Goal: Task Accomplishment & Management: Use online tool/utility

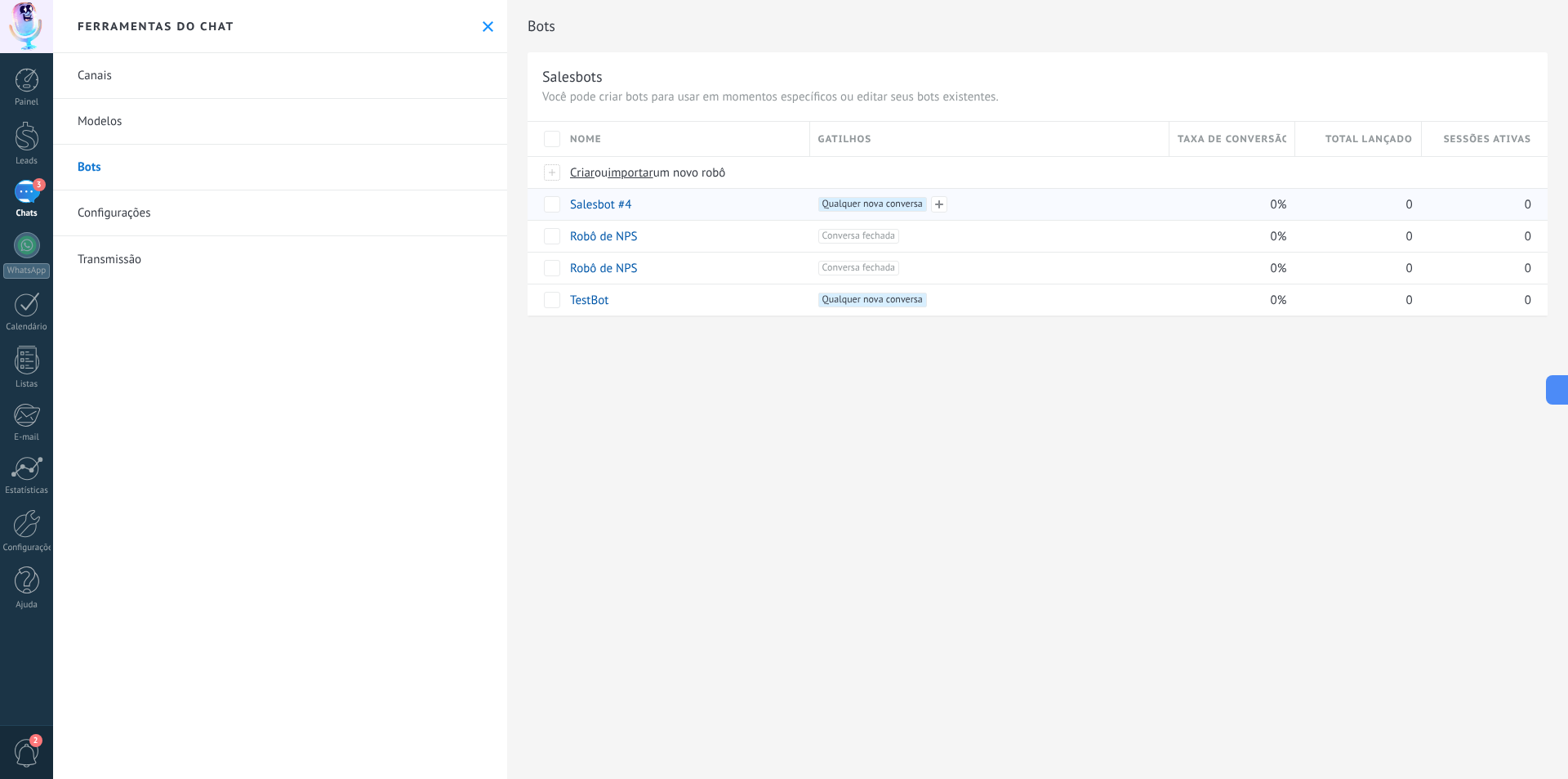
scroll to position [25, 0]
click at [593, 207] on link "Salesbot #4" at bounding box center [601, 205] width 62 height 16
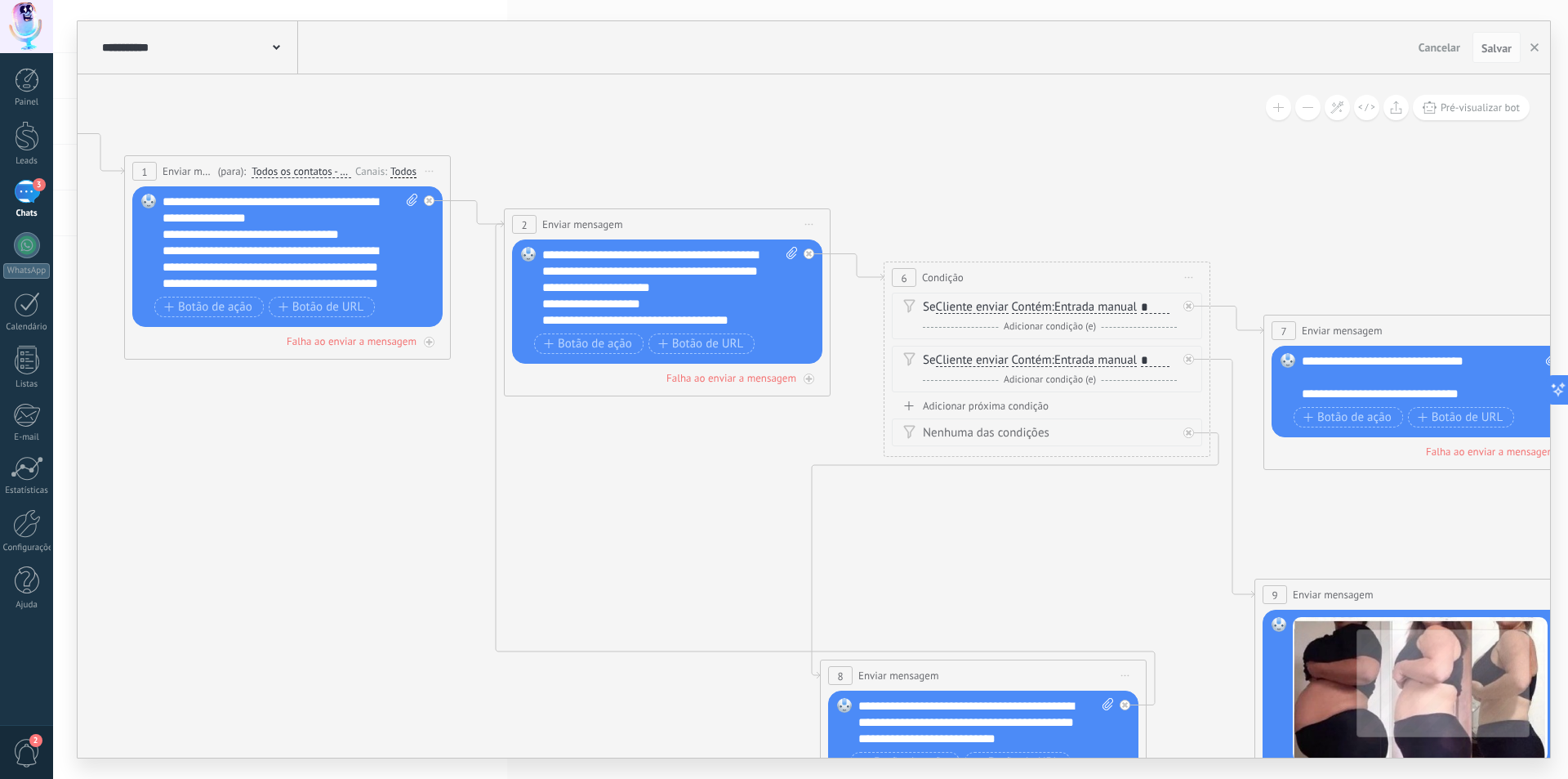
drag, startPoint x: 671, startPoint y: 519, endPoint x: 229, endPoint y: 441, distance: 448.8
click at [235, 448] on icon at bounding box center [1524, 592] width 3989 height 1765
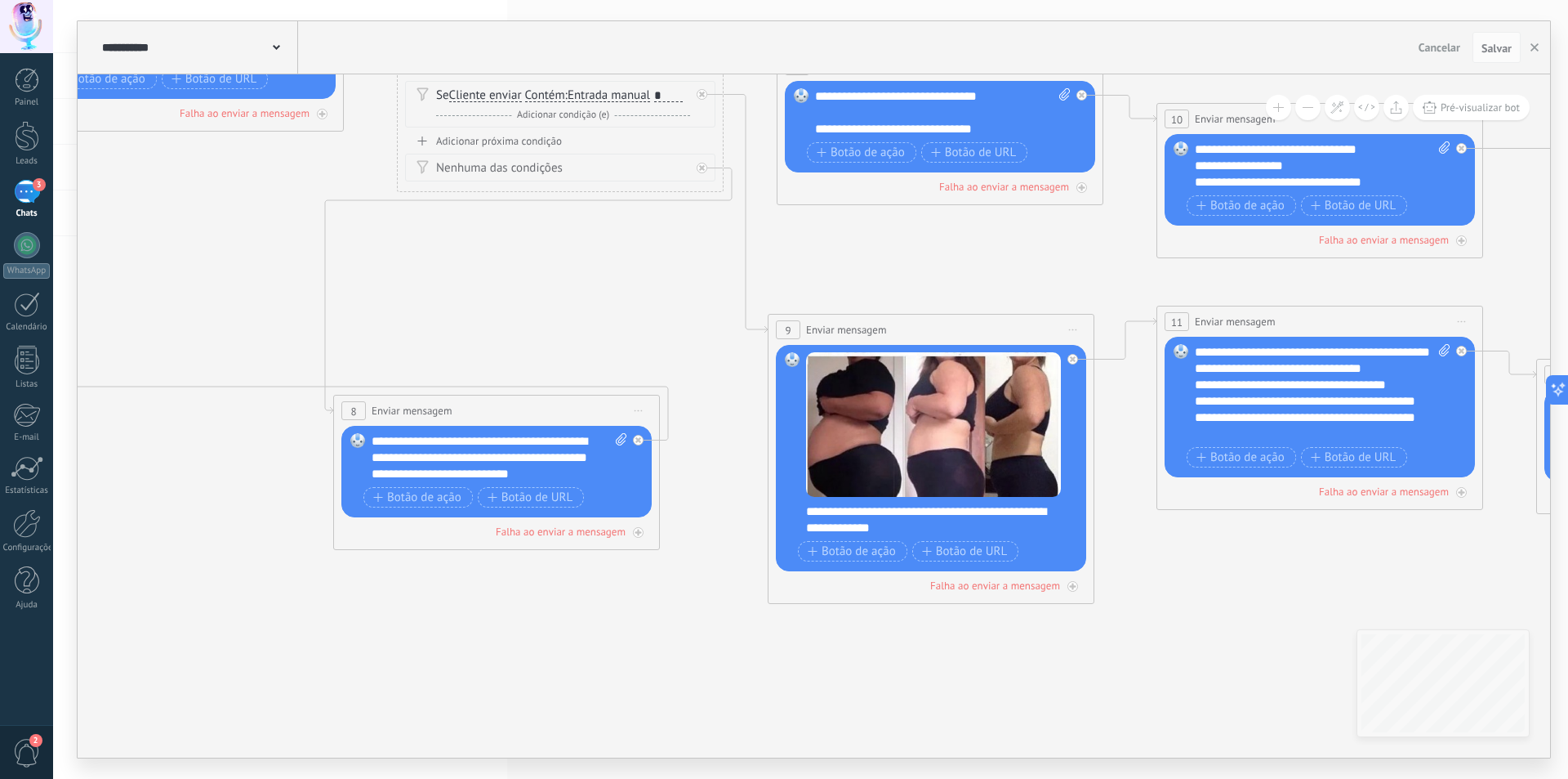
drag, startPoint x: 530, startPoint y: 477, endPoint x: 292, endPoint y: 250, distance: 328.9
click at [292, 250] on icon at bounding box center [1037, 327] width 3989 height 1765
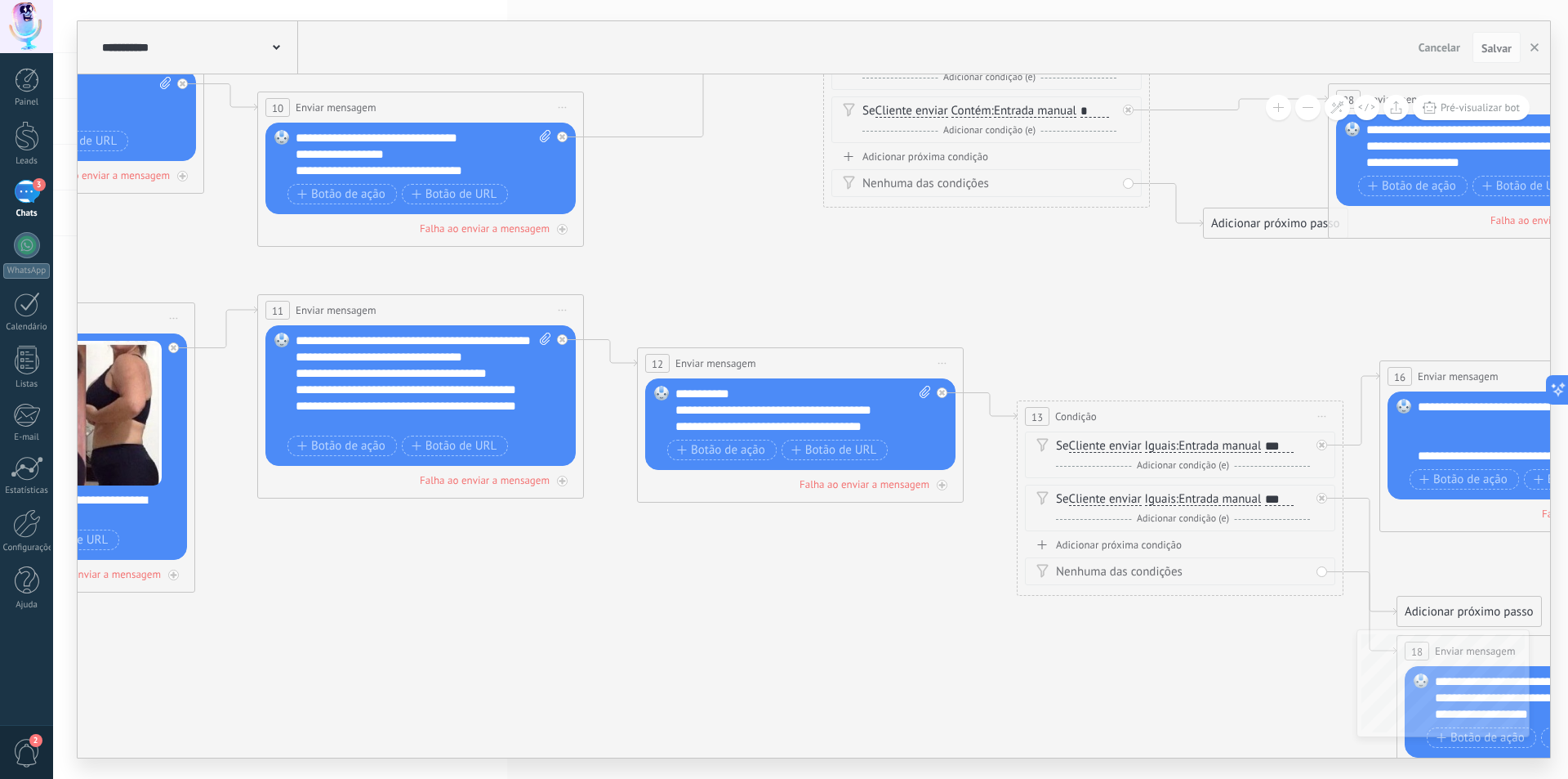
drag, startPoint x: 1165, startPoint y: 270, endPoint x: 267, endPoint y: 258, distance: 898.1
click at [266, 258] on icon at bounding box center [209, 316] width 4131 height 1765
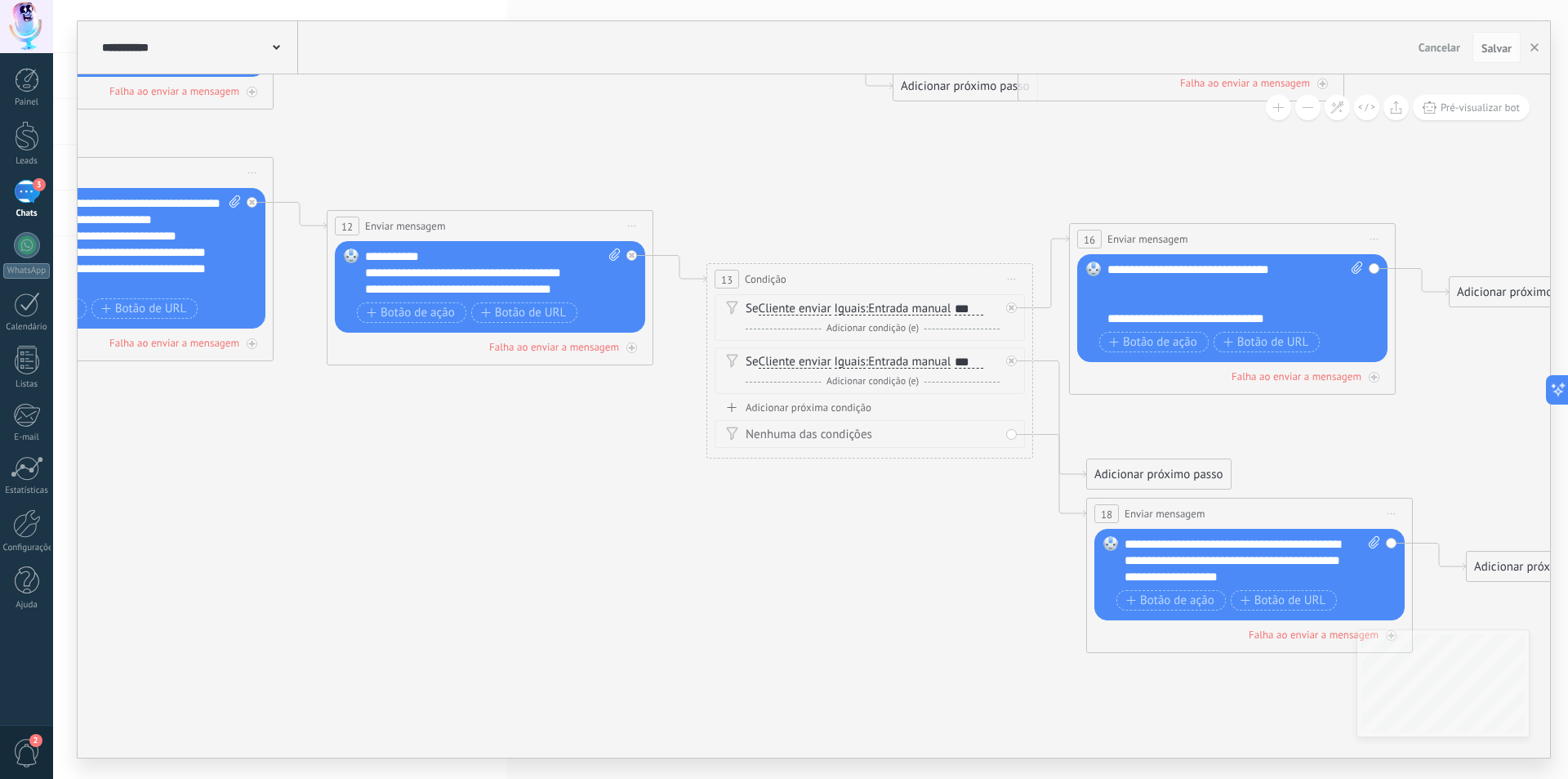
drag, startPoint x: 762, startPoint y: 304, endPoint x: 659, endPoint y: 203, distance: 144.3
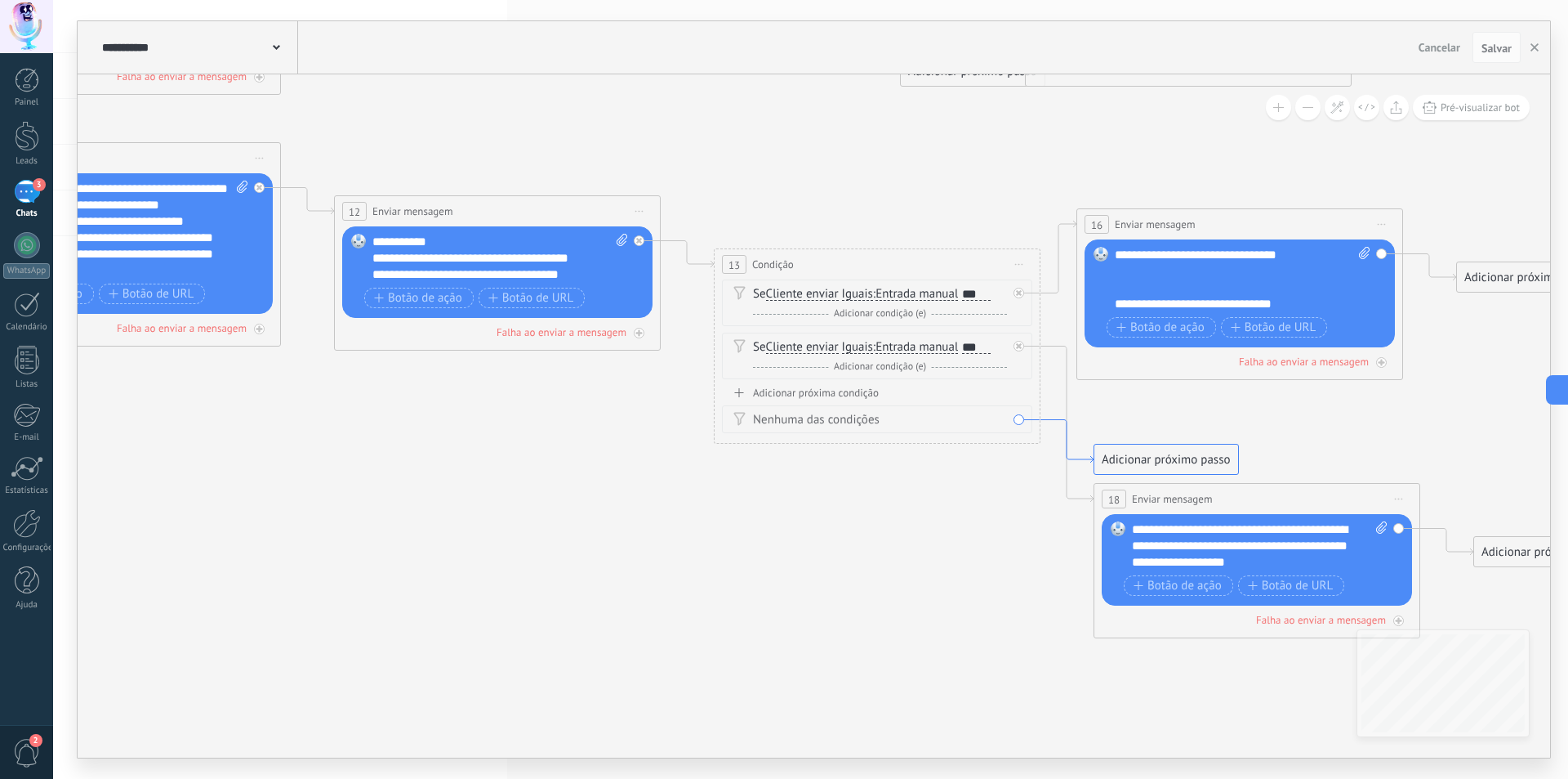
drag, startPoint x: 1083, startPoint y: 476, endPoint x: 1092, endPoint y: 460, distance: 18.4
click at [1092, 460] on icon at bounding box center [1067, 441] width 53 height 43
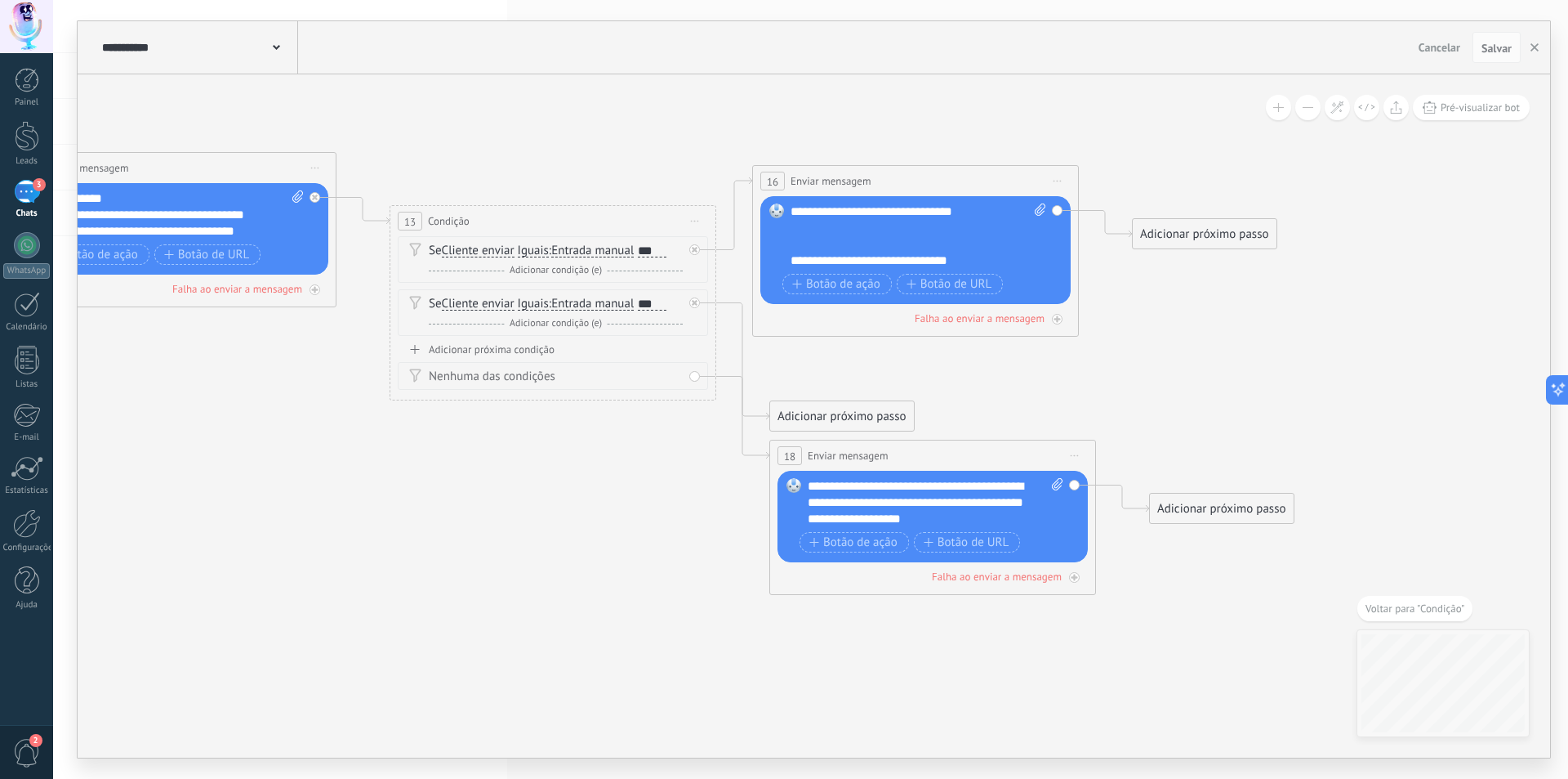
click at [838, 413] on div "Adicionar próximo passo" at bounding box center [842, 416] width 144 height 27
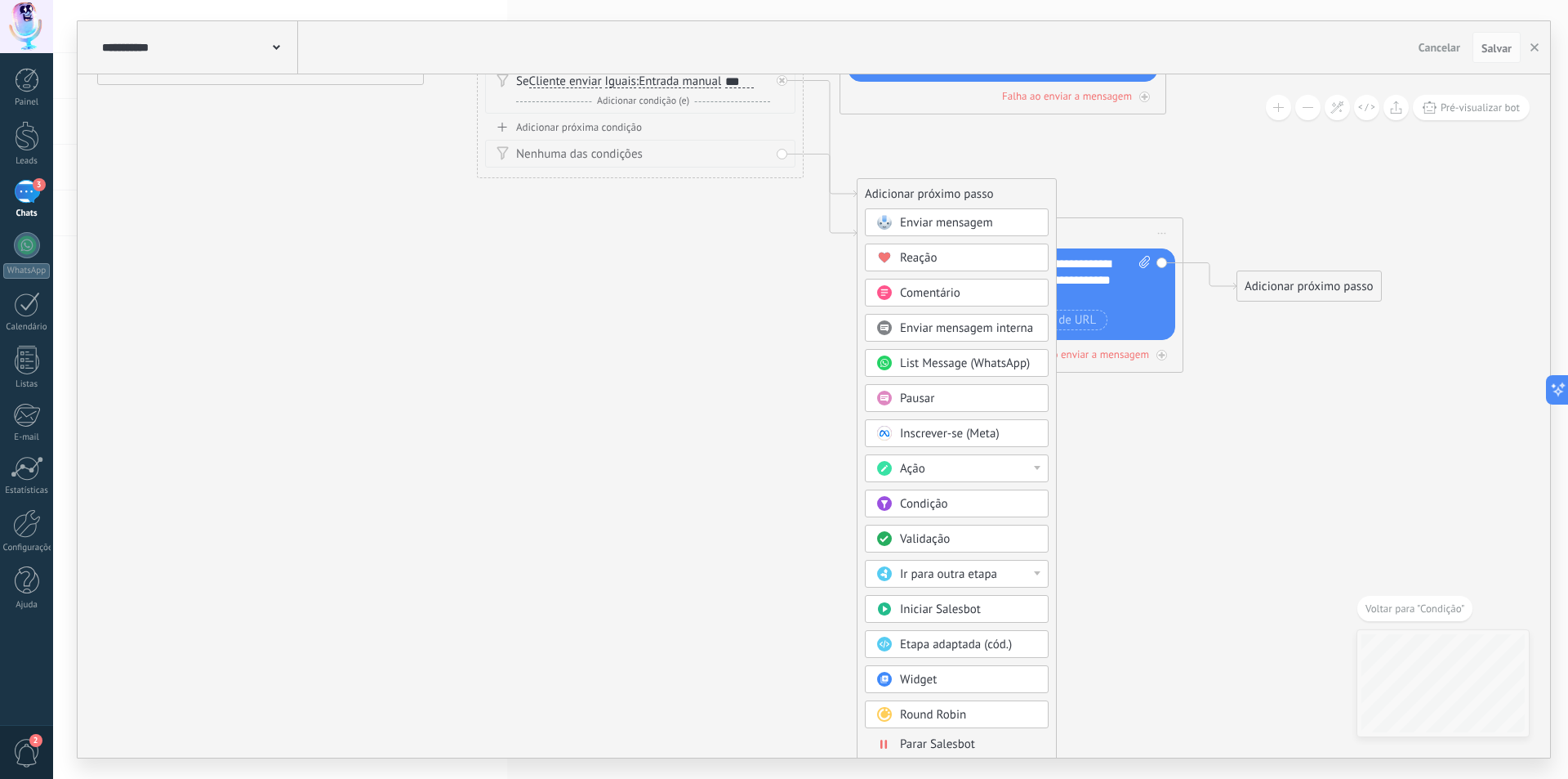
drag, startPoint x: 684, startPoint y: 577, endPoint x: 769, endPoint y: 350, distance: 242.4
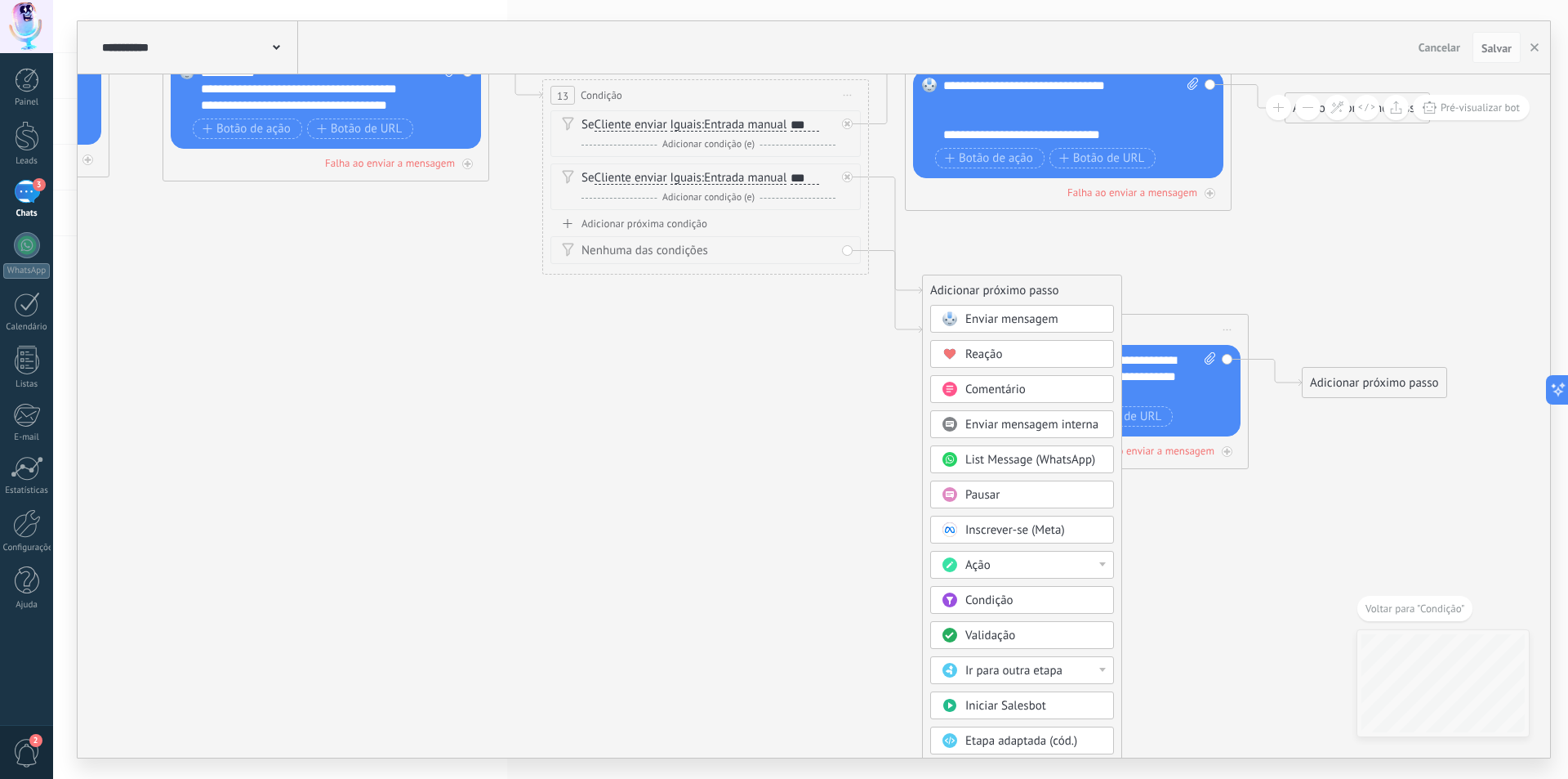
drag, startPoint x: 686, startPoint y: 388, endPoint x: 752, endPoint y: 489, distance: 120.7
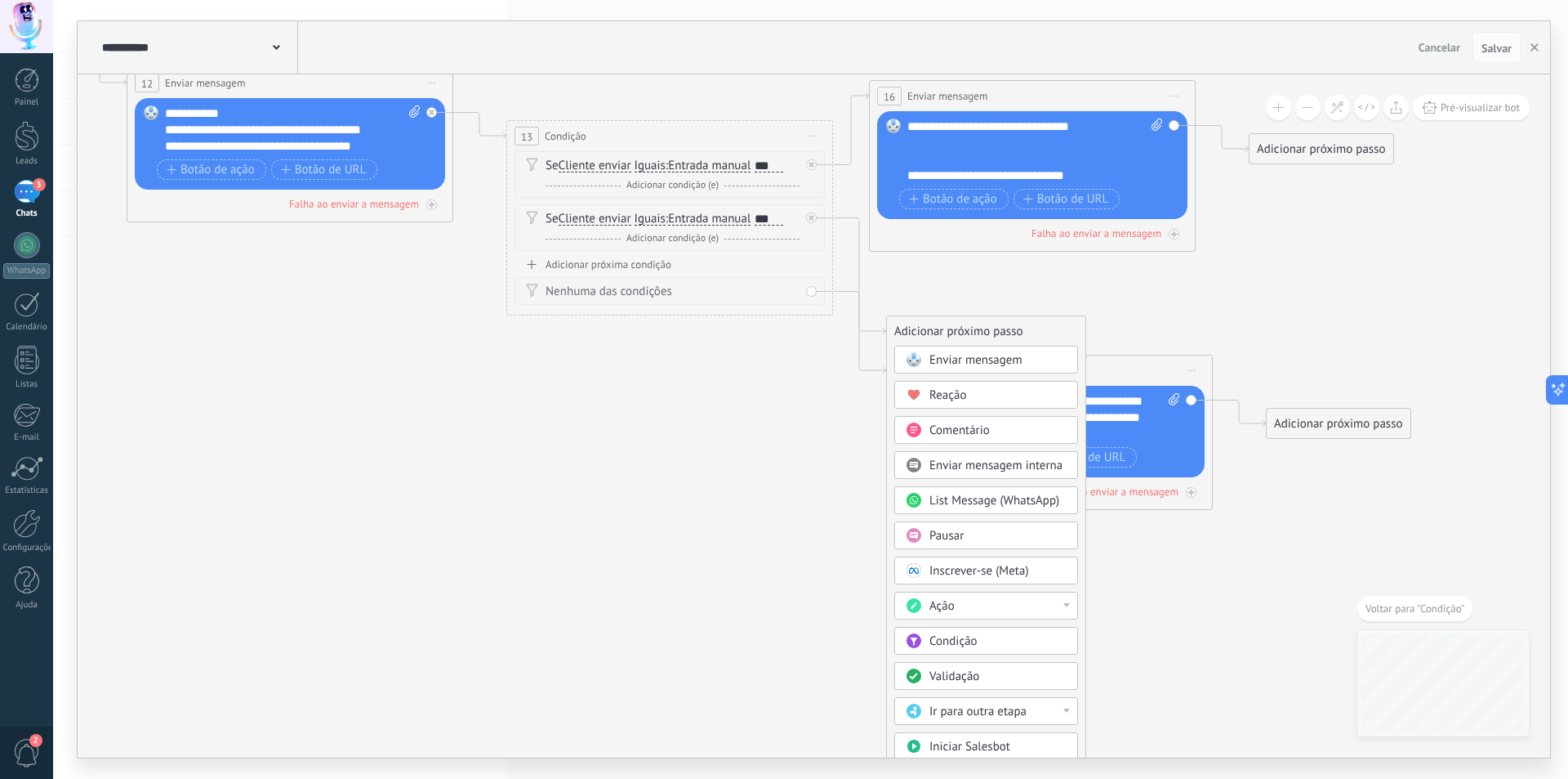
drag, startPoint x: 698, startPoint y: 338, endPoint x: 657, endPoint y: 448, distance: 117.4
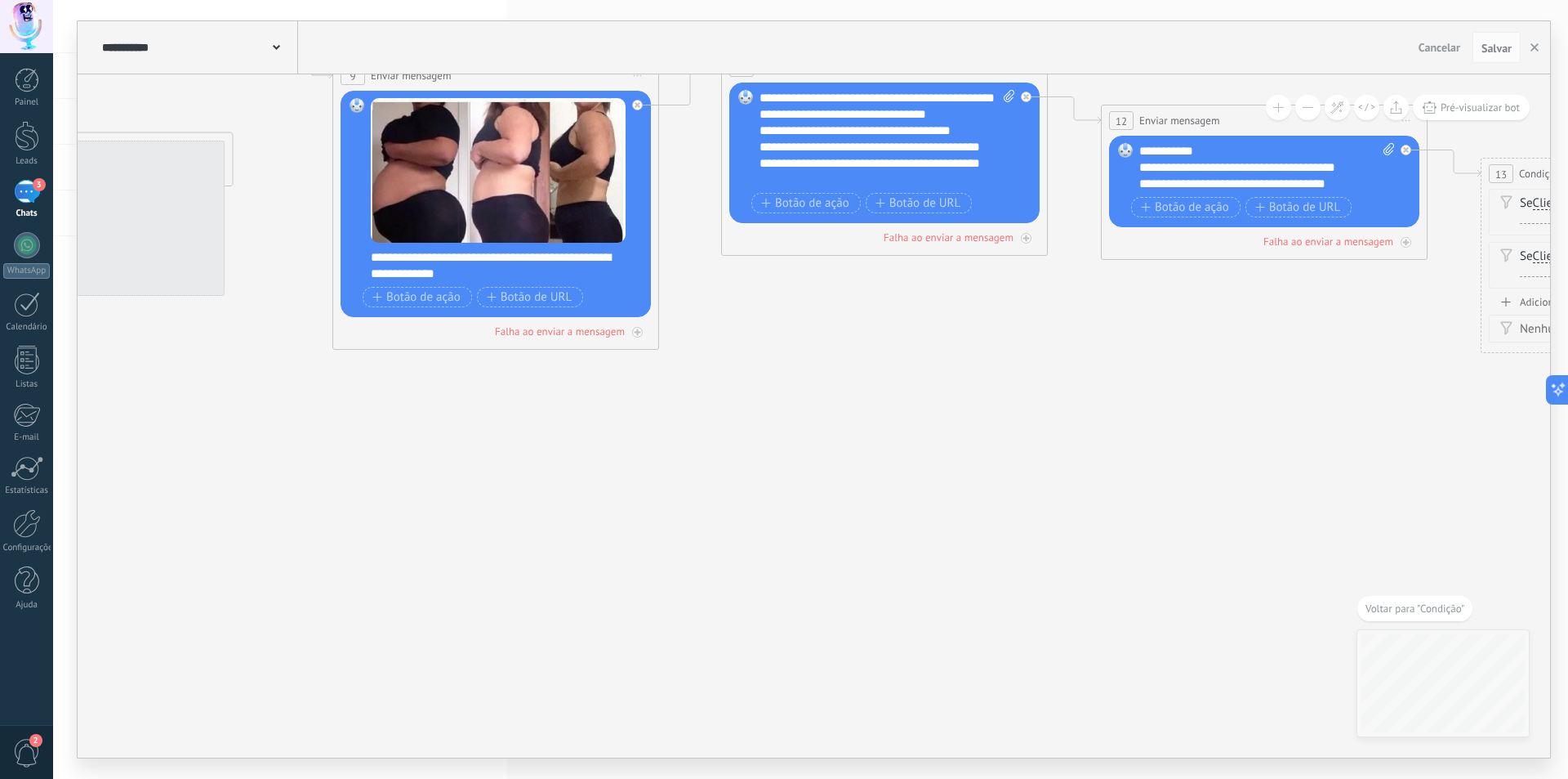
drag, startPoint x: 426, startPoint y: 479, endPoint x: 1400, endPoint y: 516, distance: 974.7
click at [1400, 516] on icon at bounding box center [672, 73] width 4131 height 1765
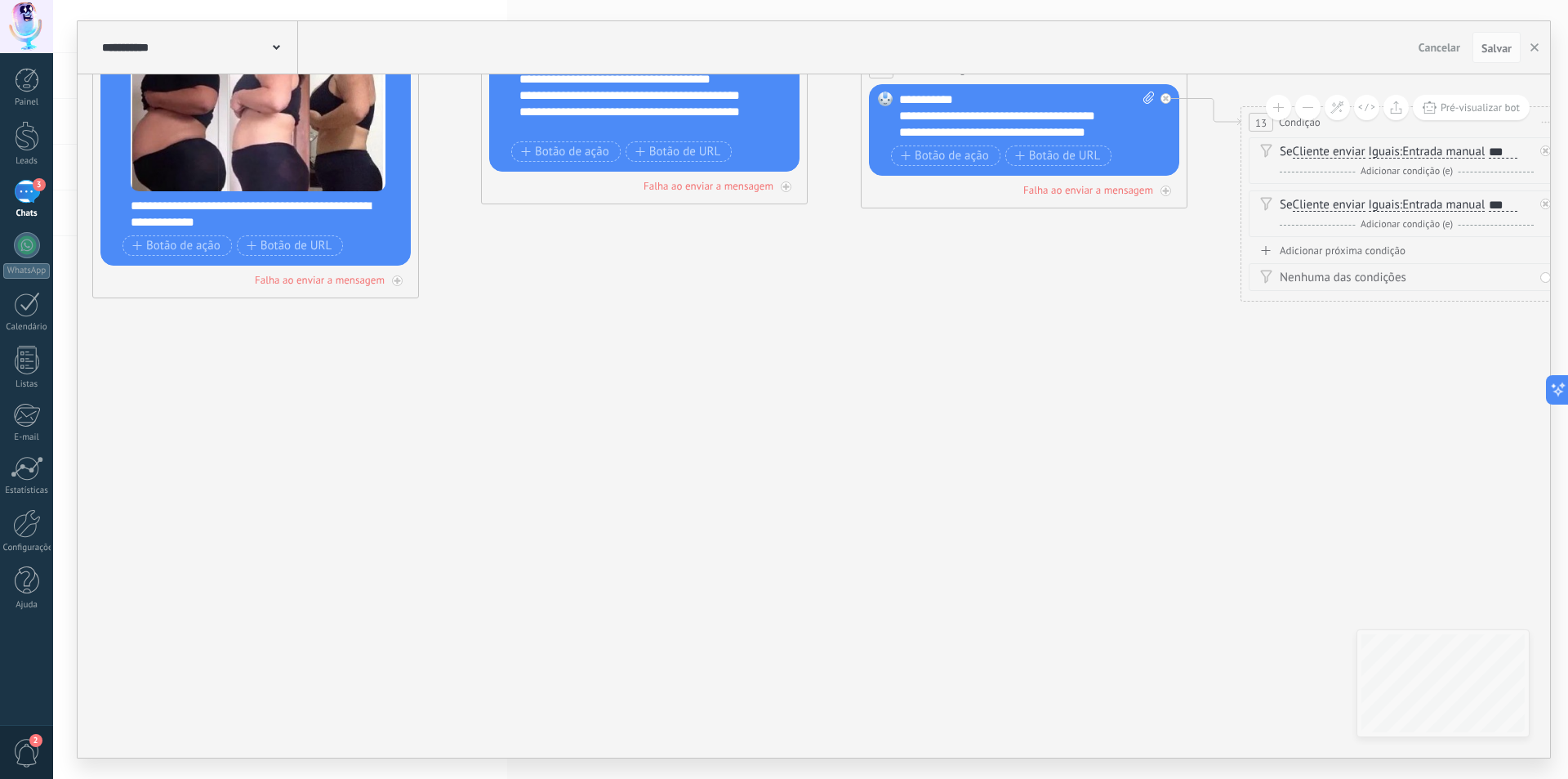
drag, startPoint x: 853, startPoint y: 462, endPoint x: 323, endPoint y: 387, distance: 535.3
click at [234, 375] on icon at bounding box center [432, 21] width 4131 height 1765
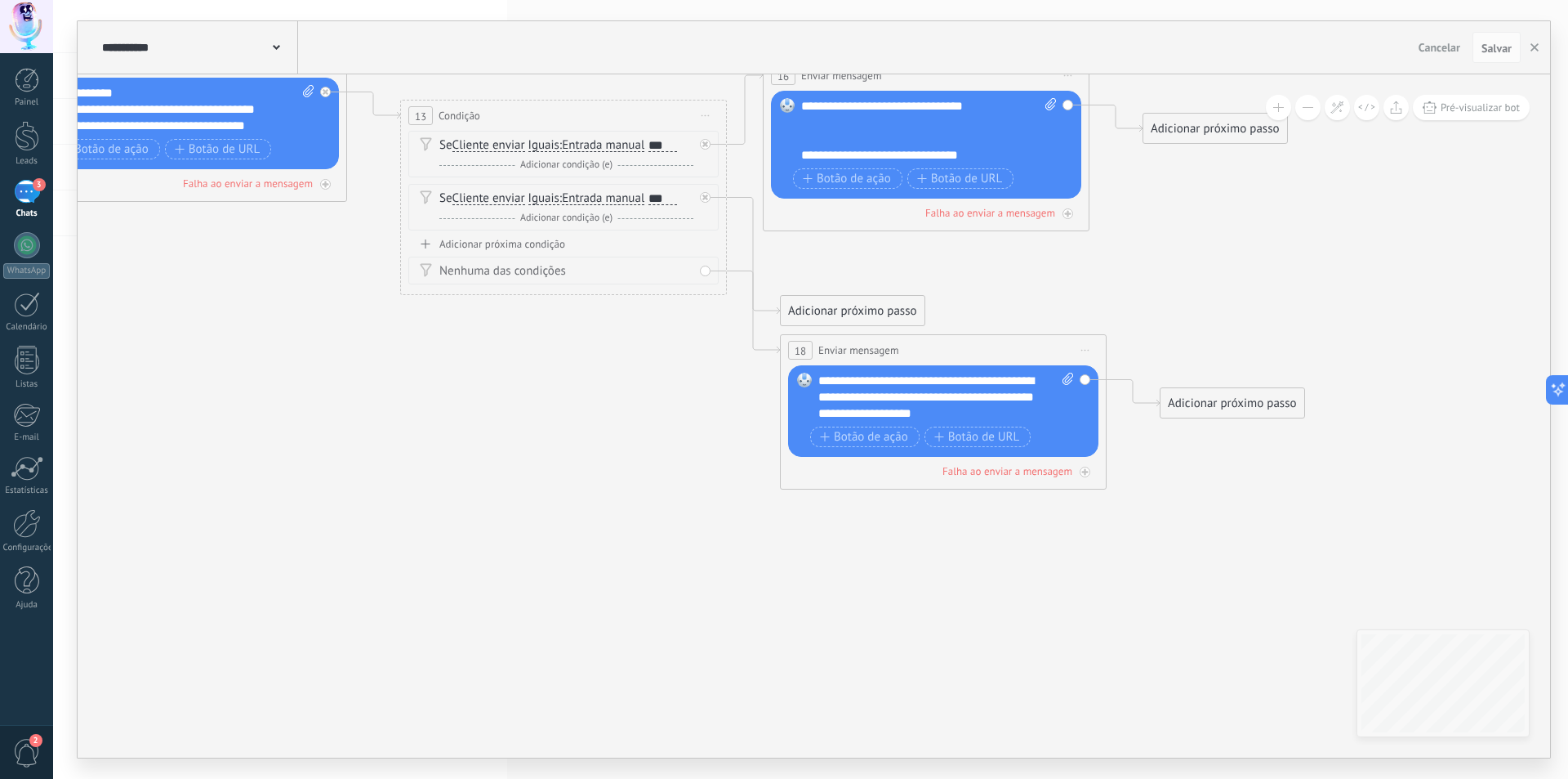
drag, startPoint x: 988, startPoint y: 419, endPoint x: 411, endPoint y: 437, distance: 577.3
click at [828, 316] on div "Adicionar próximo passo" at bounding box center [853, 310] width 144 height 27
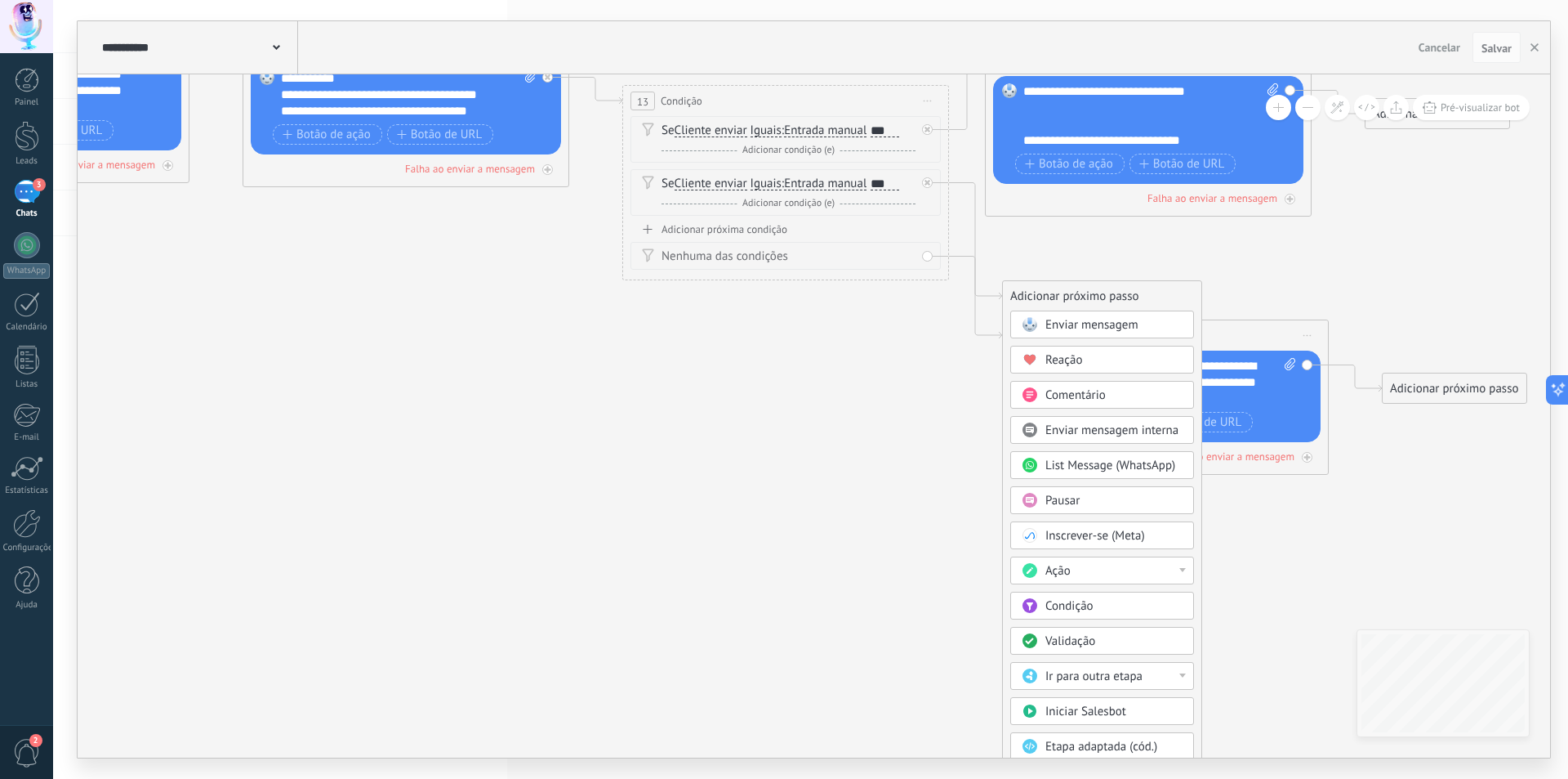
drag, startPoint x: 484, startPoint y: 406, endPoint x: 700, endPoint y: 394, distance: 216.3
click at [1063, 332] on div "Enviar mensagem" at bounding box center [1114, 325] width 137 height 17
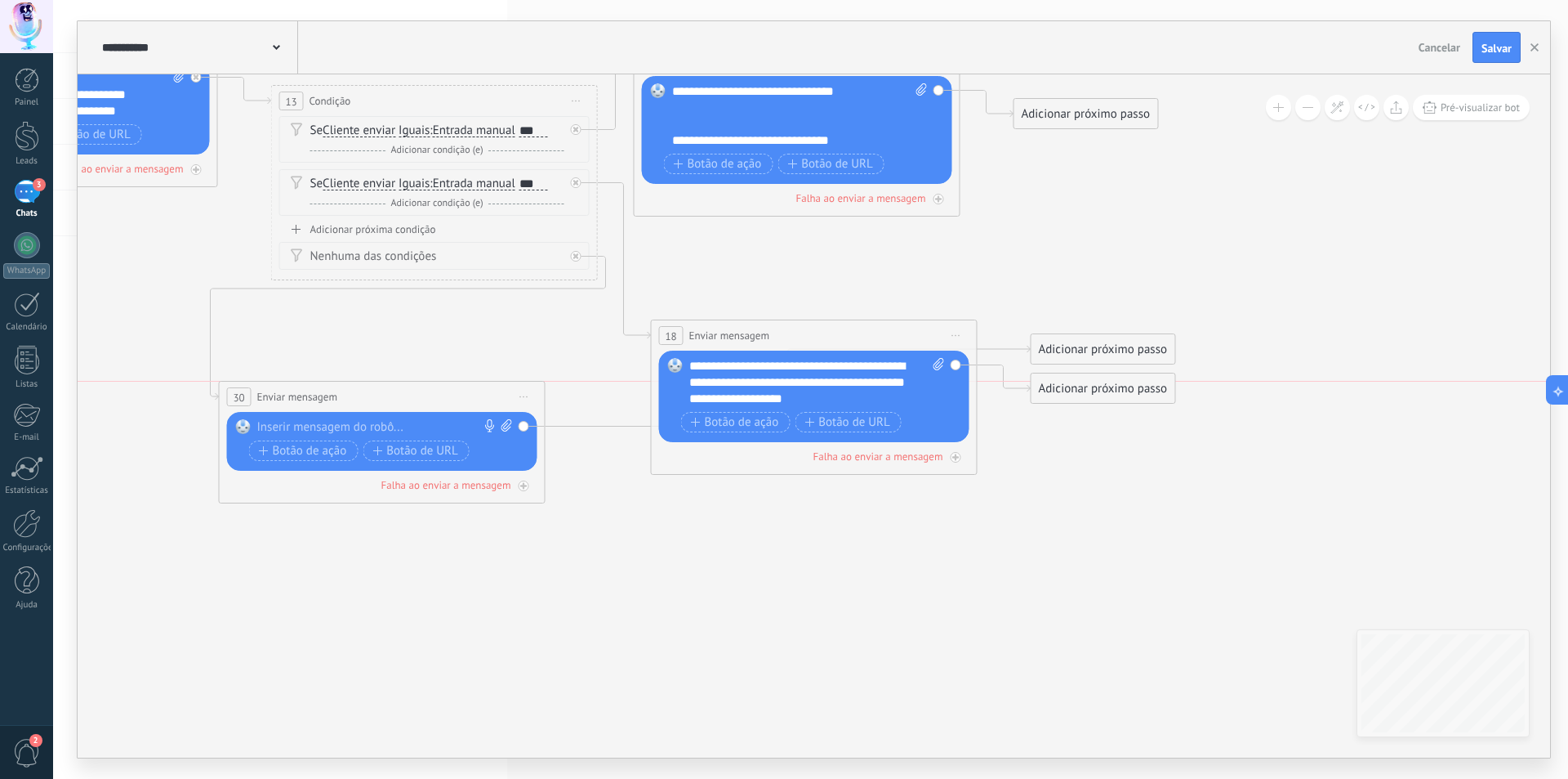
drag, startPoint x: 806, startPoint y: 299, endPoint x: 358, endPoint y: 411, distance: 461.8
click at [358, 411] on div "**********" at bounding box center [382, 397] width 325 height 30
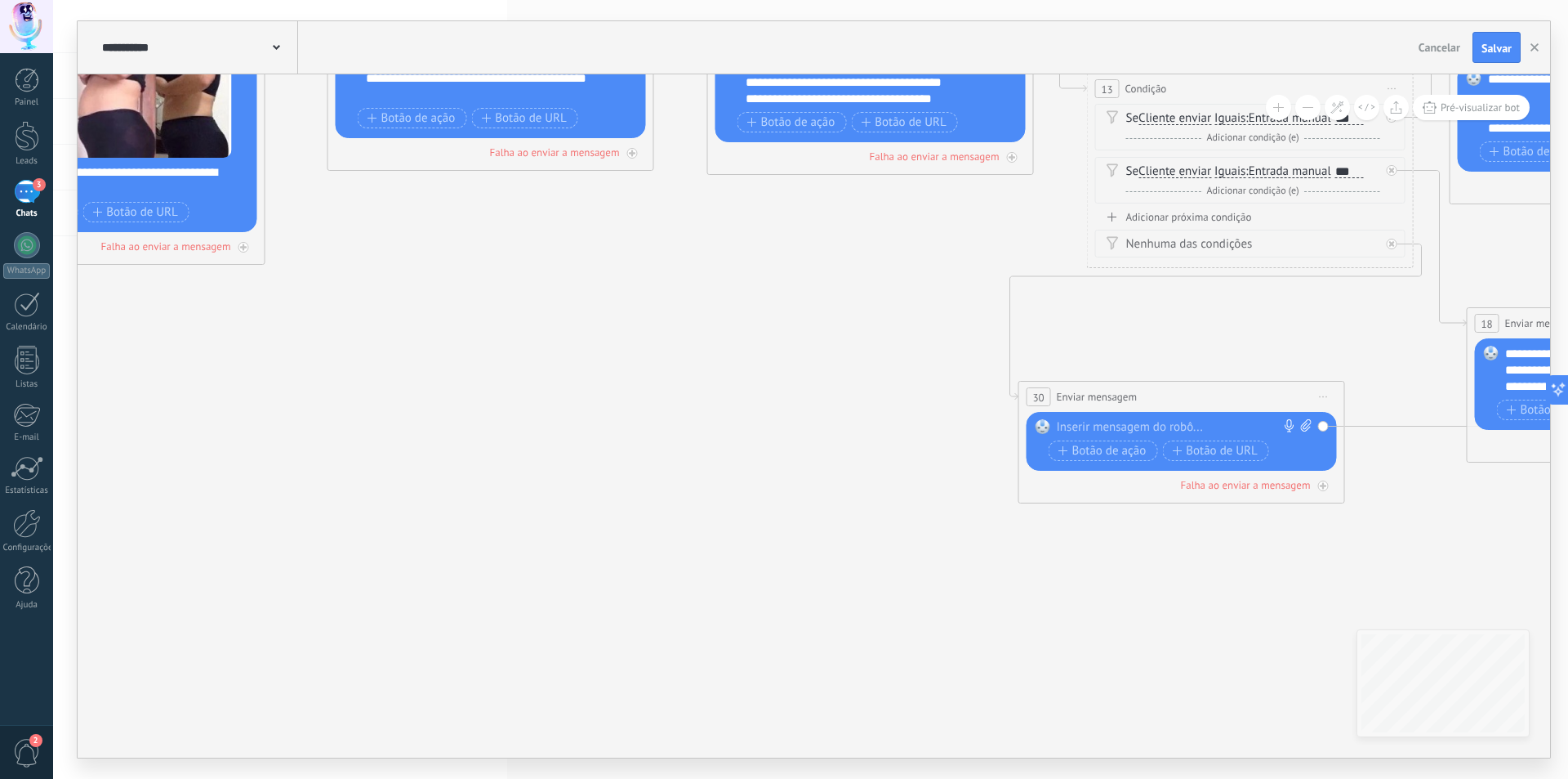
drag, startPoint x: 286, startPoint y: 339, endPoint x: 1102, endPoint y: 326, distance: 816.1
click at [1102, 326] on icon at bounding box center [279, 9] width 4131 height 1806
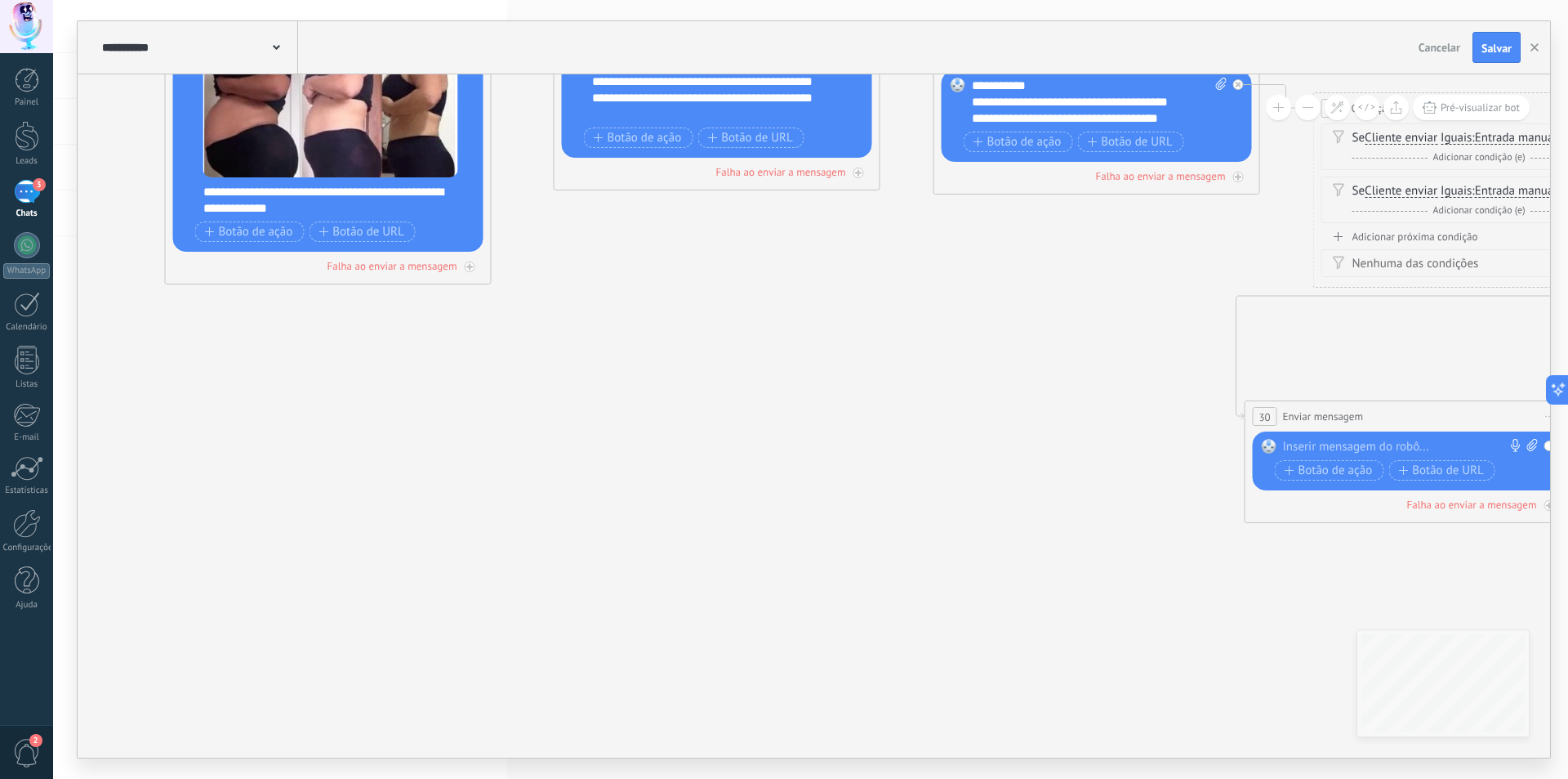
drag, startPoint x: 474, startPoint y: 390, endPoint x: 1157, endPoint y: 462, distance: 686.8
click at [1157, 461] on icon at bounding box center [505, 29] width 4131 height 1806
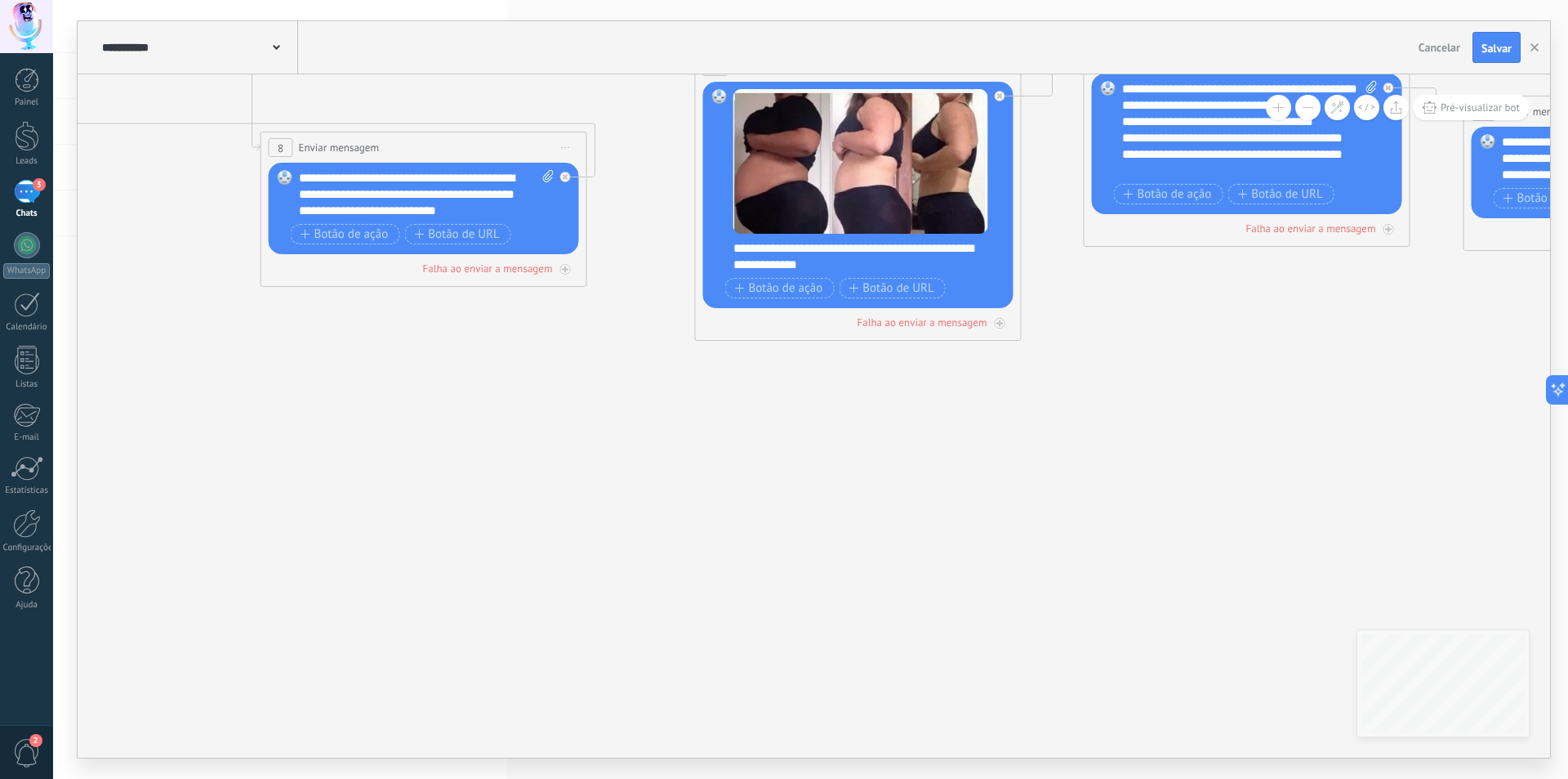
click at [795, 512] on icon at bounding box center [1035, 85] width 4131 height 1806
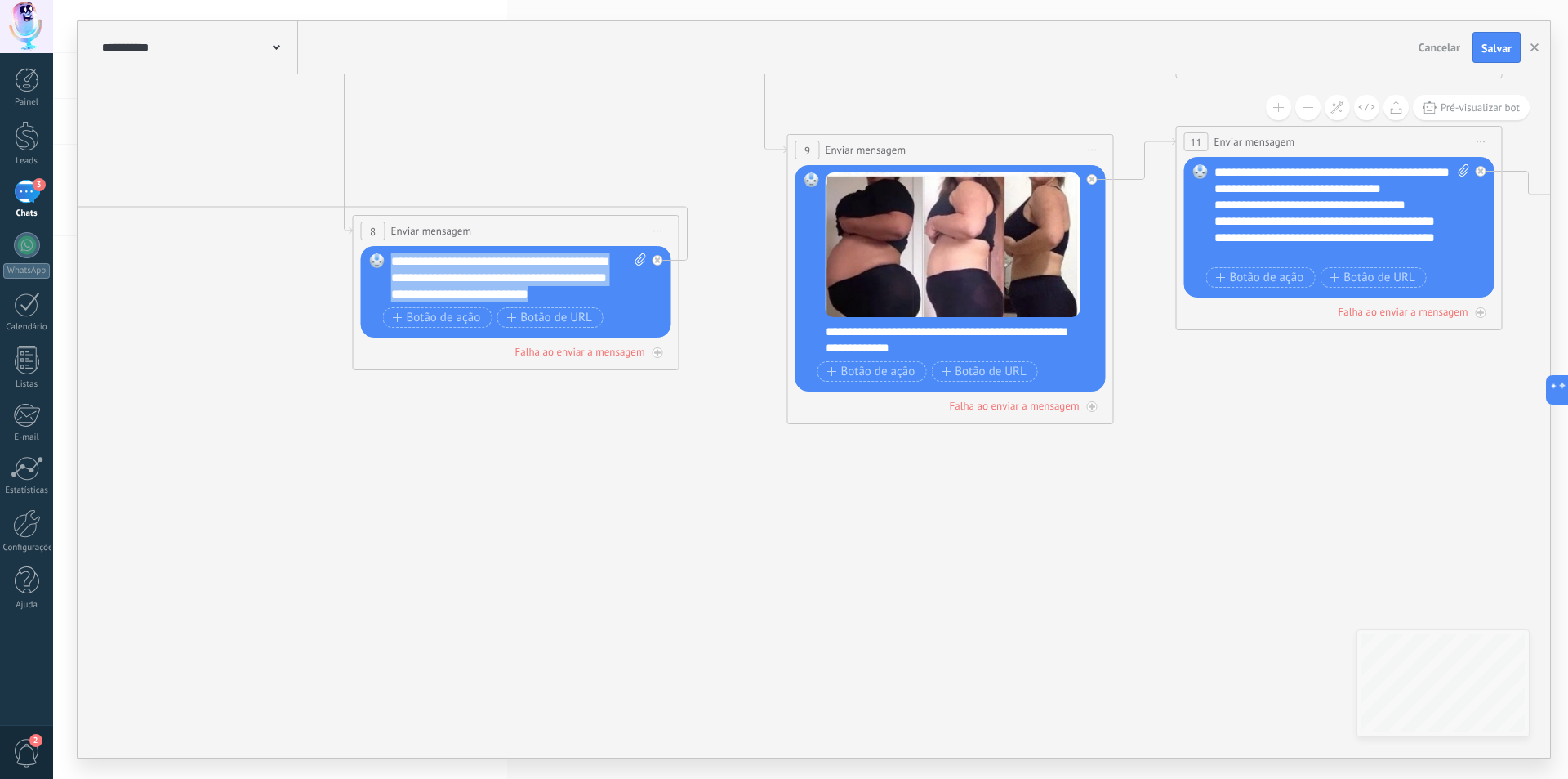
drag, startPoint x: 606, startPoint y: 295, endPoint x: 392, endPoint y: 264, distance: 216.2
click at [392, 264] on div "**********" at bounding box center [519, 278] width 256 height 49
copy div "**********"
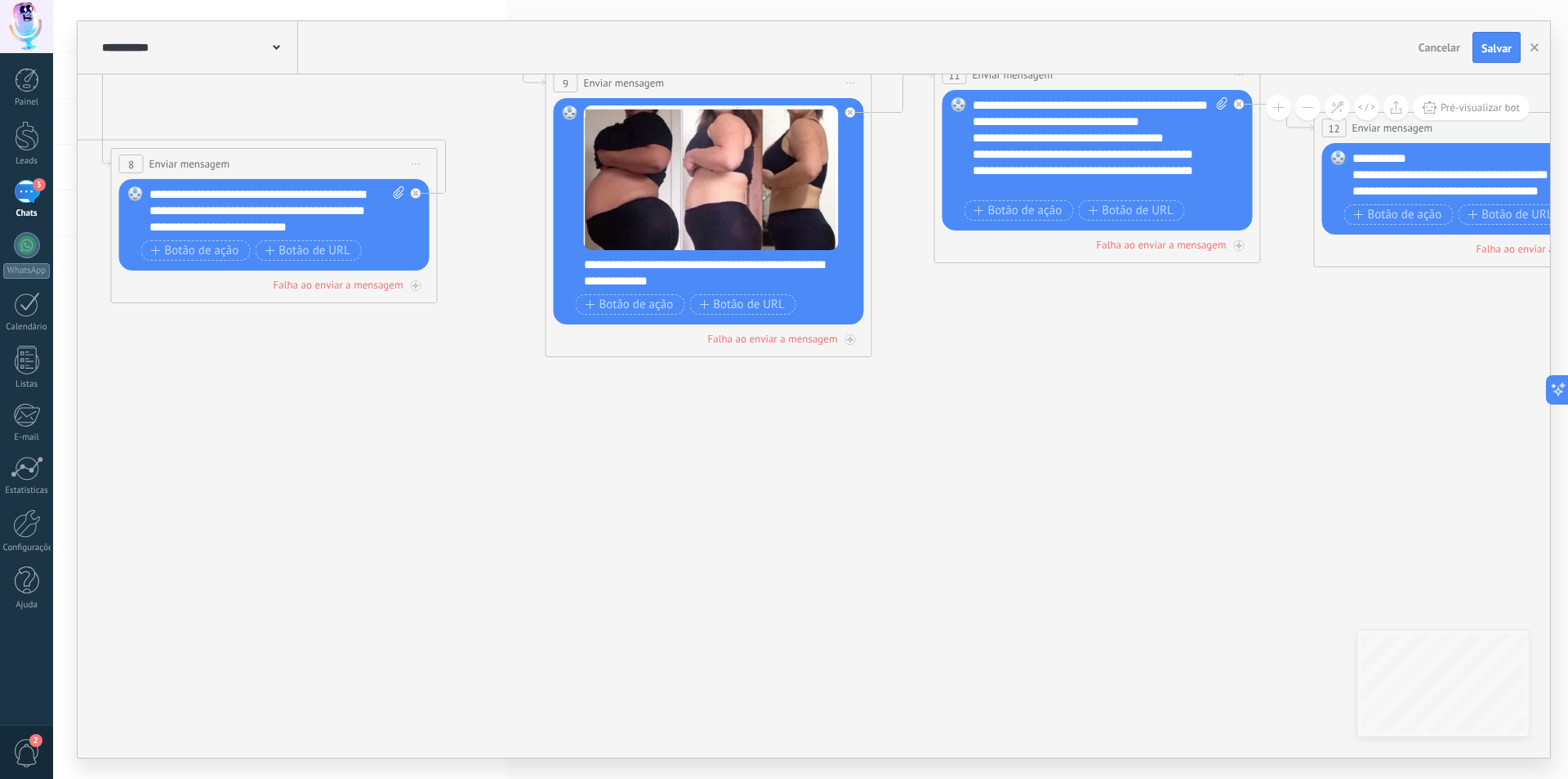
drag, startPoint x: 892, startPoint y: 535, endPoint x: 237, endPoint y: 425, distance: 664.2
click at [192, 410] on icon at bounding box center [886, 101] width 4131 height 1806
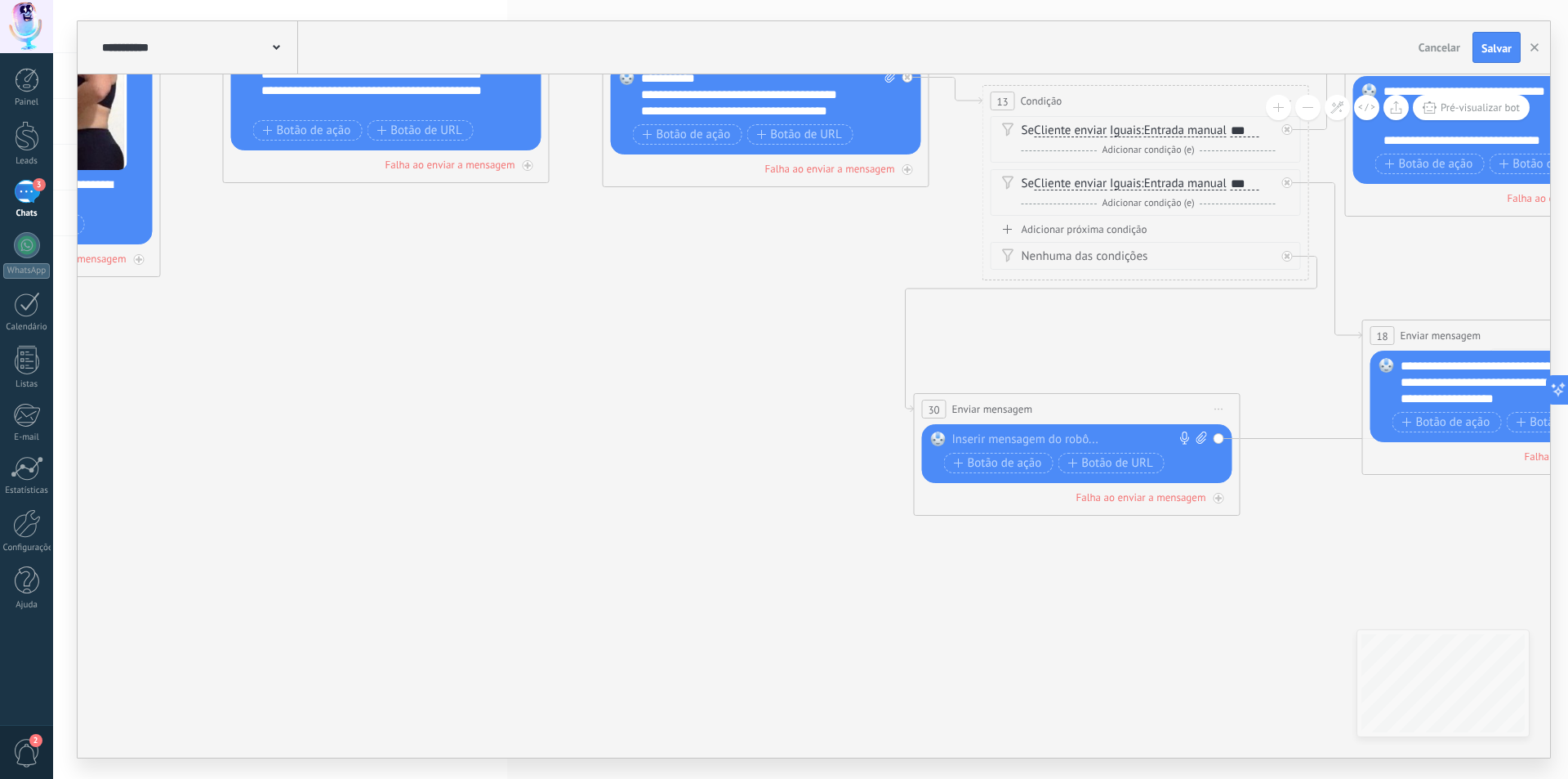
drag, startPoint x: 517, startPoint y: 462, endPoint x: 679, endPoint y: 451, distance: 162.4
click at [347, 442] on icon at bounding box center [175, 21] width 4131 height 1806
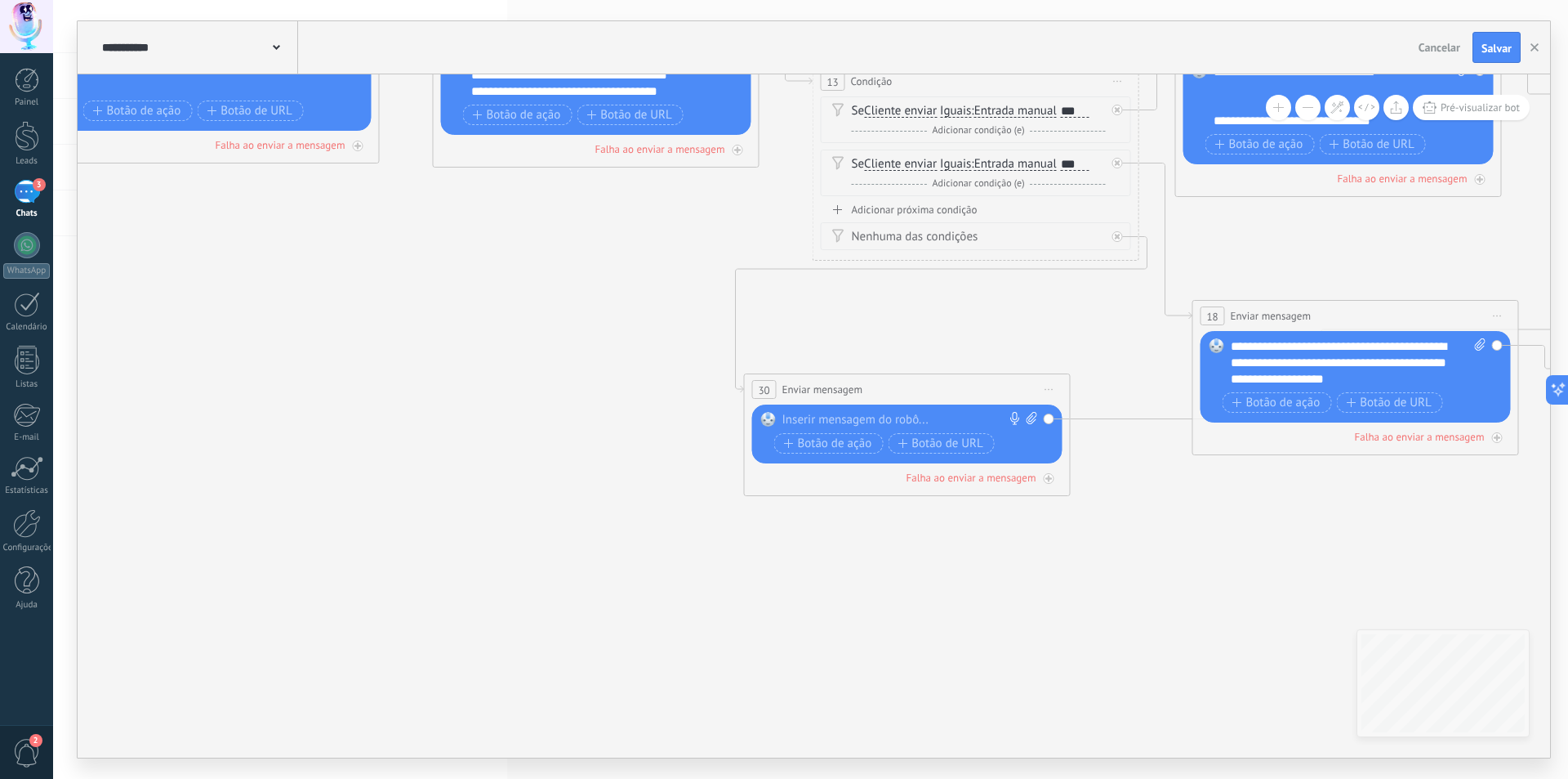
click at [938, 419] on div at bounding box center [904, 419] width 243 height 17
paste div
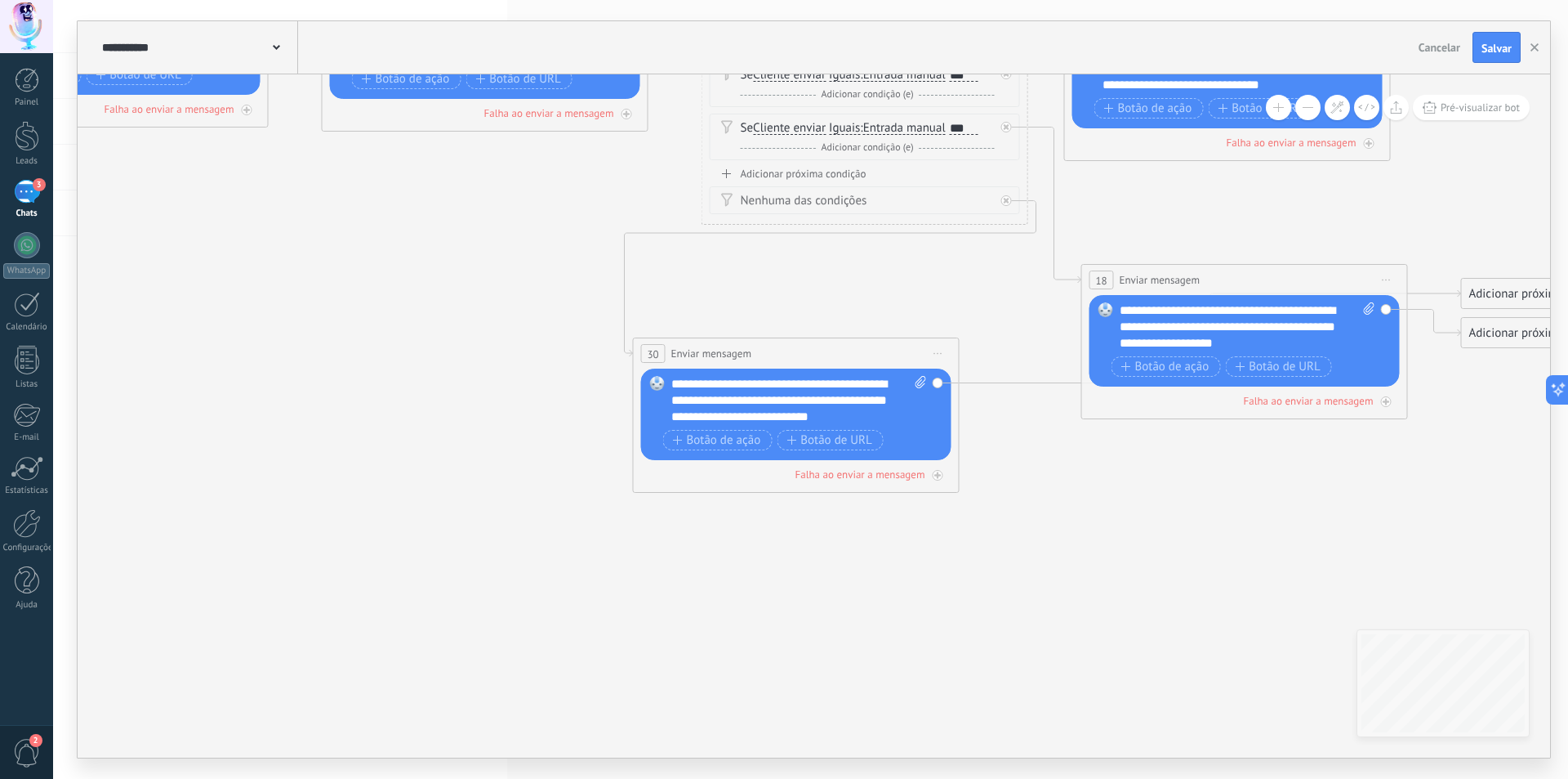
drag, startPoint x: 1088, startPoint y: 510, endPoint x: 955, endPoint y: 485, distance: 135.3
click at [936, 480] on div at bounding box center [935, 475] width 11 height 11
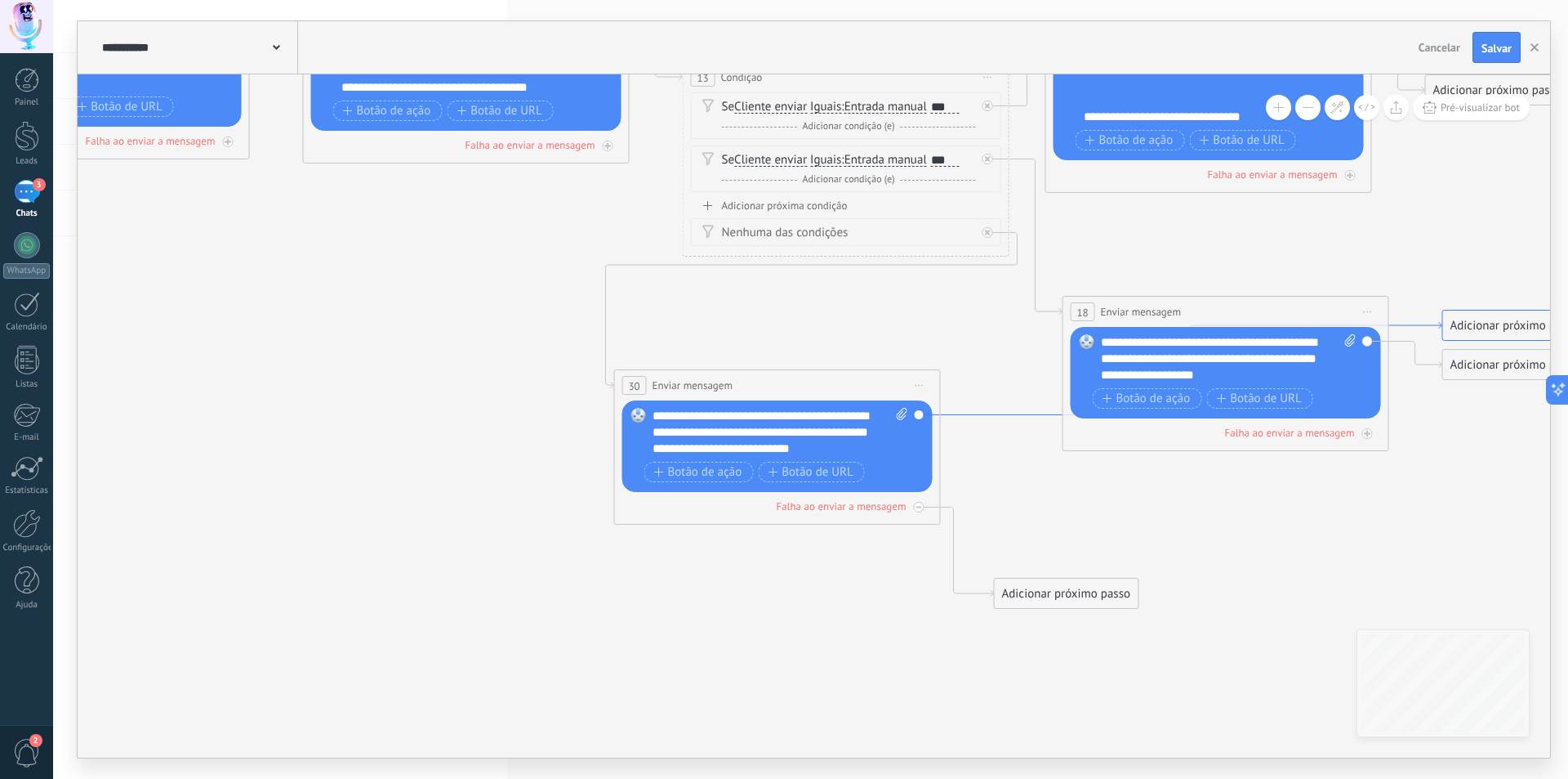
drag, startPoint x: 961, startPoint y: 386, endPoint x: 945, endPoint y: 417, distance: 34.9
click at [945, 415] on icon at bounding box center [1192, 368] width 502 height 93
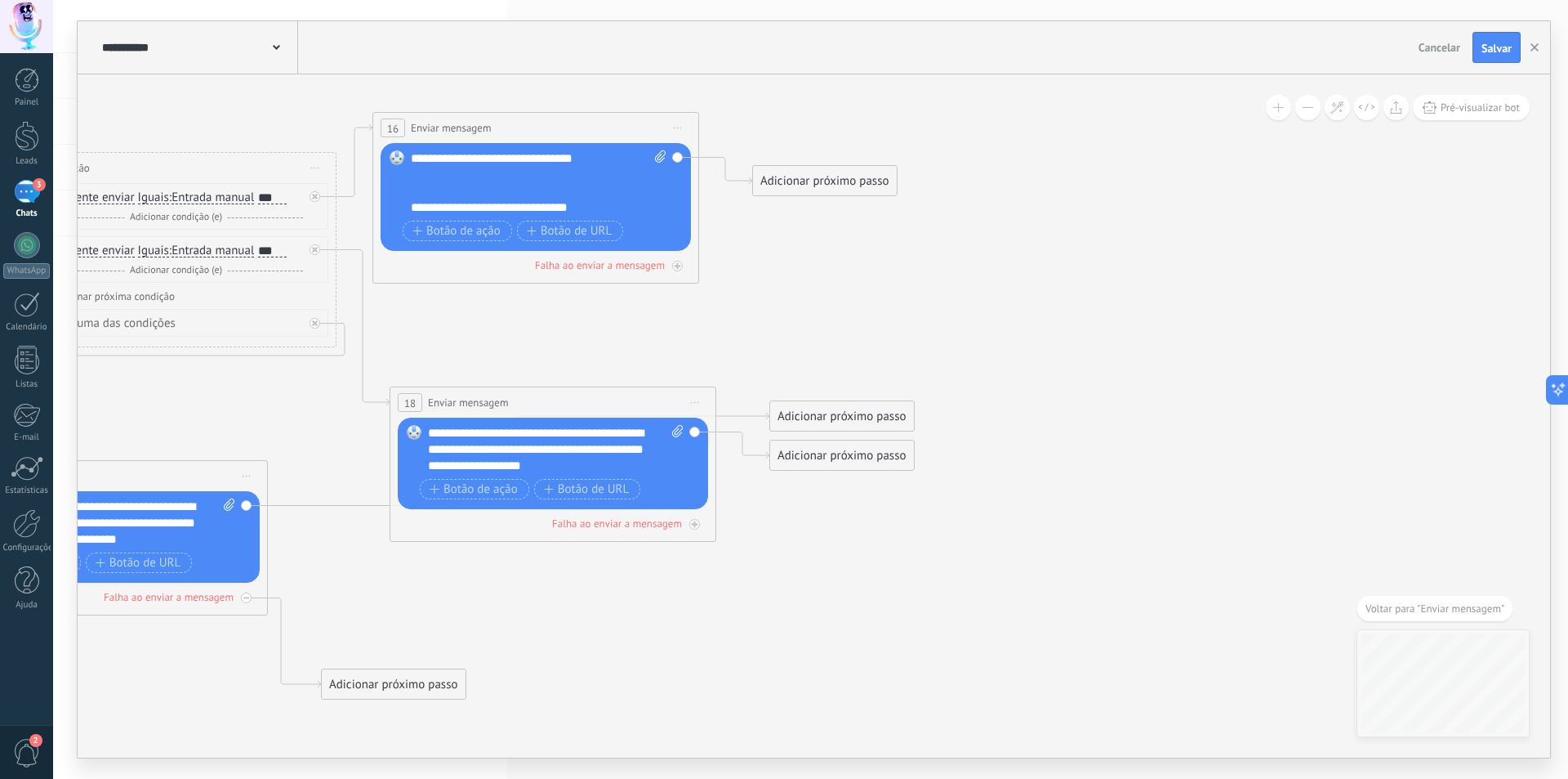
click at [360, 500] on icon at bounding box center [519, 459] width 502 height 93
drag, startPoint x: 835, startPoint y: 422, endPoint x: 530, endPoint y: 644, distance: 377.2
click at [661, 629] on div "Adicionar próximo passo" at bounding box center [672, 620] width 144 height 27
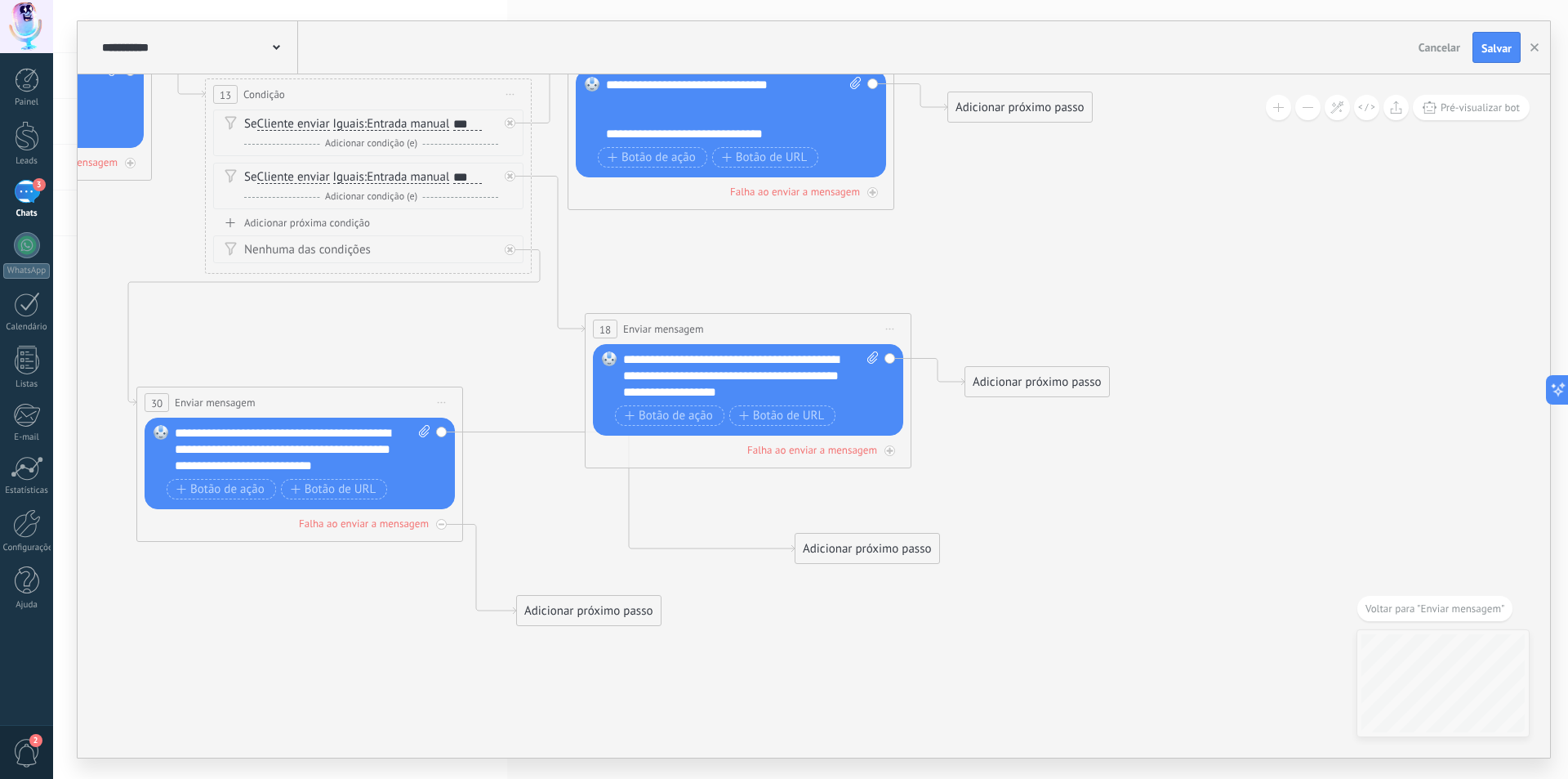
drag, startPoint x: 493, startPoint y: 606, endPoint x: 775, endPoint y: 471, distance: 312.6
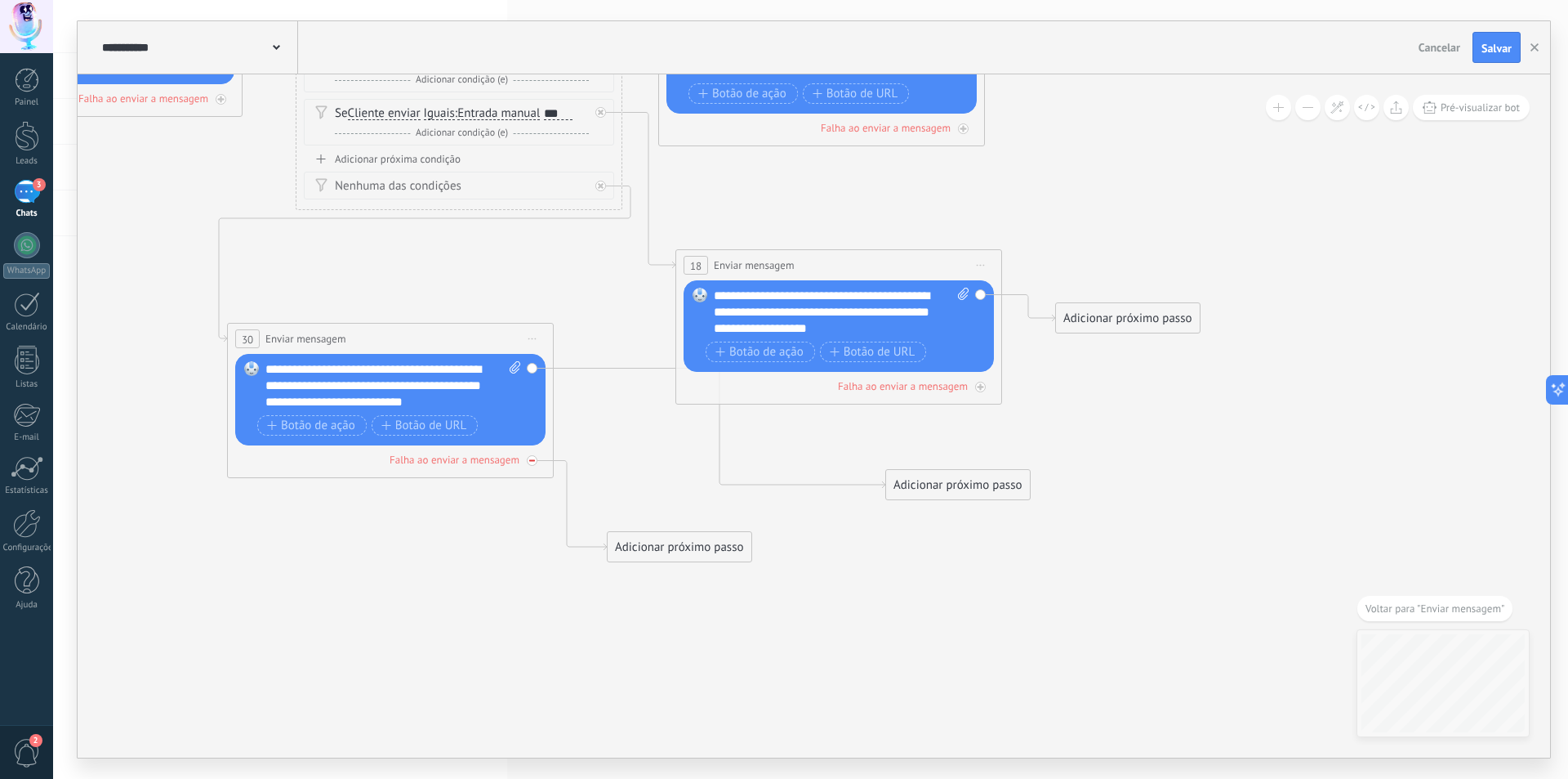
click at [528, 460] on div at bounding box center [532, 461] width 11 height 11
drag, startPoint x: 943, startPoint y: 491, endPoint x: 642, endPoint y: 562, distance: 309.3
click at [640, 560] on div "Adicionar próximo passo" at bounding box center [646, 558] width 144 height 27
click at [670, 558] on div "Adicionar próximo passo" at bounding box center [655, 554] width 144 height 27
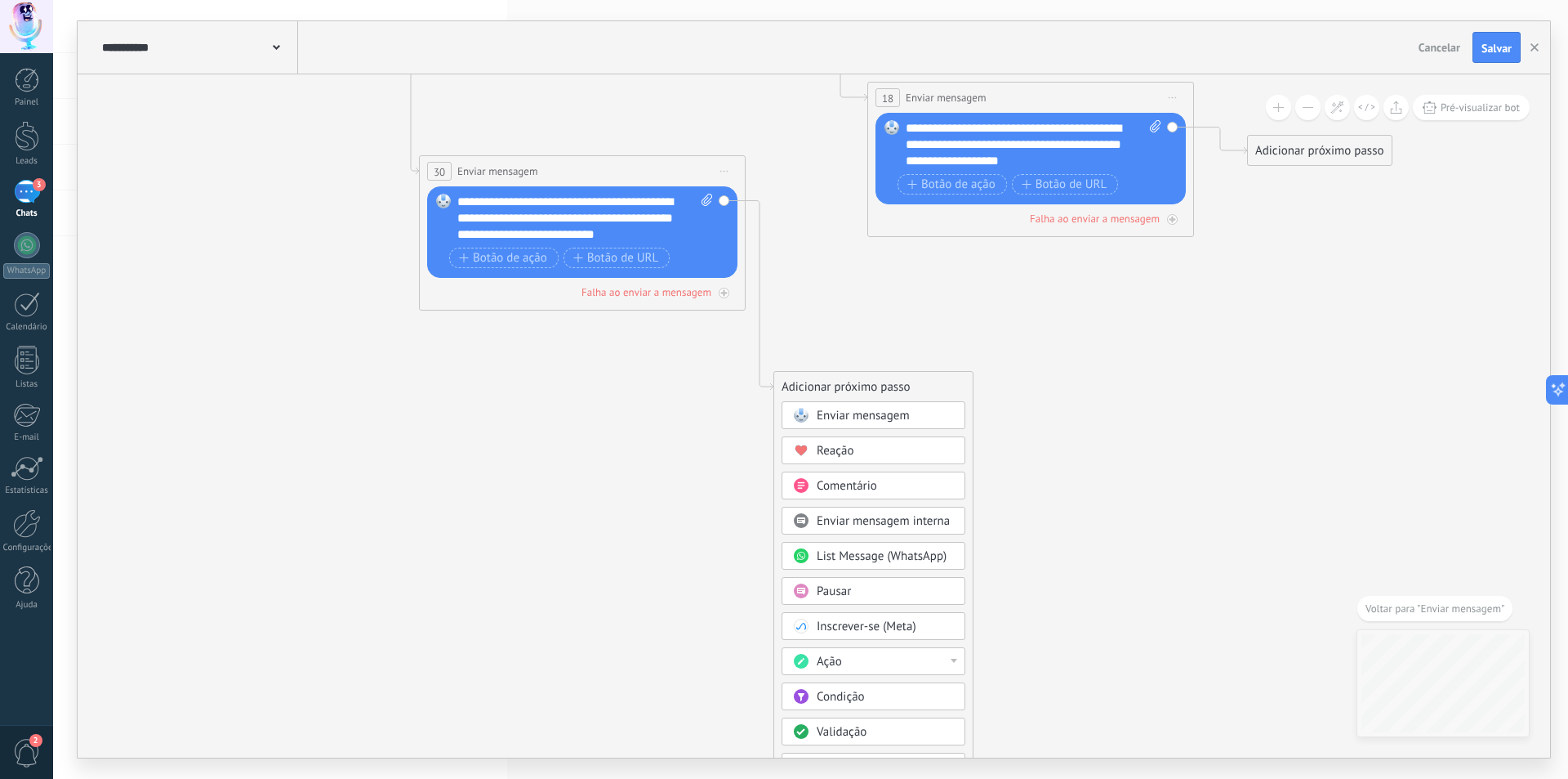
drag, startPoint x: 537, startPoint y: 588, endPoint x: 753, endPoint y: 499, distance: 233.6
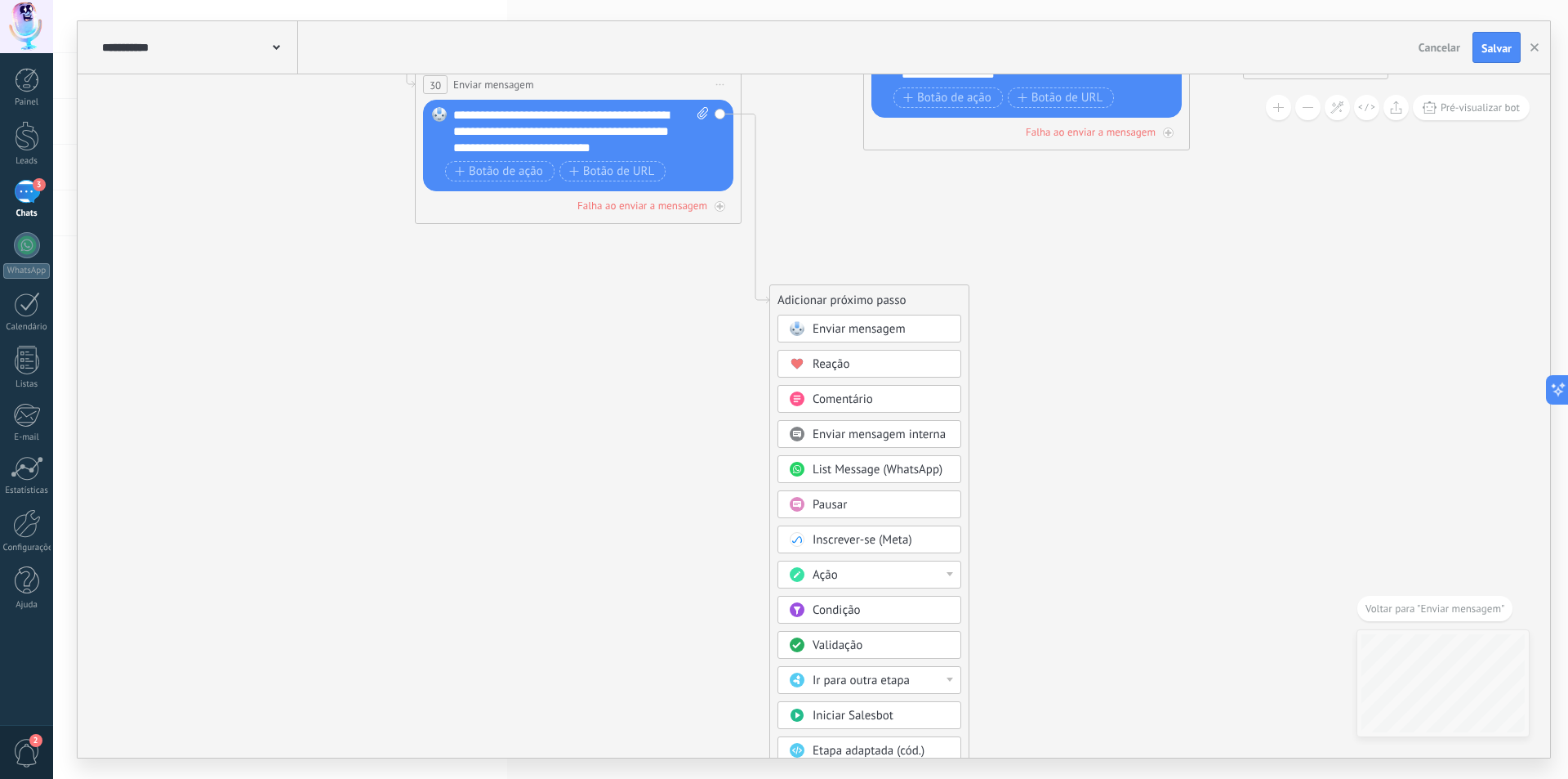
drag, startPoint x: 663, startPoint y: 639, endPoint x: 630, endPoint y: 491, distance: 151.6
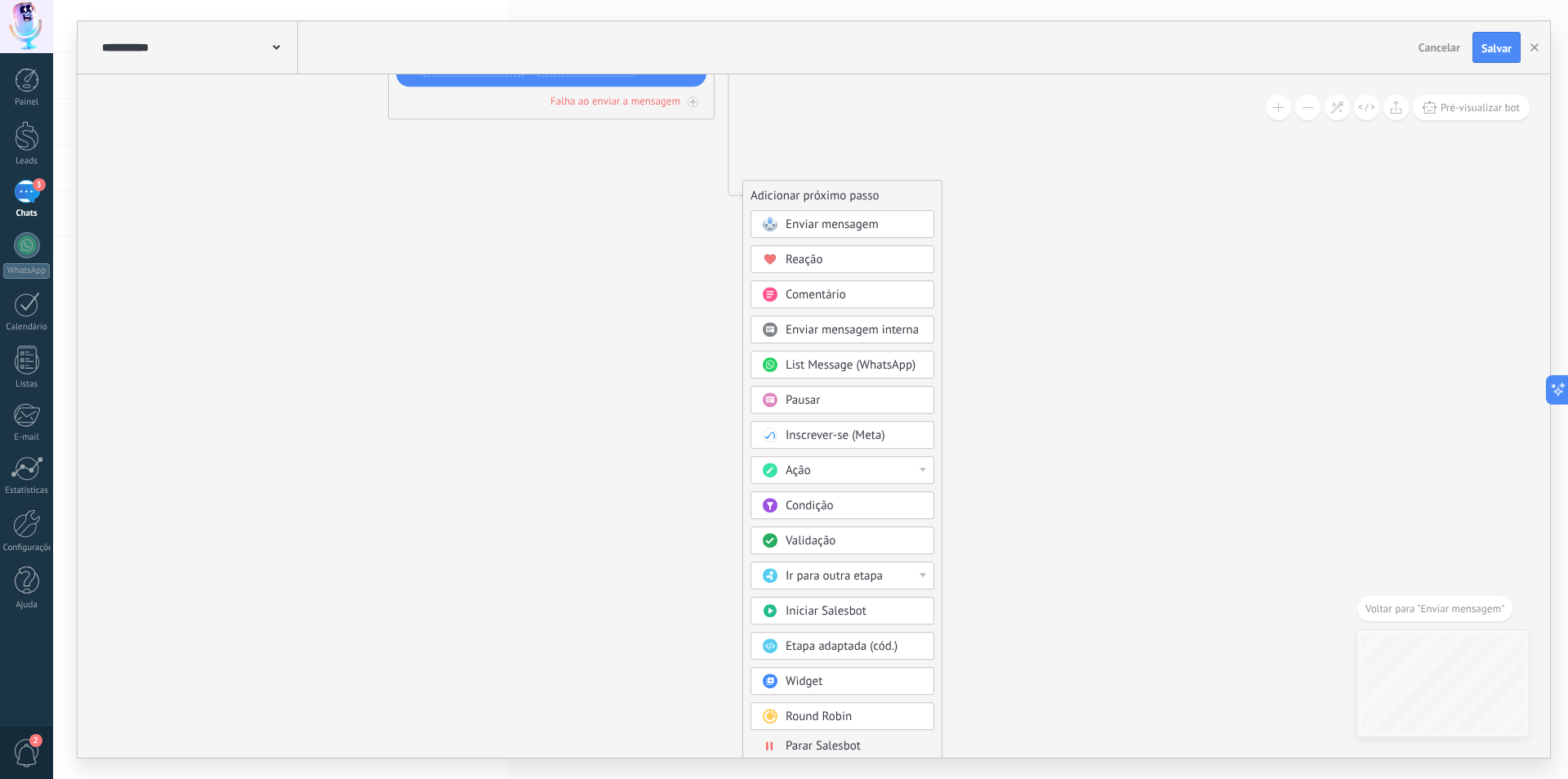
click at [824, 647] on span "Etapa adaptada (cód.)" at bounding box center [841, 646] width 112 height 16
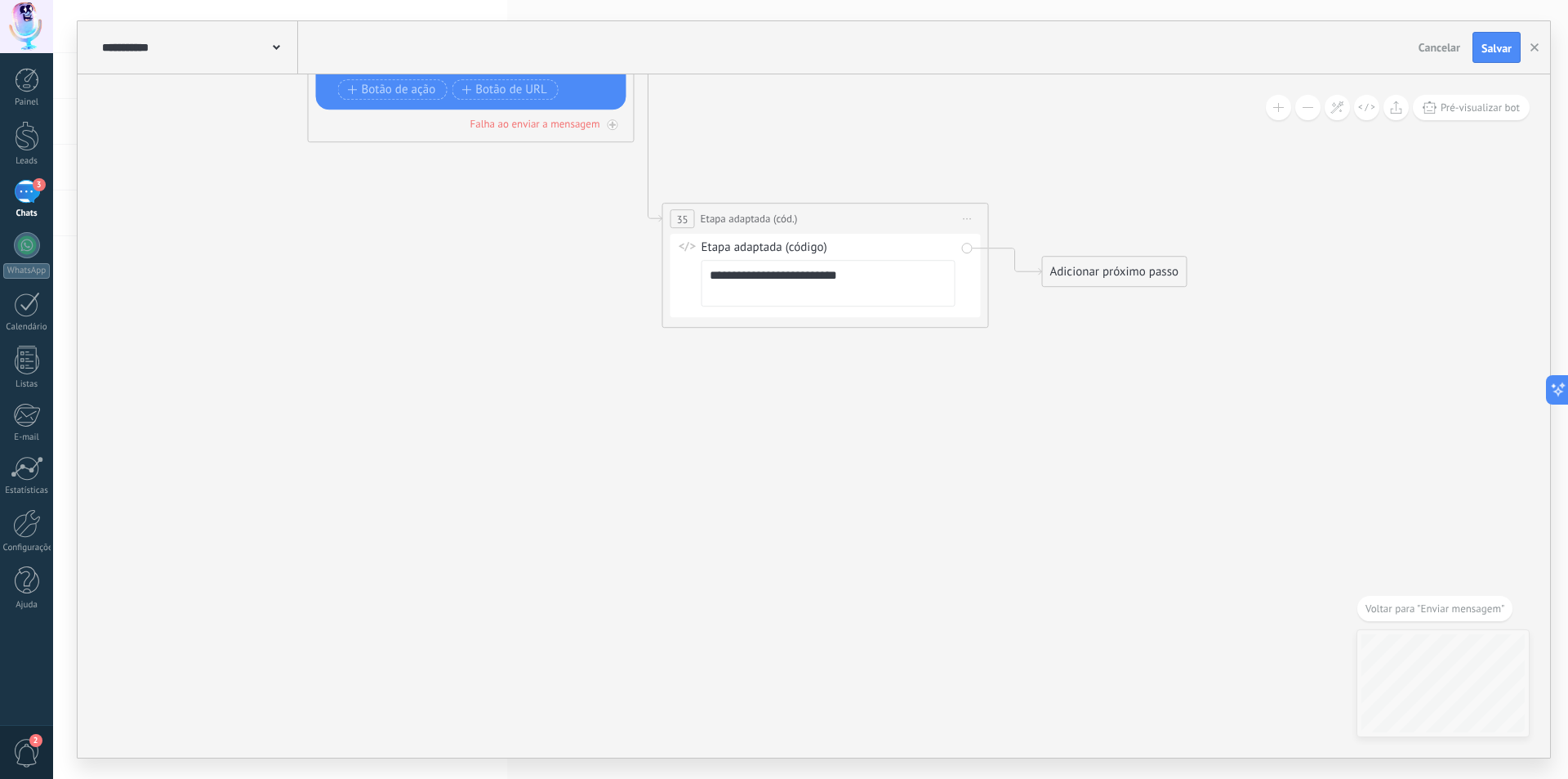
drag, startPoint x: 784, startPoint y: 168, endPoint x: 869, endPoint y: 331, distance: 183.8
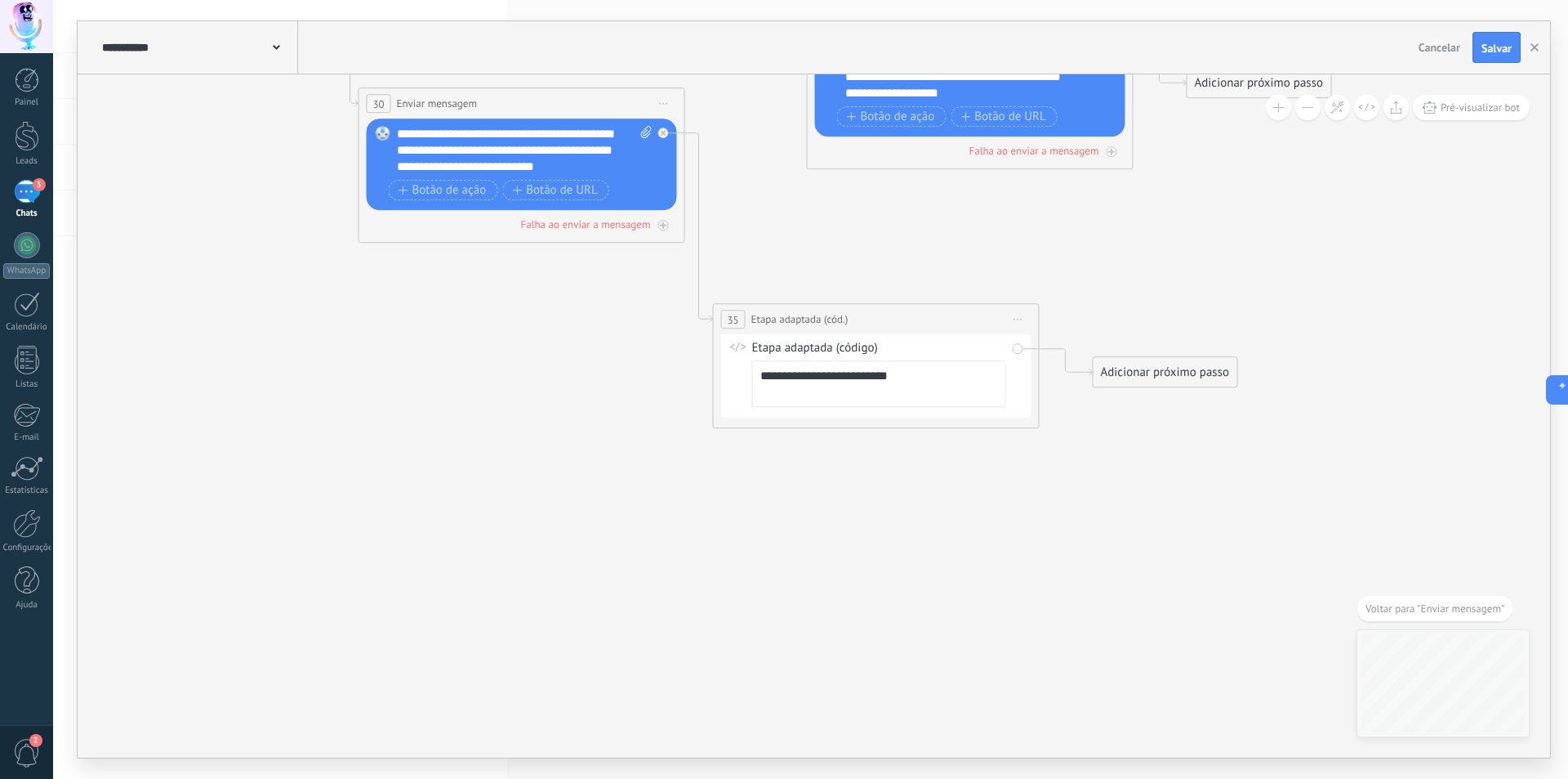
click at [1015, 318] on icon at bounding box center [1018, 319] width 8 height 2
click at [1034, 422] on div "Excluir" at bounding box center [1105, 426] width 187 height 28
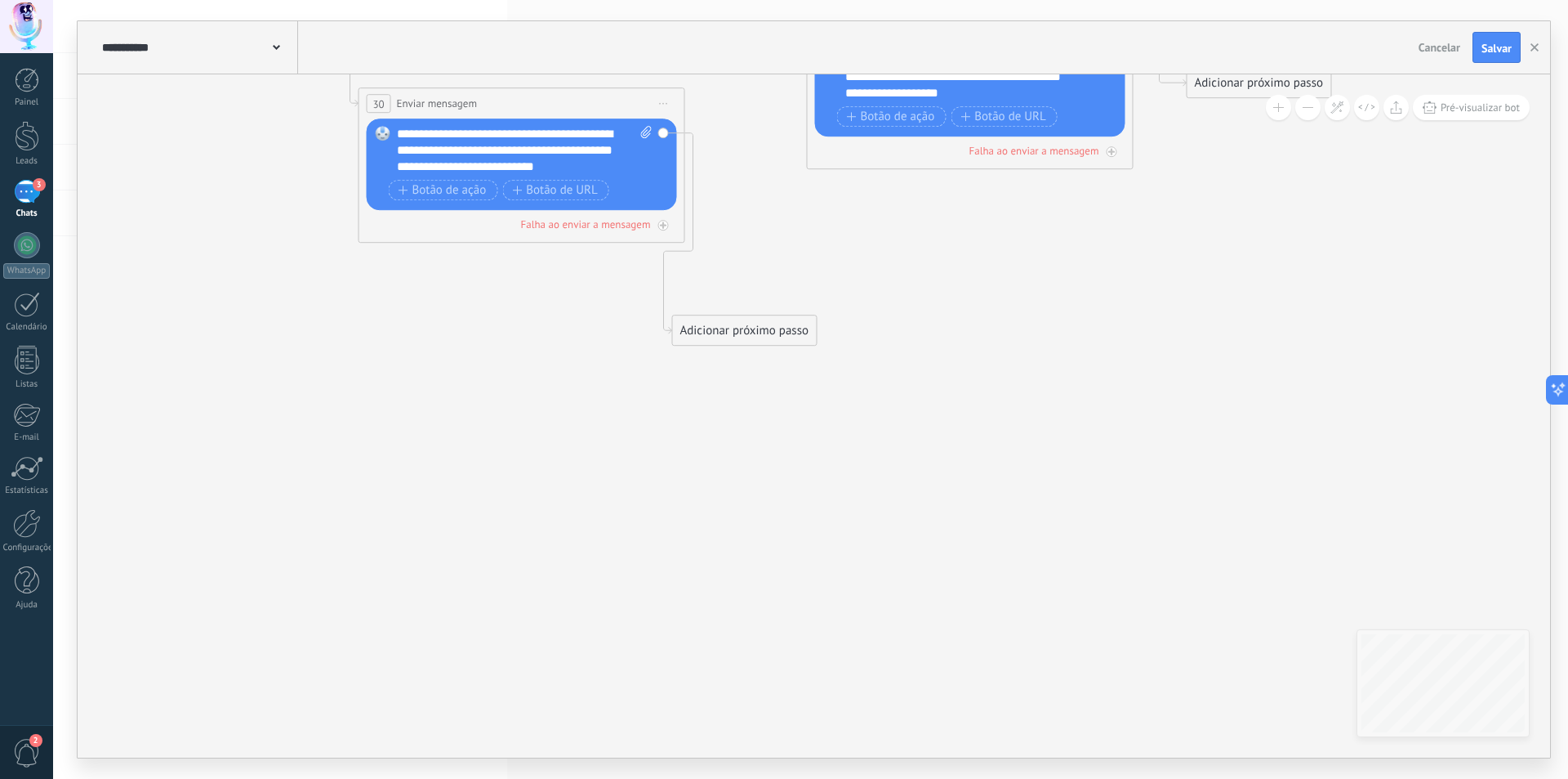
drag, startPoint x: 768, startPoint y: 203, endPoint x: 701, endPoint y: 354, distance: 165.2
click at [701, 344] on div "Adicionar próximo passo" at bounding box center [745, 331] width 144 height 27
click at [711, 356] on div "Adicionar próximo passo" at bounding box center [744, 347] width 144 height 27
click at [732, 343] on div "Adicionar próximo passo" at bounding box center [744, 347] width 144 height 27
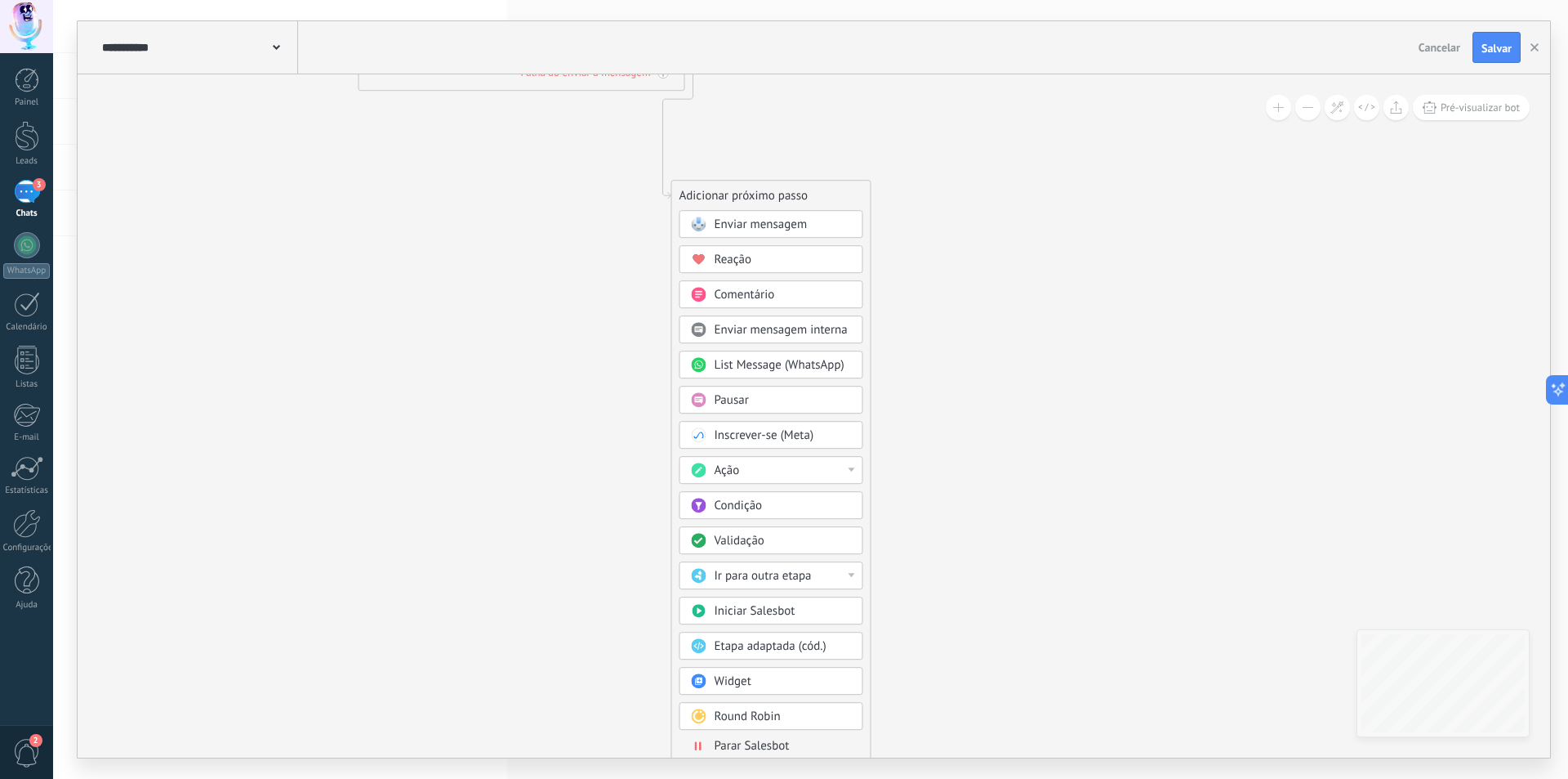
click at [745, 572] on span "Ir para outra etapa" at bounding box center [763, 576] width 98 height 16
click at [733, 637] on div "12: Enviar mensagem" at bounding box center [771, 635] width 182 height 28
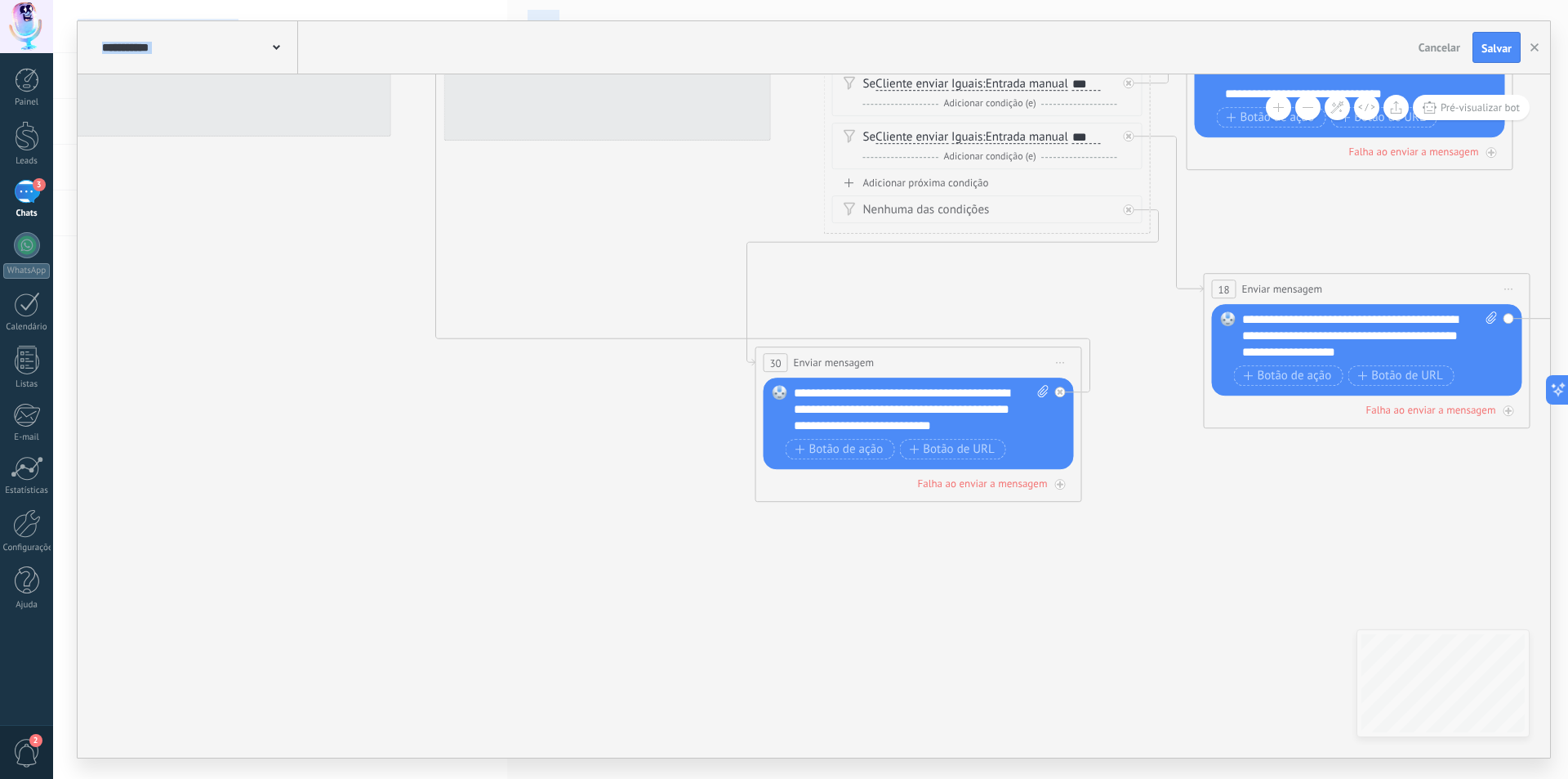
drag, startPoint x: 630, startPoint y: 466, endPoint x: 977, endPoint y: 811, distance: 489.3
click at [977, 778] on html ".abccls-1,.abccls-2{fill-rule:evenodd}.abccls-2{fill:#fff} .abfcls-1{fill:none}…" at bounding box center [784, 390] width 1568 height 779
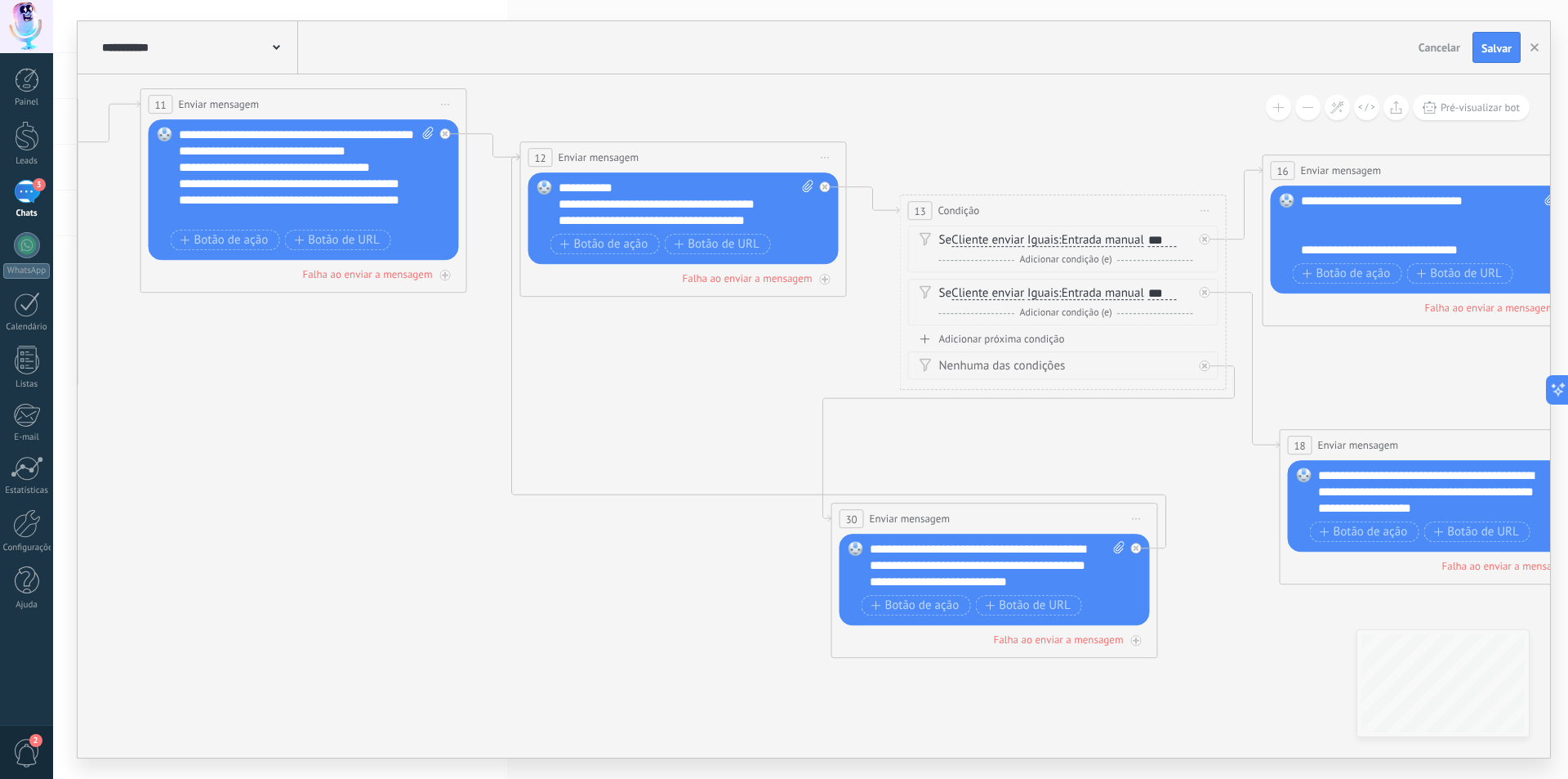
drag, startPoint x: 645, startPoint y: 404, endPoint x: 711, endPoint y: 532, distance: 144.0
click at [713, 542] on icon at bounding box center [92, 207] width 4131 height 1959
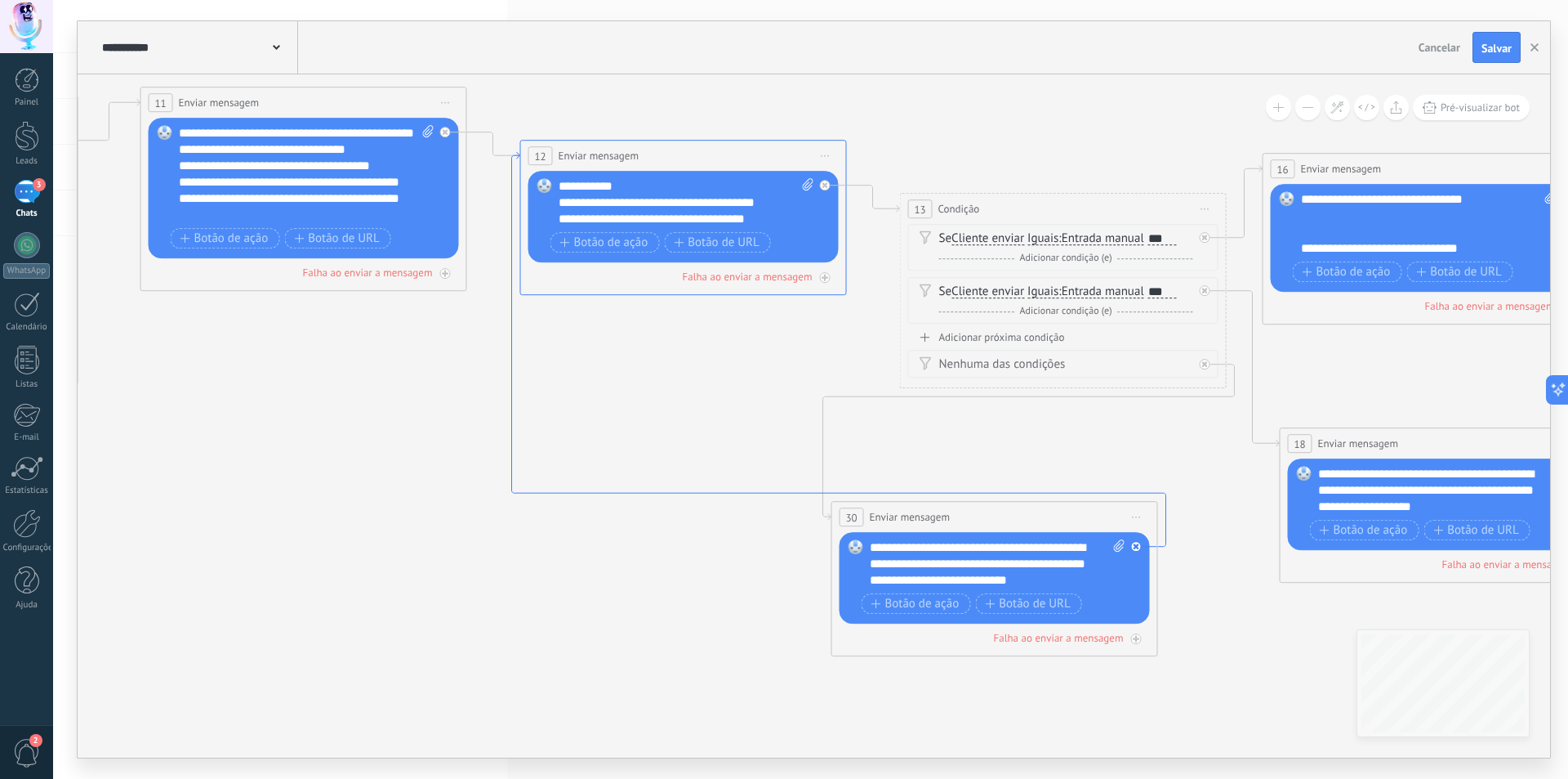
click at [674, 491] on icon at bounding box center [839, 349] width 654 height 395
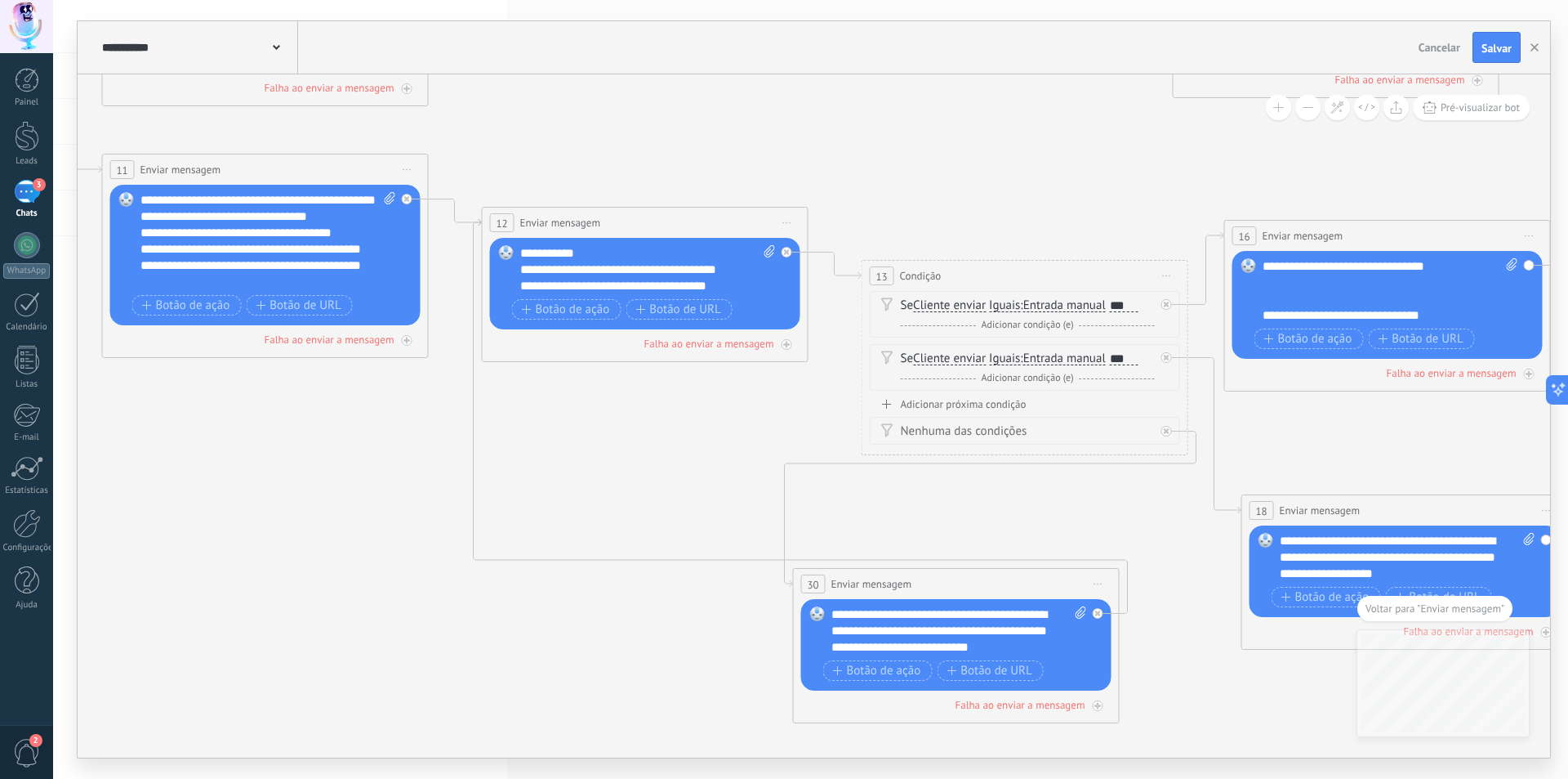
drag, startPoint x: 804, startPoint y: 573, endPoint x: 558, endPoint y: 387, distance: 308.4
click at [554, 379] on icon at bounding box center [54, 273] width 4131 height 1959
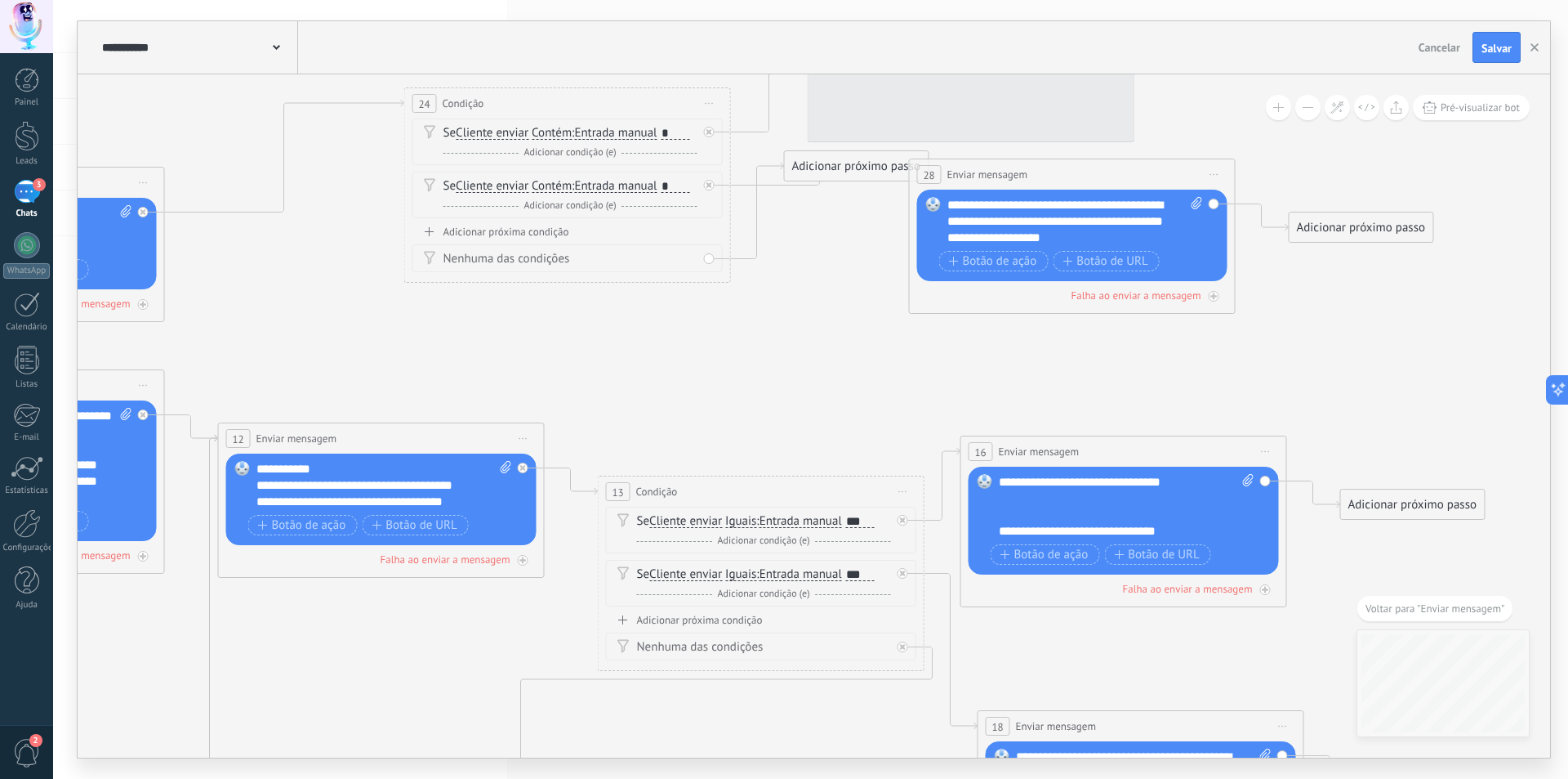
drag, startPoint x: 787, startPoint y: 465, endPoint x: 594, endPoint y: 726, distance: 324.6
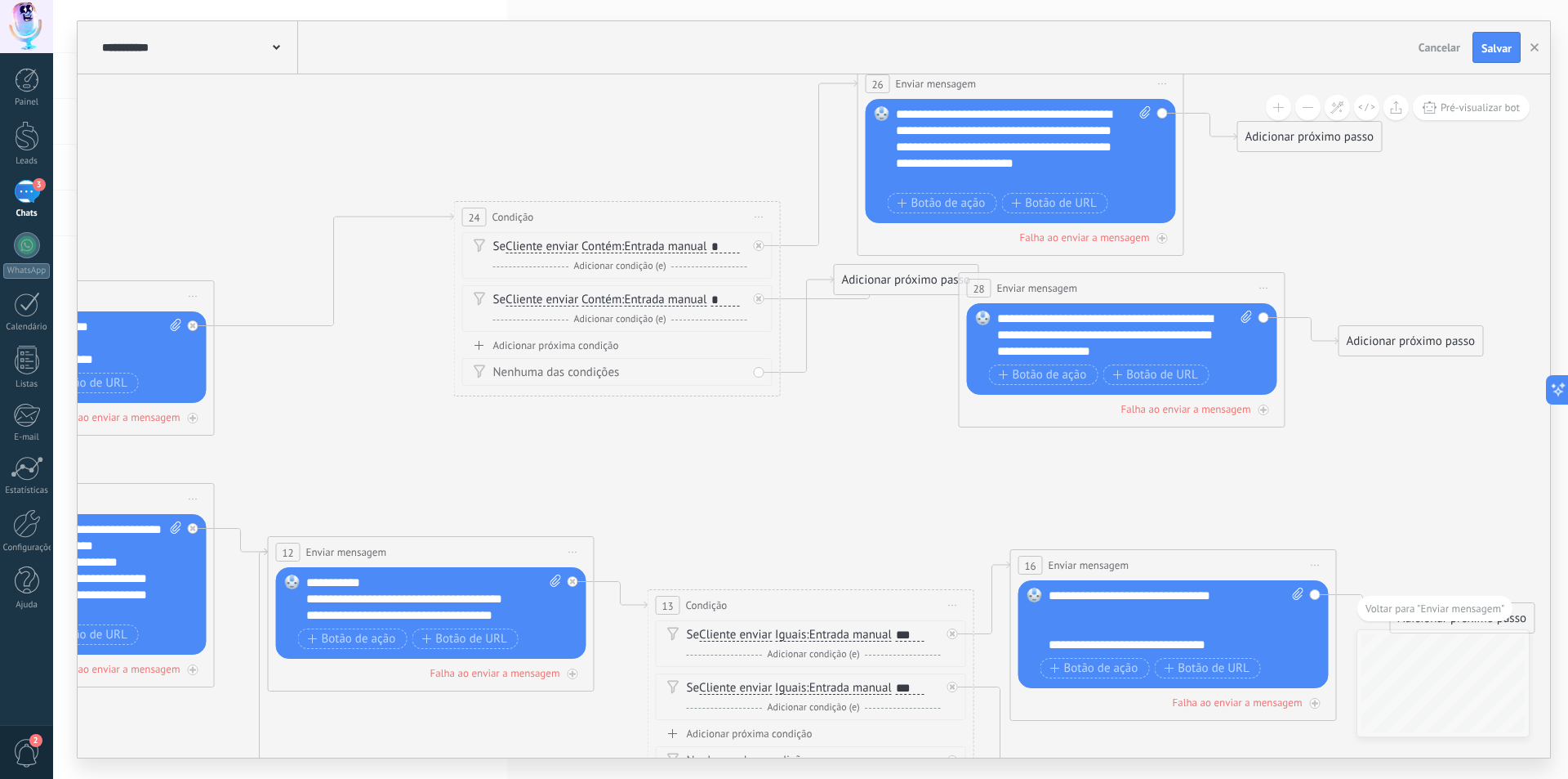
drag, startPoint x: 532, startPoint y: 622, endPoint x: 692, endPoint y: 585, distance: 164.2
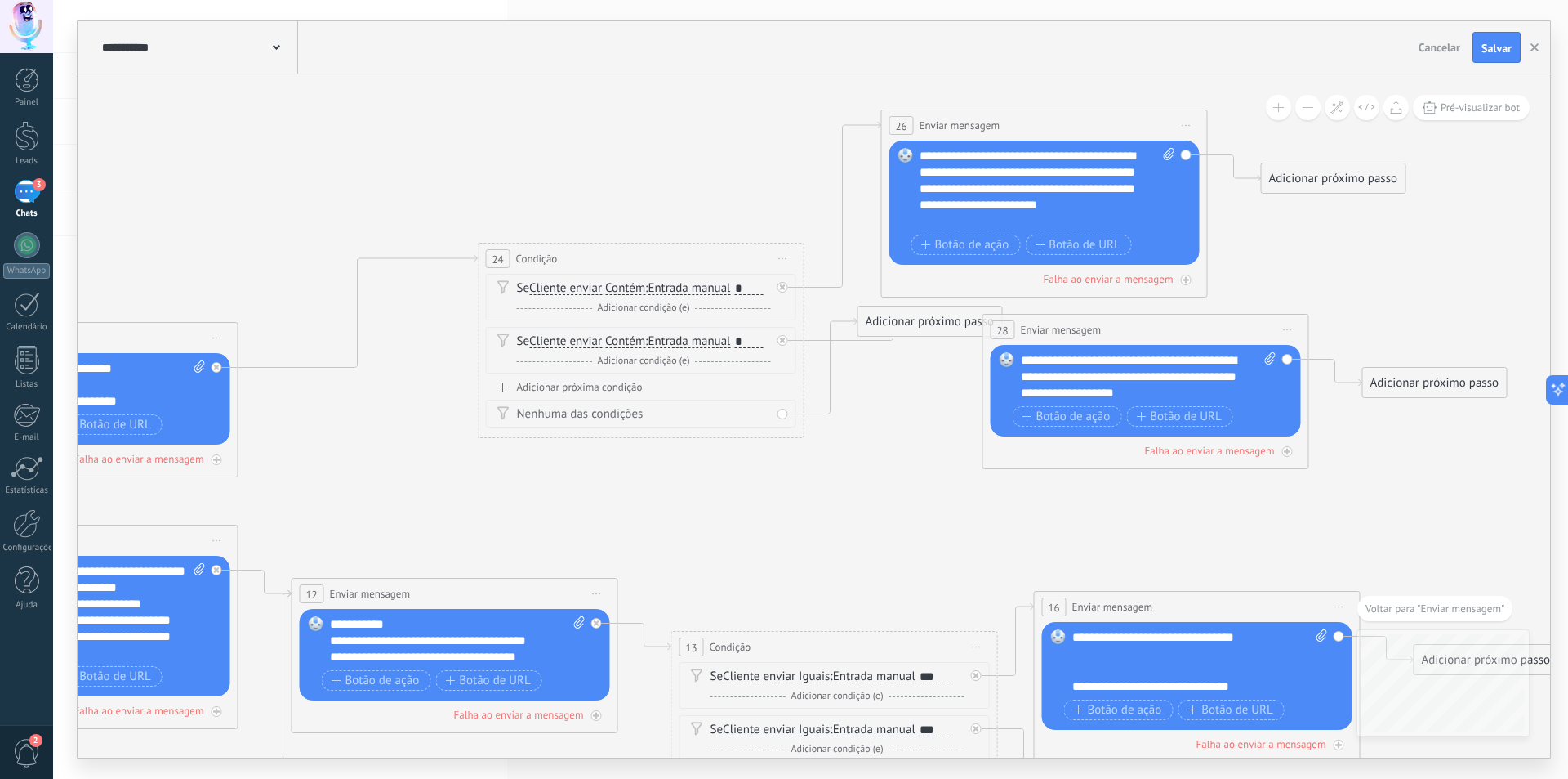
drag, startPoint x: 799, startPoint y: 522, endPoint x: 819, endPoint y: 569, distance: 51.1
click at [835, 402] on icon at bounding box center [831, 367] width 53 height 97
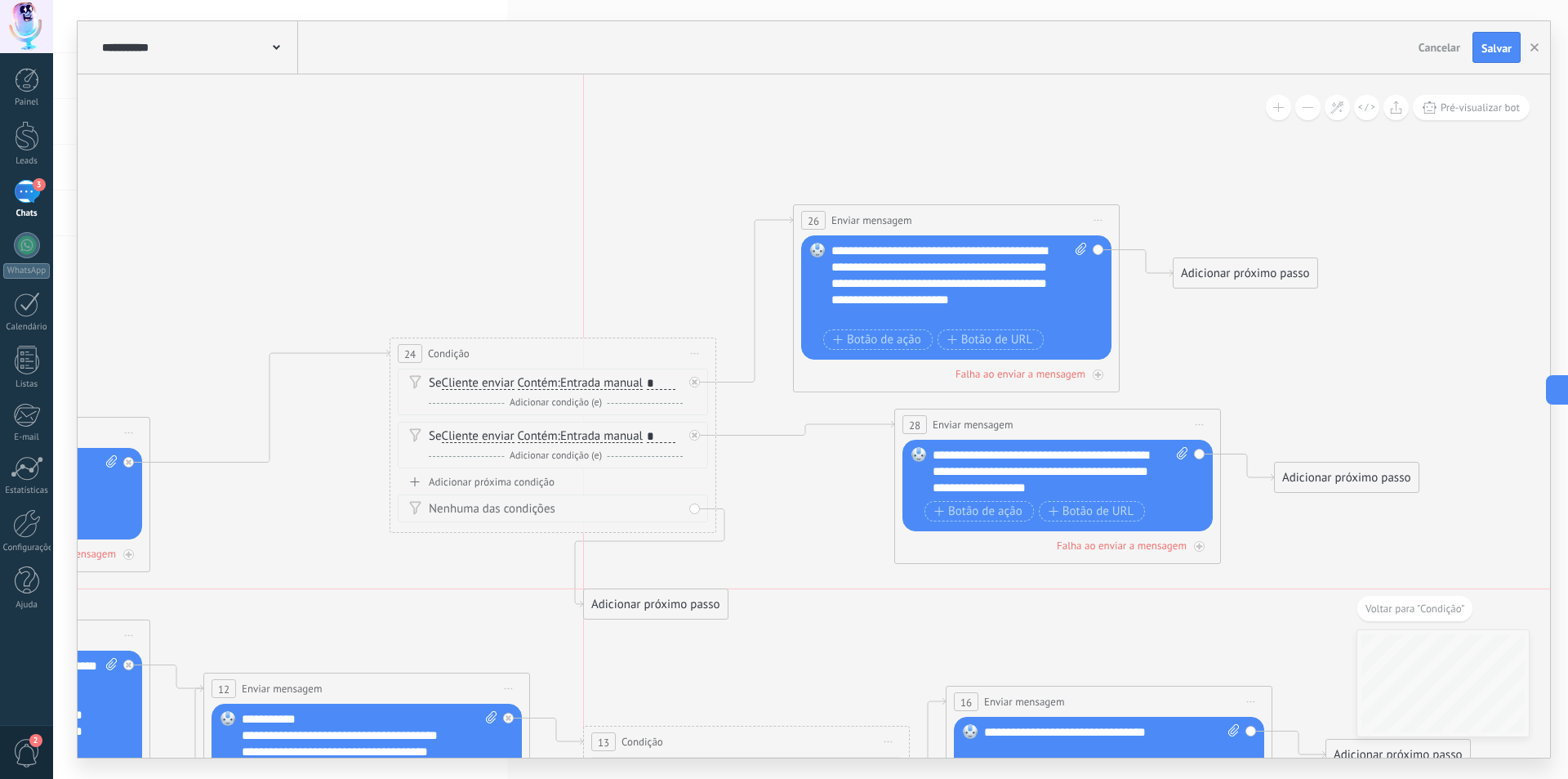
drag, startPoint x: 795, startPoint y: 416, endPoint x: 607, endPoint y: 608, distance: 268.7
click at [607, 608] on div "Adicionar próximo passo" at bounding box center [656, 604] width 144 height 27
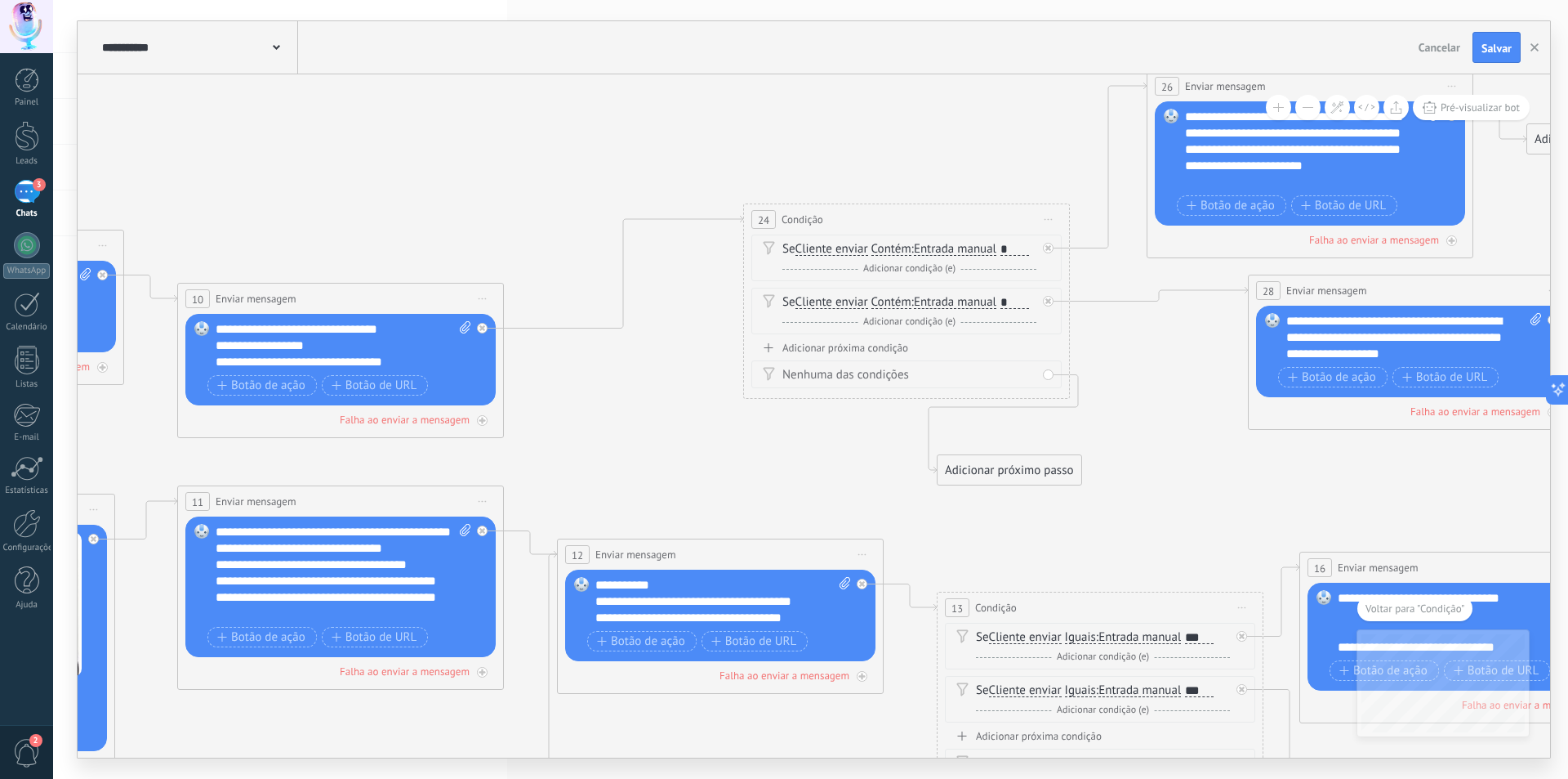
drag, startPoint x: 392, startPoint y: 583, endPoint x: 745, endPoint y: 448, distance: 377.9
click at [745, 448] on icon at bounding box center [129, 543] width 4131 height 1838
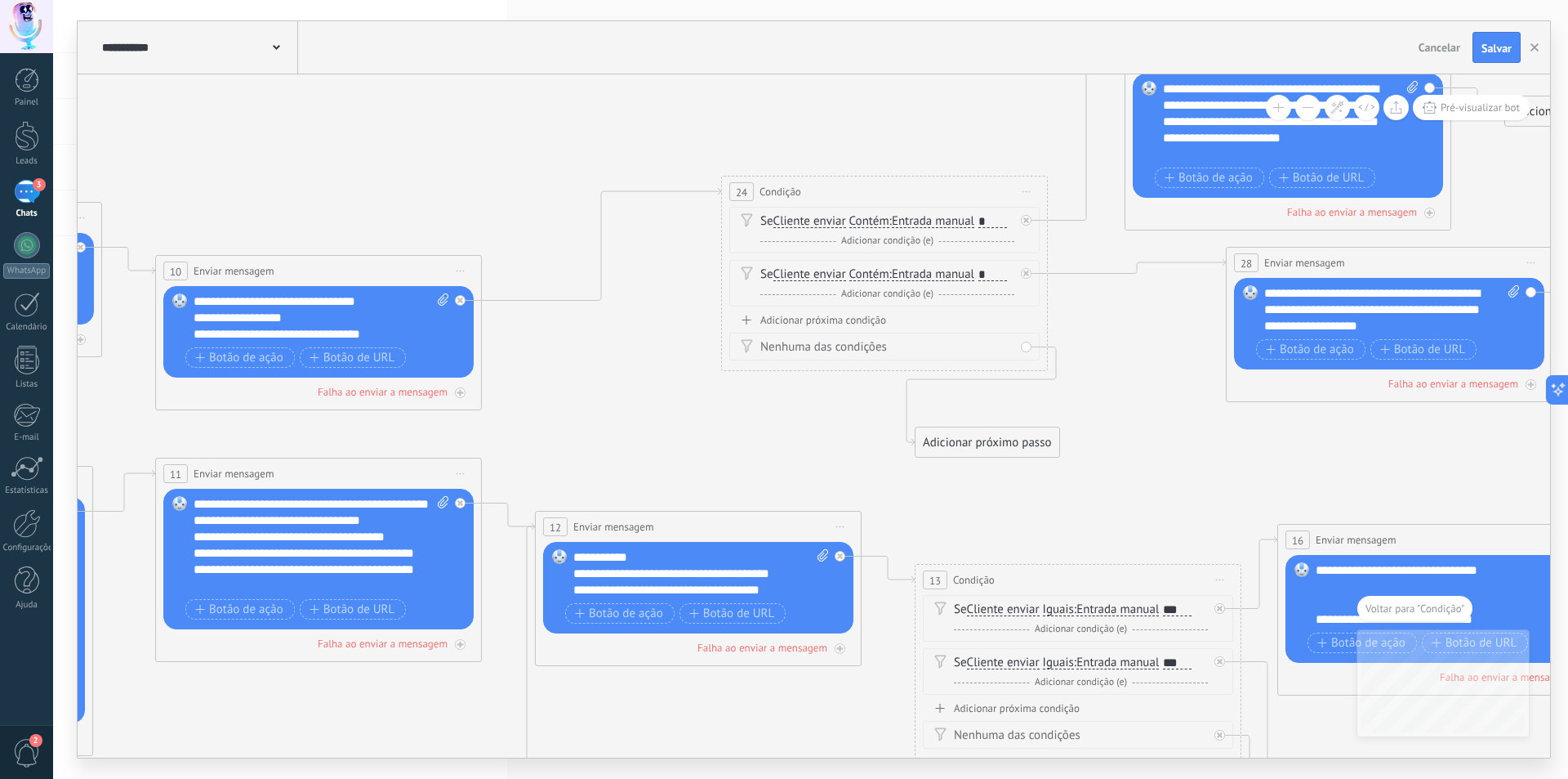
drag, startPoint x: 948, startPoint y: 492, endPoint x: 929, endPoint y: 397, distance: 96.9
click at [925, 404] on icon at bounding box center [106, 516] width 4131 height 1838
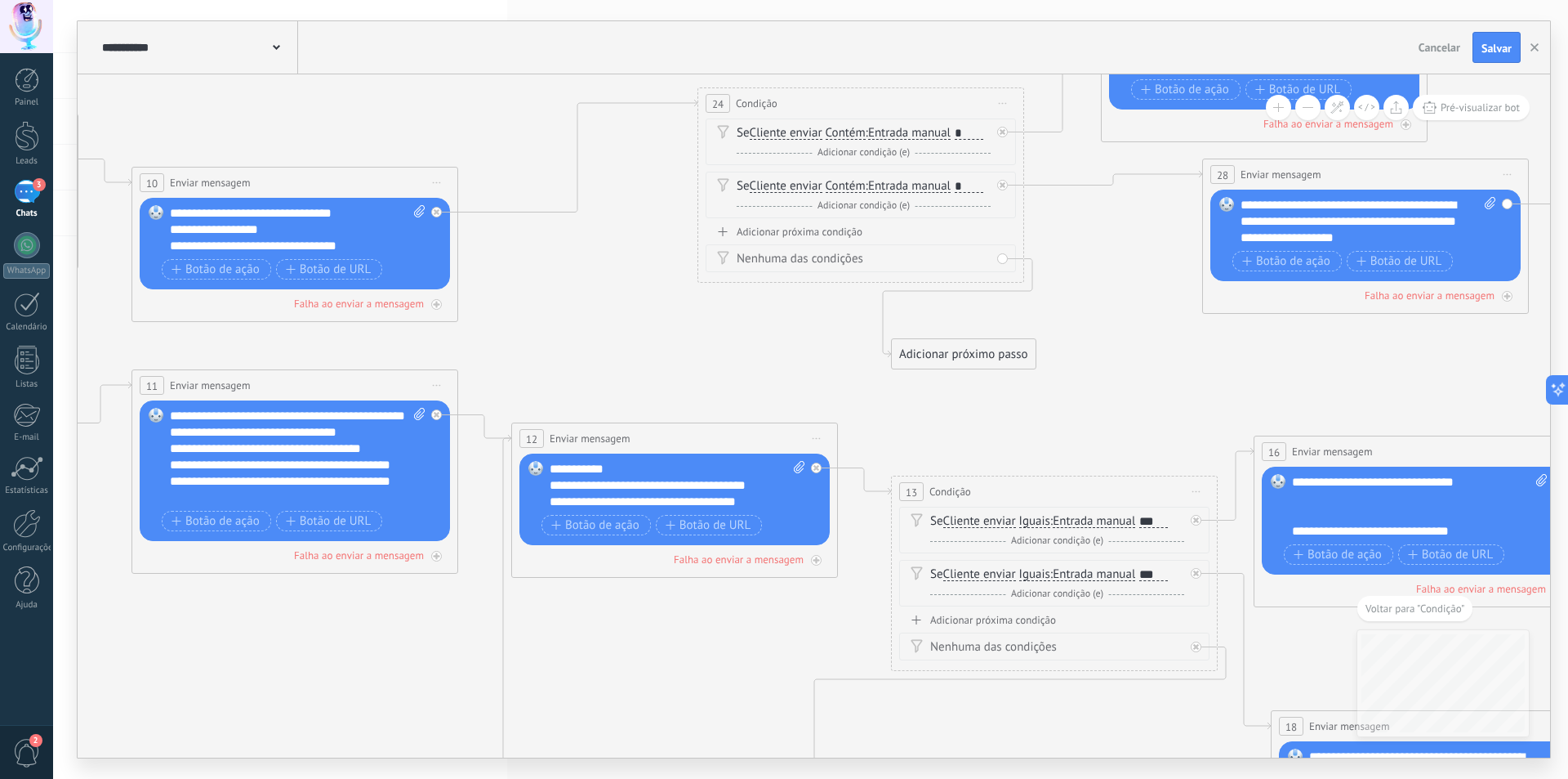
click at [937, 359] on div "Adicionar próximo passo" at bounding box center [964, 354] width 144 height 27
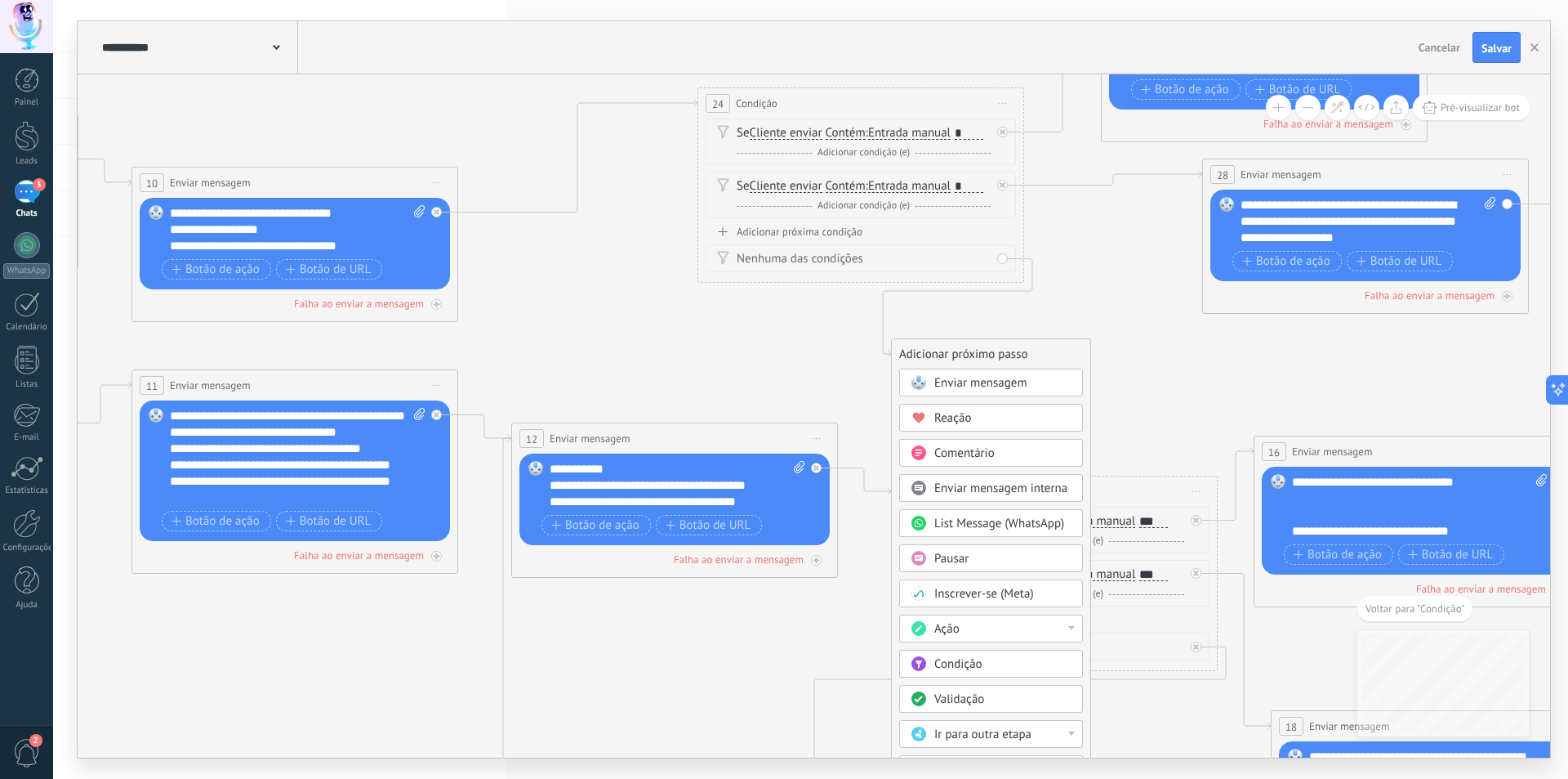
click at [949, 373] on div "Enviar mensagem" at bounding box center [991, 382] width 184 height 28
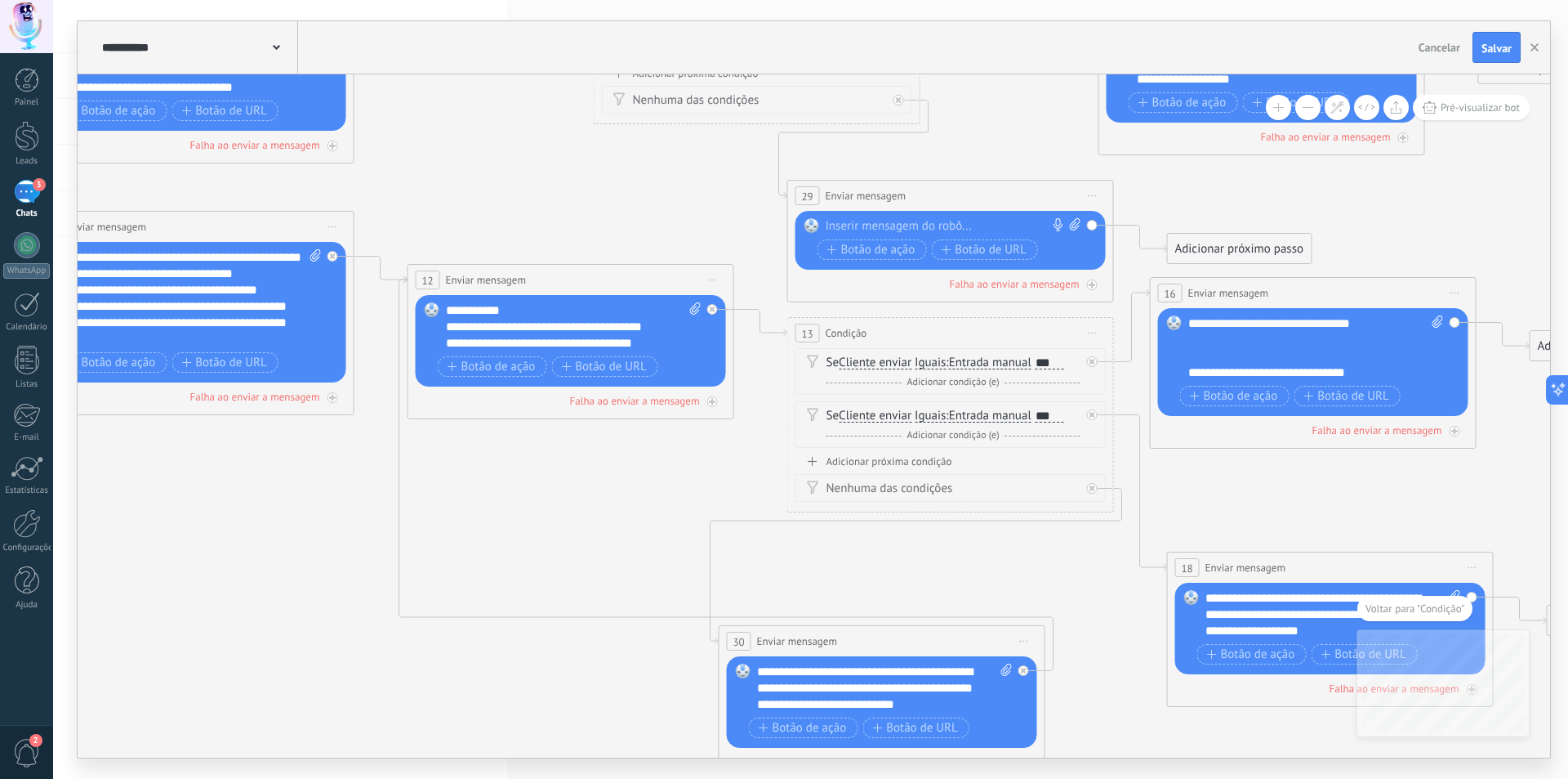
drag, startPoint x: 431, startPoint y: 648, endPoint x: 605, endPoint y: 467, distance: 251.1
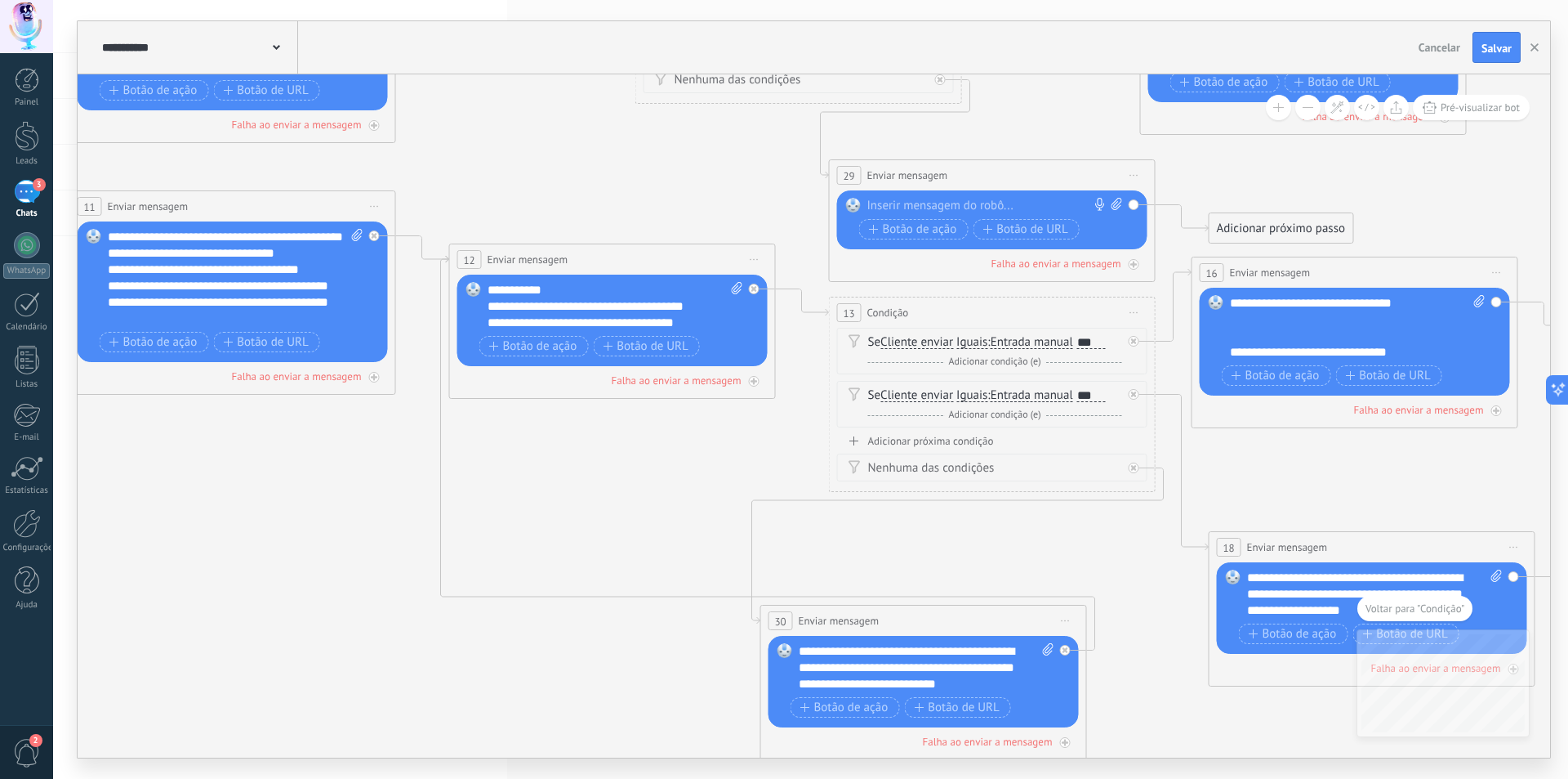
click at [955, 673] on div "**********" at bounding box center [926, 667] width 256 height 49
copy div "**********"
click at [989, 203] on div at bounding box center [989, 206] width 243 height 17
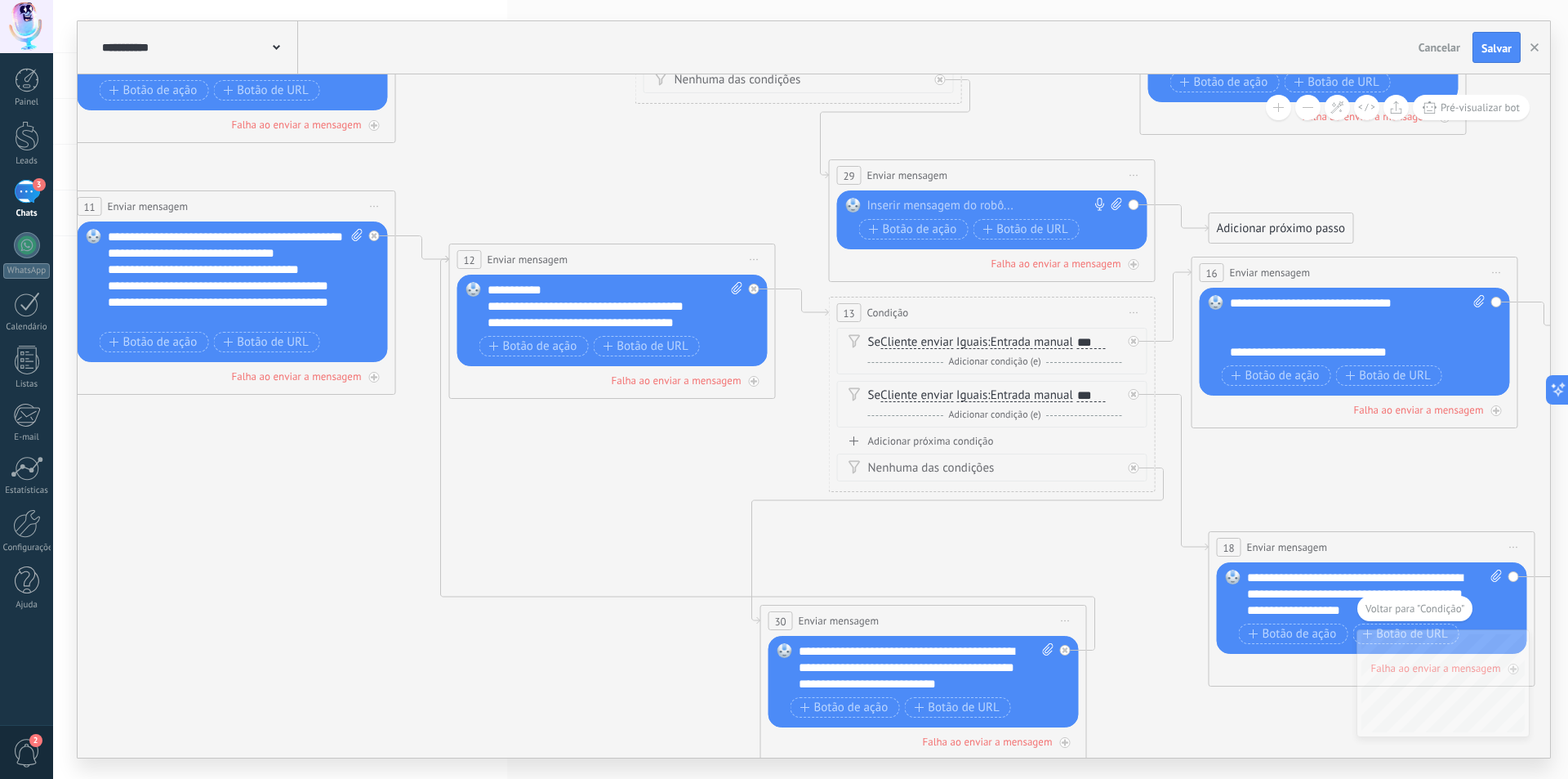
paste div
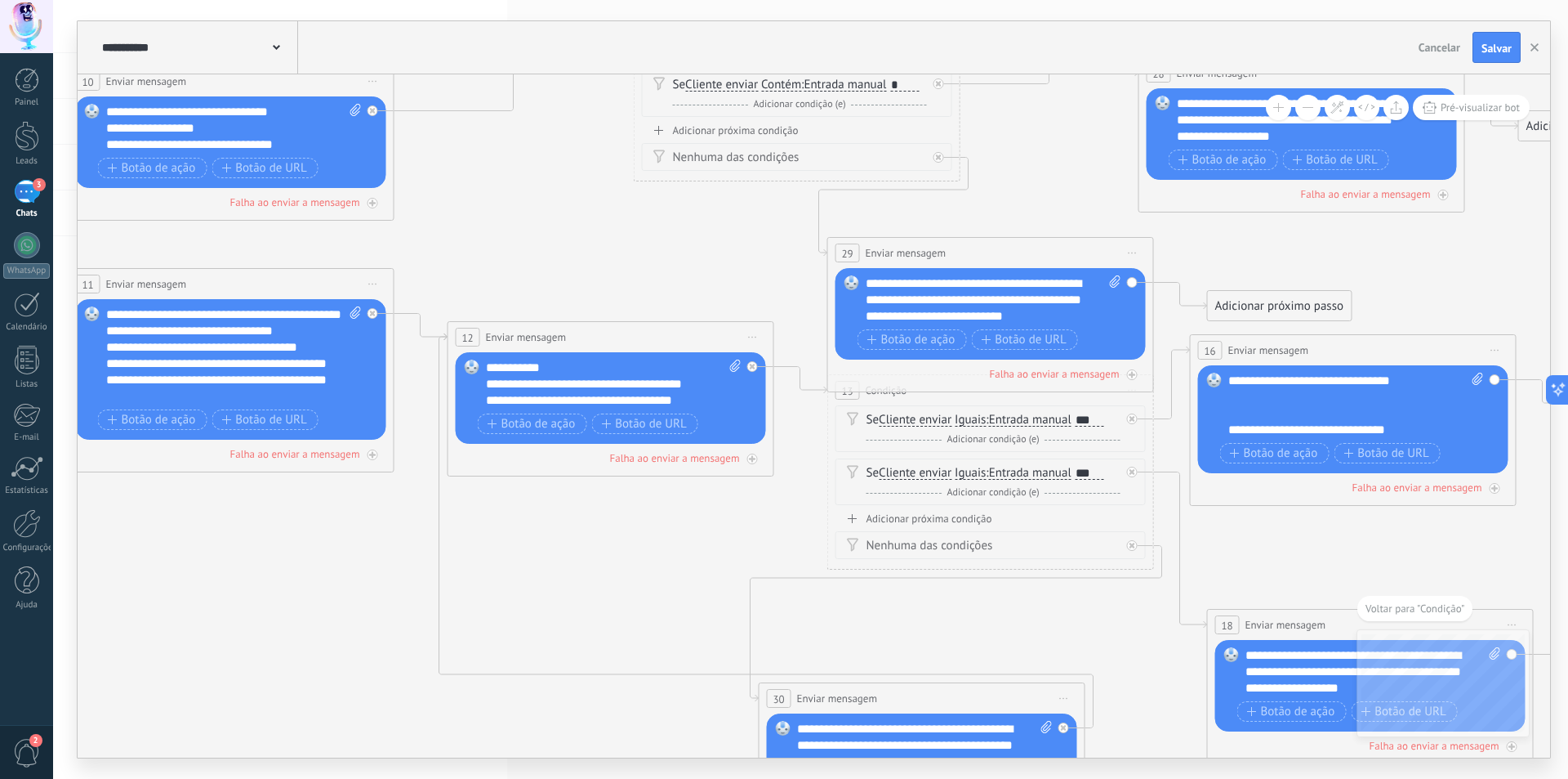
drag, startPoint x: 652, startPoint y: 198, endPoint x: 912, endPoint y: 272, distance: 270.3
click at [656, 292] on icon at bounding box center [19, 326] width 4131 height 1838
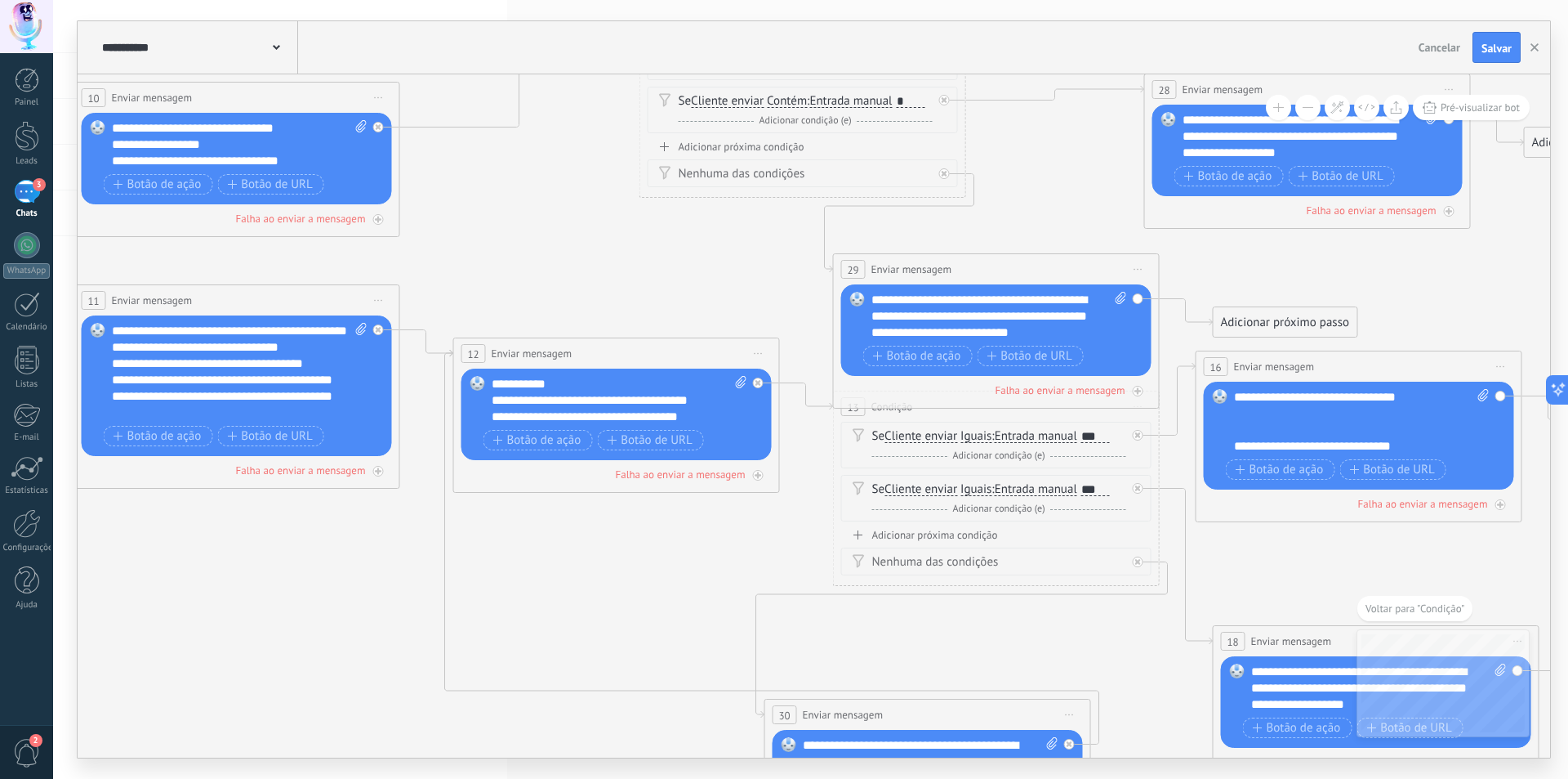
drag, startPoint x: 1025, startPoint y: 252, endPoint x: 1012, endPoint y: 286, distance: 36.4
click at [1023, 252] on icon at bounding box center [25, 343] width 4131 height 1838
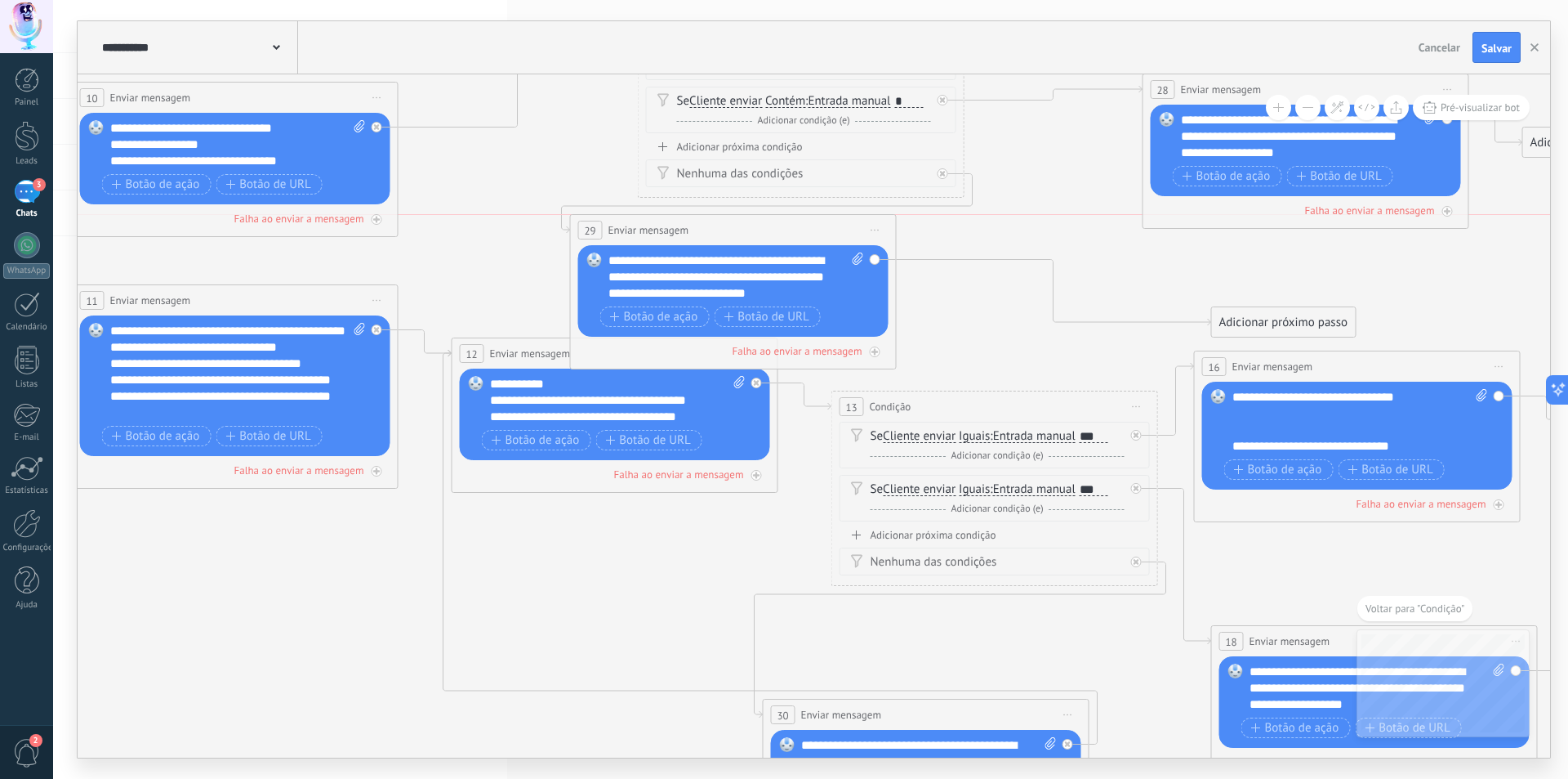
drag, startPoint x: 1008, startPoint y: 273, endPoint x: 784, endPoint y: 238, distance: 226.7
click at [750, 238] on div "**********" at bounding box center [734, 229] width 325 height 30
drag, startPoint x: 1235, startPoint y: 321, endPoint x: 1006, endPoint y: 282, distance: 232.3
click at [1006, 287] on div "Adicionar próximo passo" at bounding box center [1071, 300] width 144 height 27
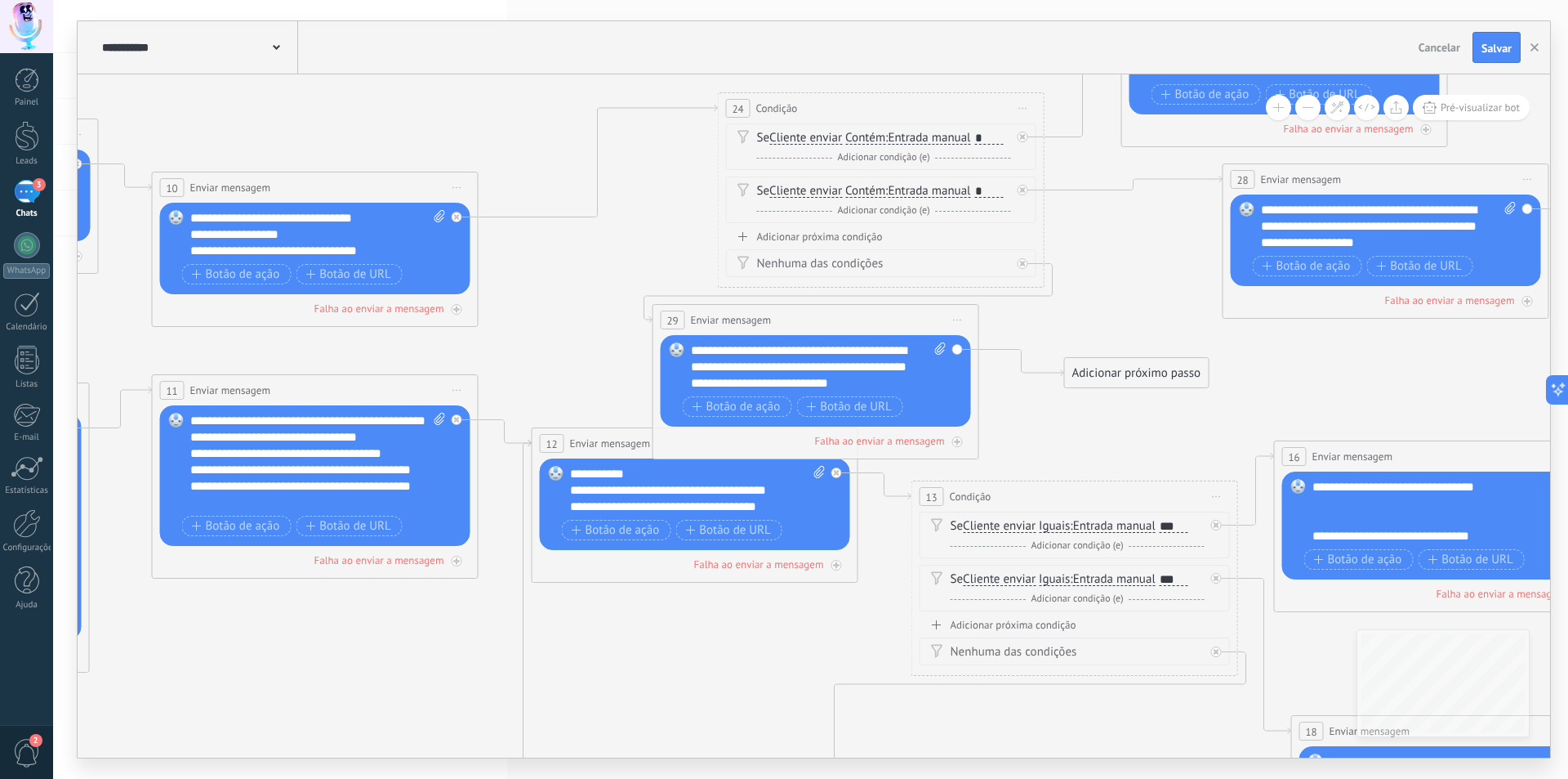
drag, startPoint x: 979, startPoint y: 365, endPoint x: 1066, endPoint y: 424, distance: 105.1
click at [1063, 426] on icon at bounding box center [104, 433] width 4131 height 1838
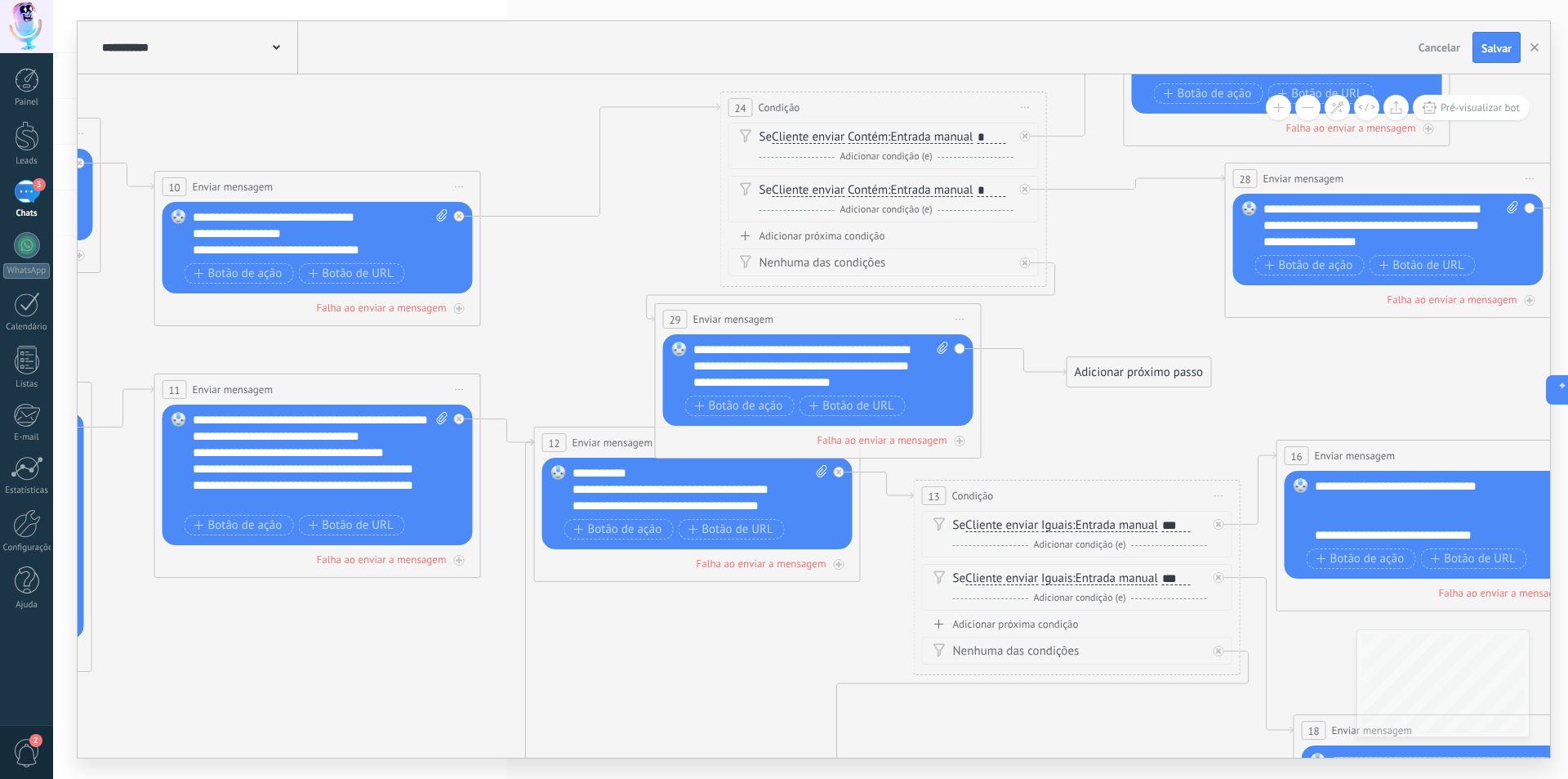
click at [1115, 372] on div "Adicionar próximo passo" at bounding box center [1140, 372] width 144 height 27
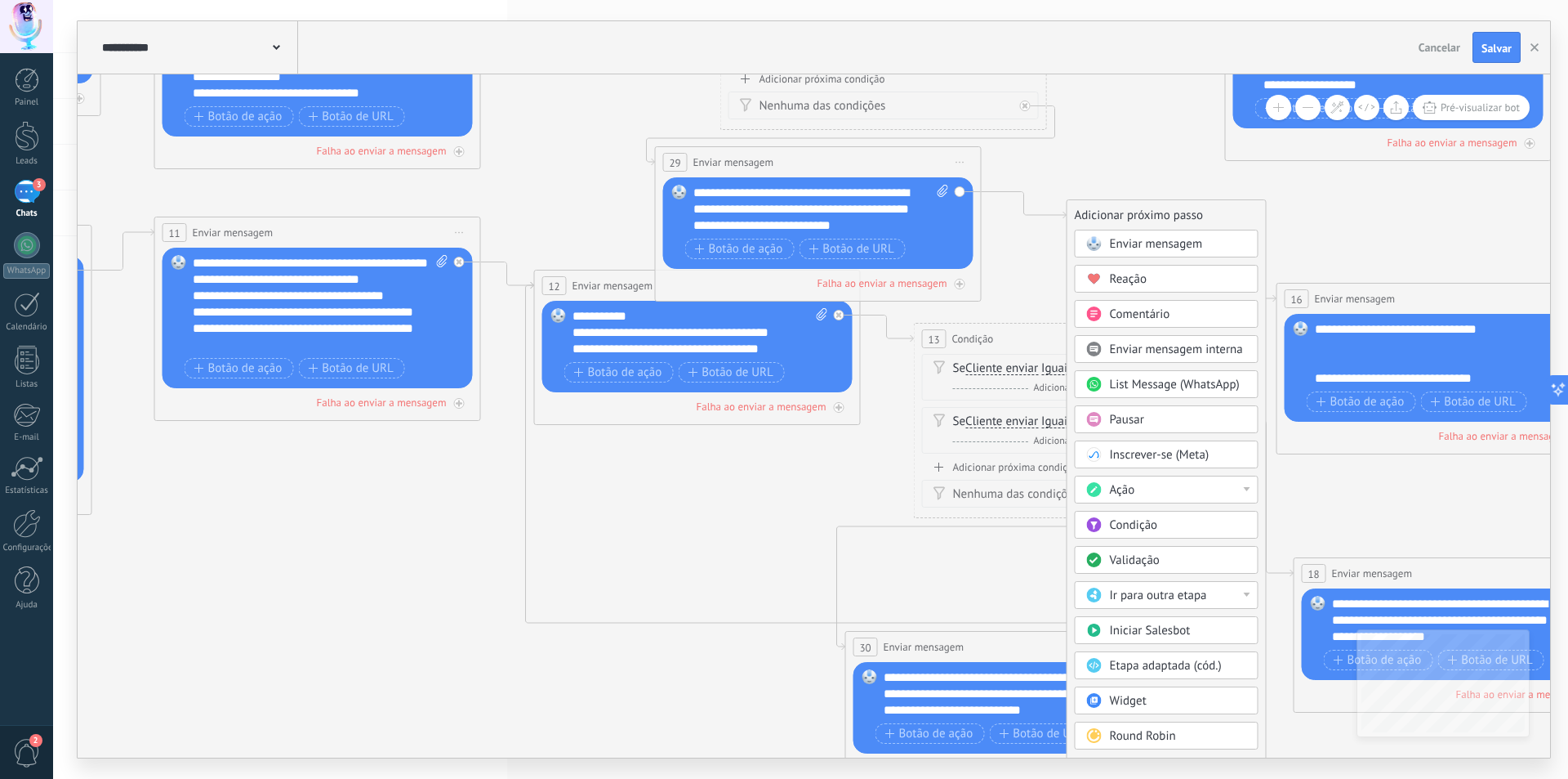
click at [1121, 599] on span "Ir para outra etapa" at bounding box center [1158, 595] width 98 height 16
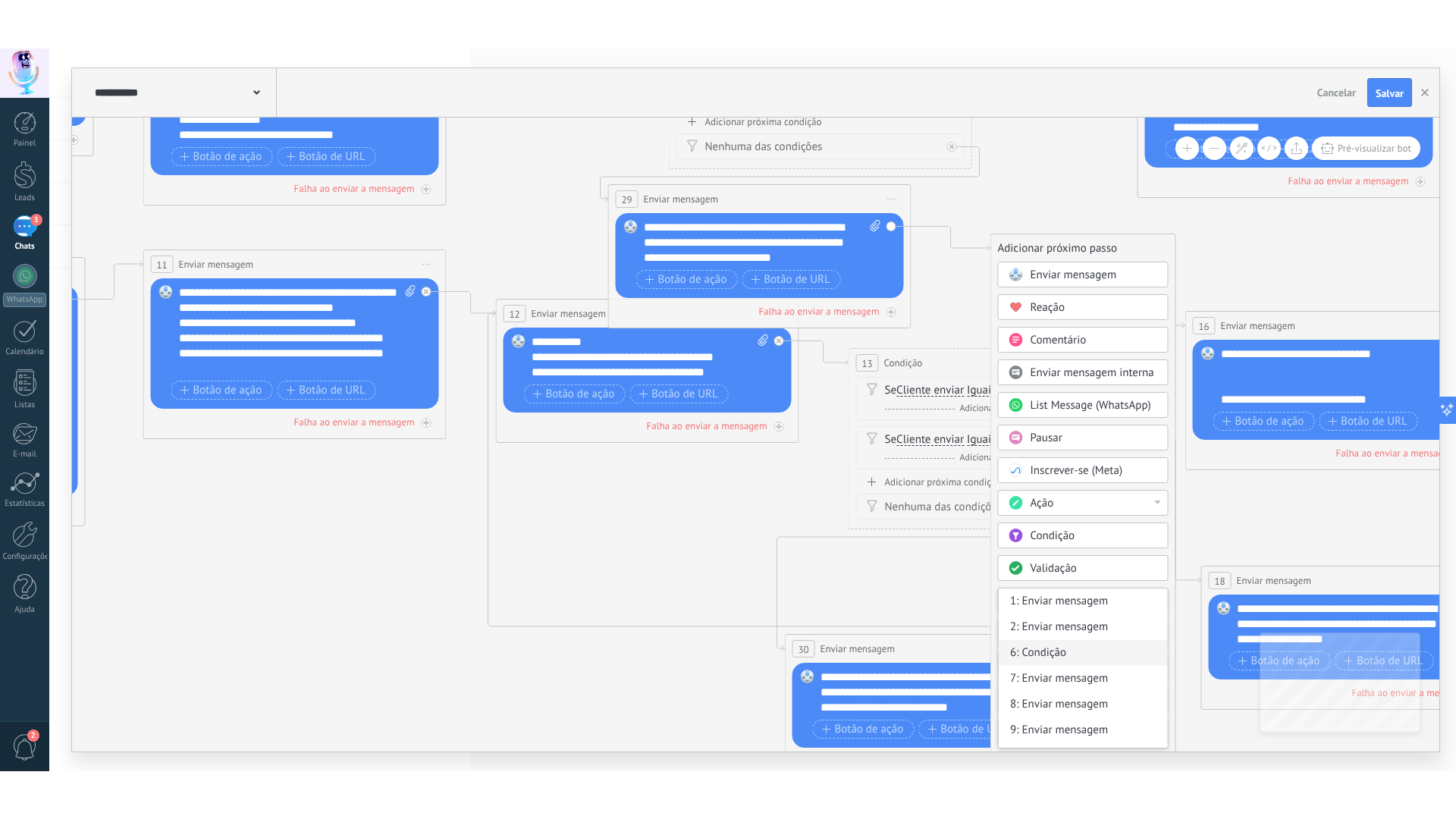
scroll to position [76, 0]
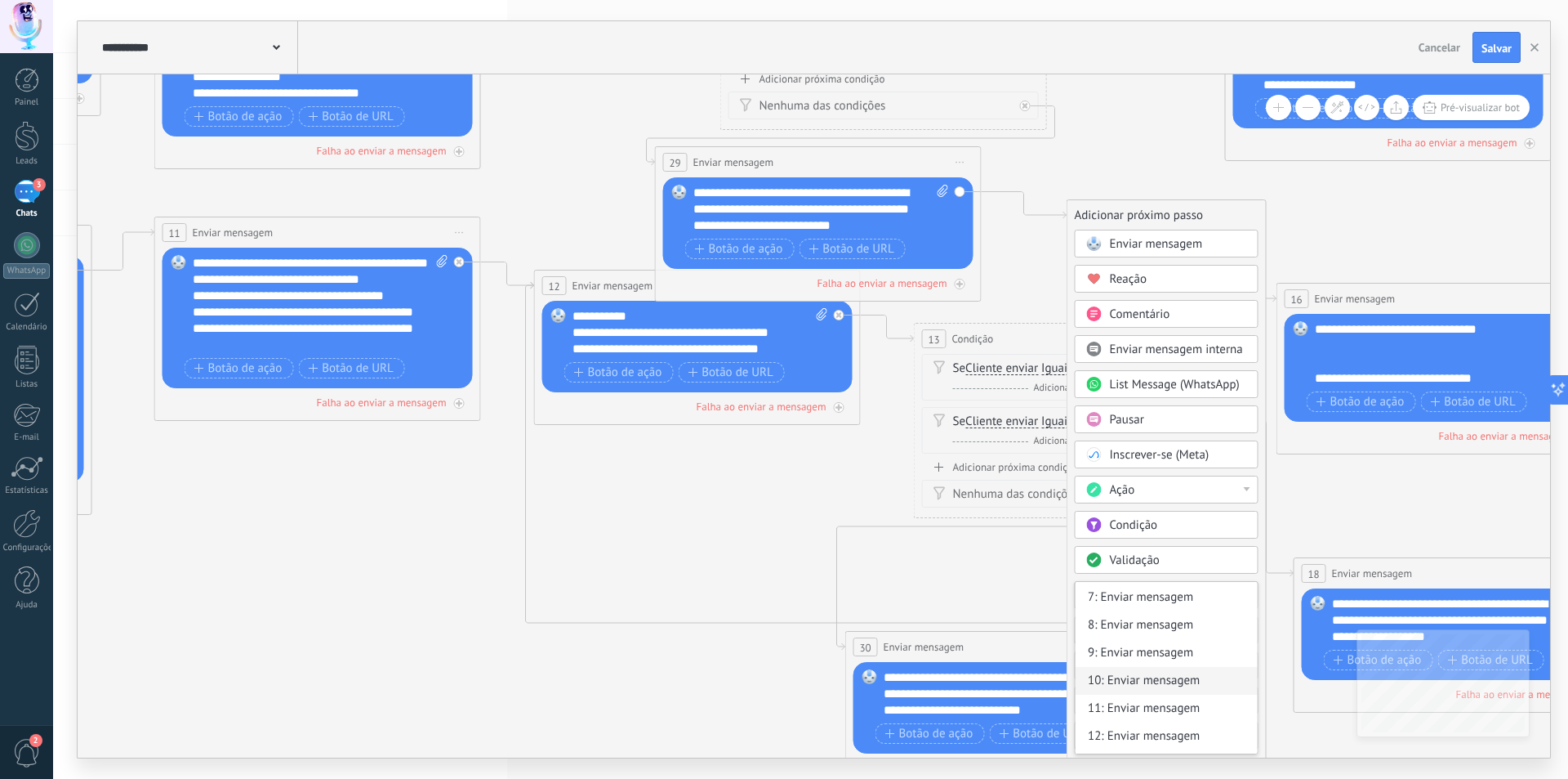
click at [1131, 681] on div "10: Enviar mensagem" at bounding box center [1166, 681] width 182 height 28
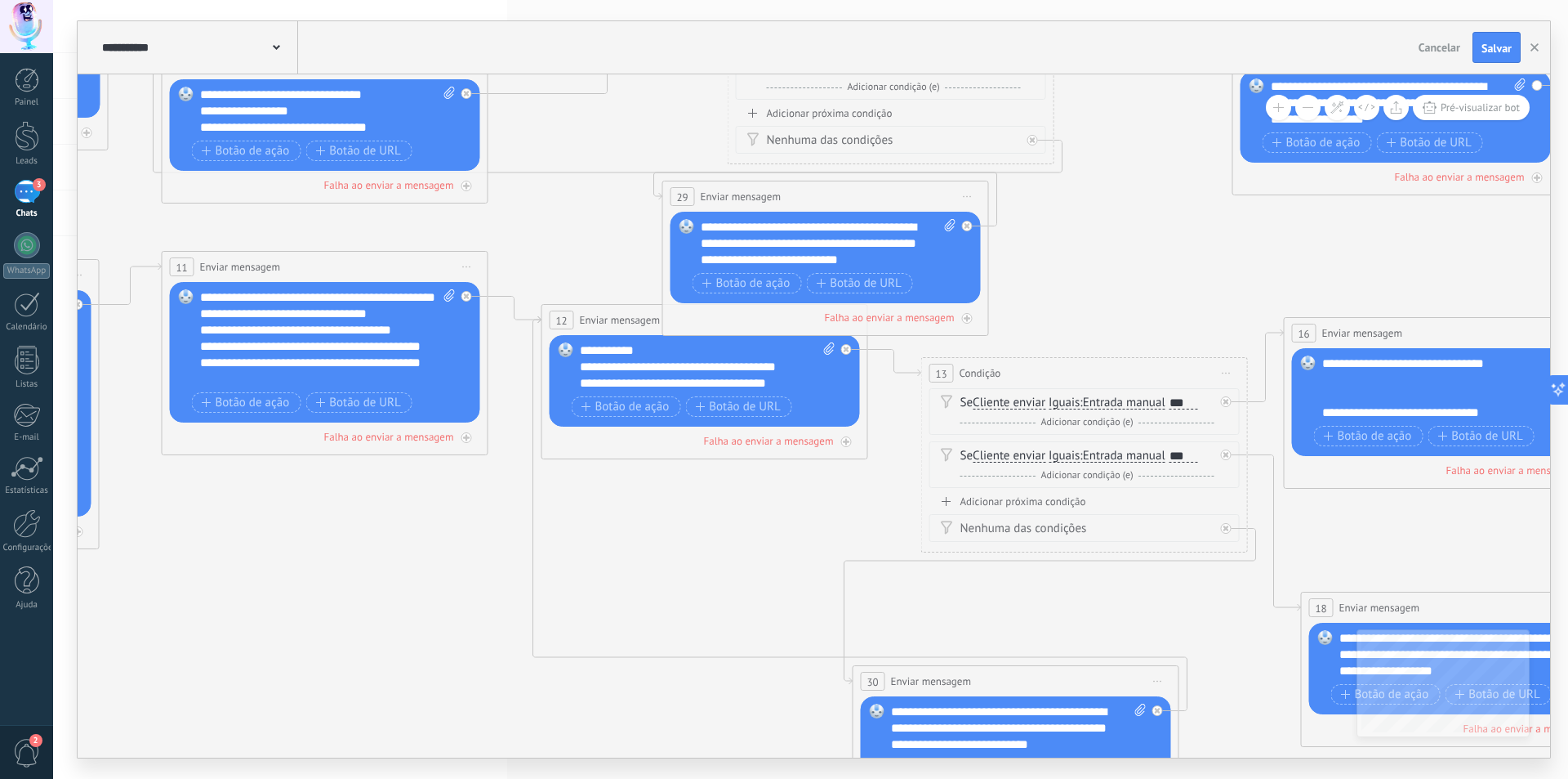
drag, startPoint x: 1098, startPoint y: 270, endPoint x: 1111, endPoint y: 358, distance: 89.0
click at [1108, 346] on icon at bounding box center [113, 309] width 4131 height 1838
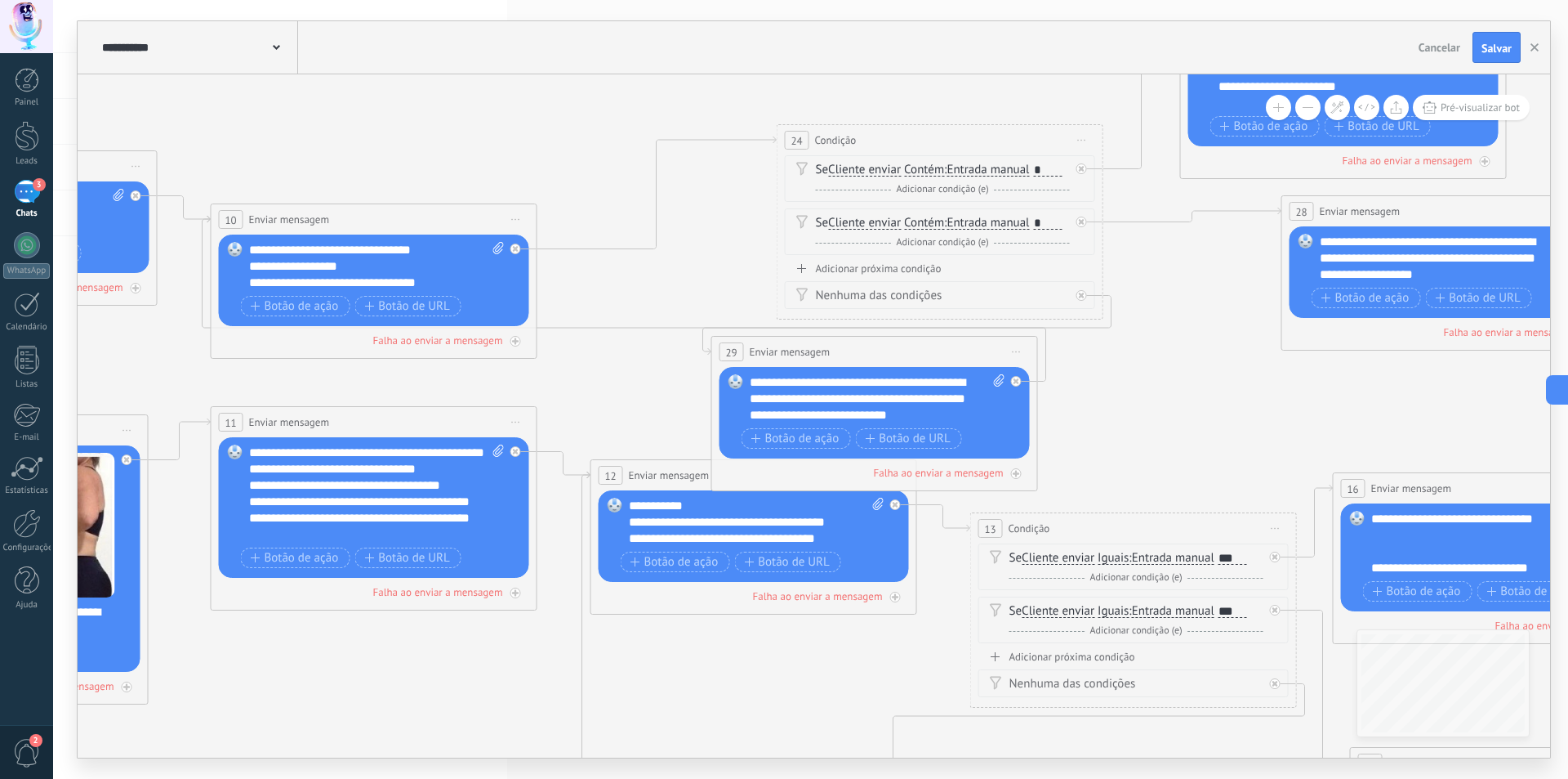
drag, startPoint x: 1078, startPoint y: 353, endPoint x: 1100, endPoint y: 430, distance: 80.1
click at [1107, 429] on icon at bounding box center [163, 464] width 4131 height 1838
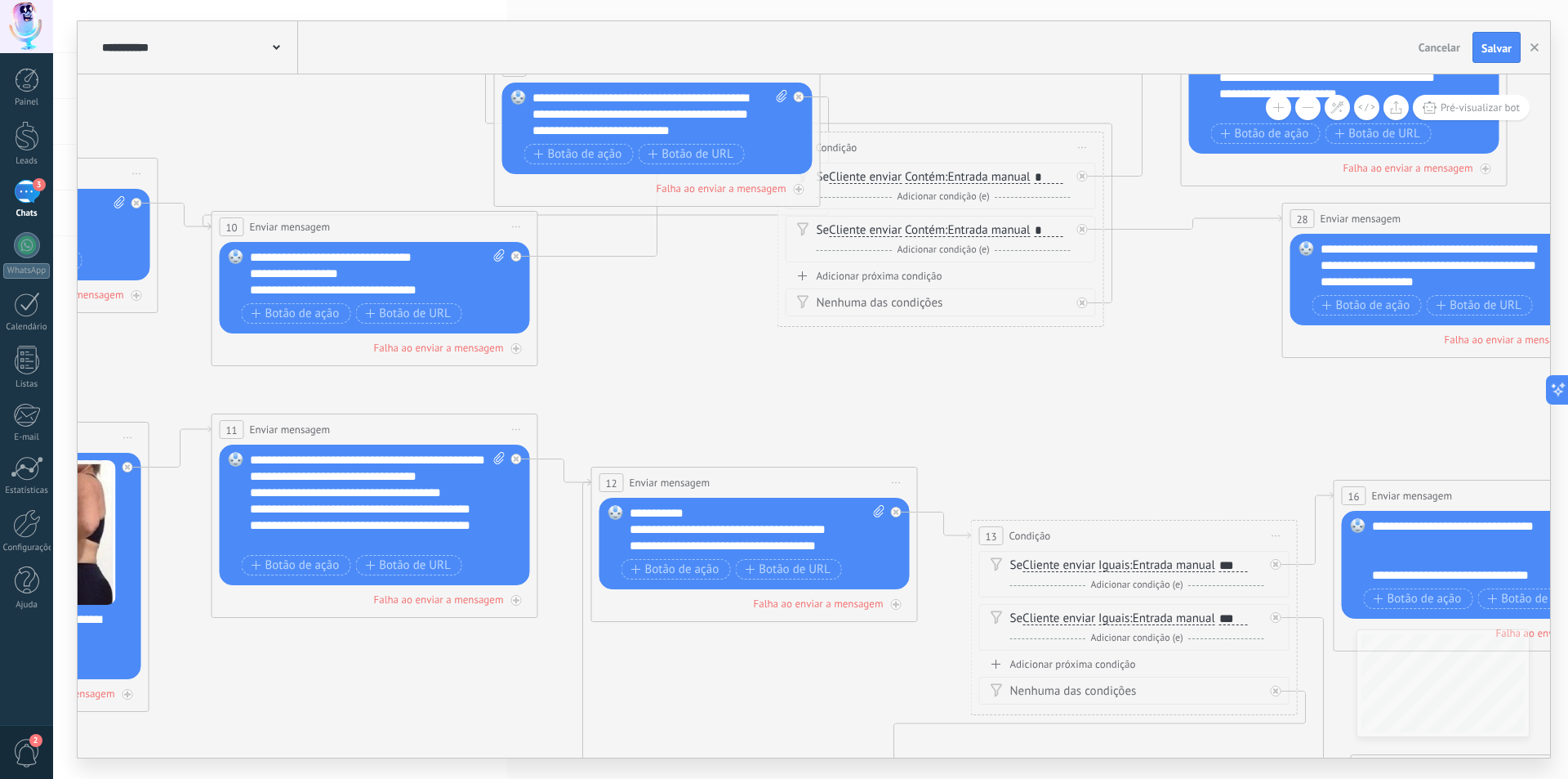
drag, startPoint x: 744, startPoint y: 248, endPoint x: 595, endPoint y: 78, distance: 226.1
click at [592, 70] on div "**********" at bounding box center [814, 389] width 1473 height 736
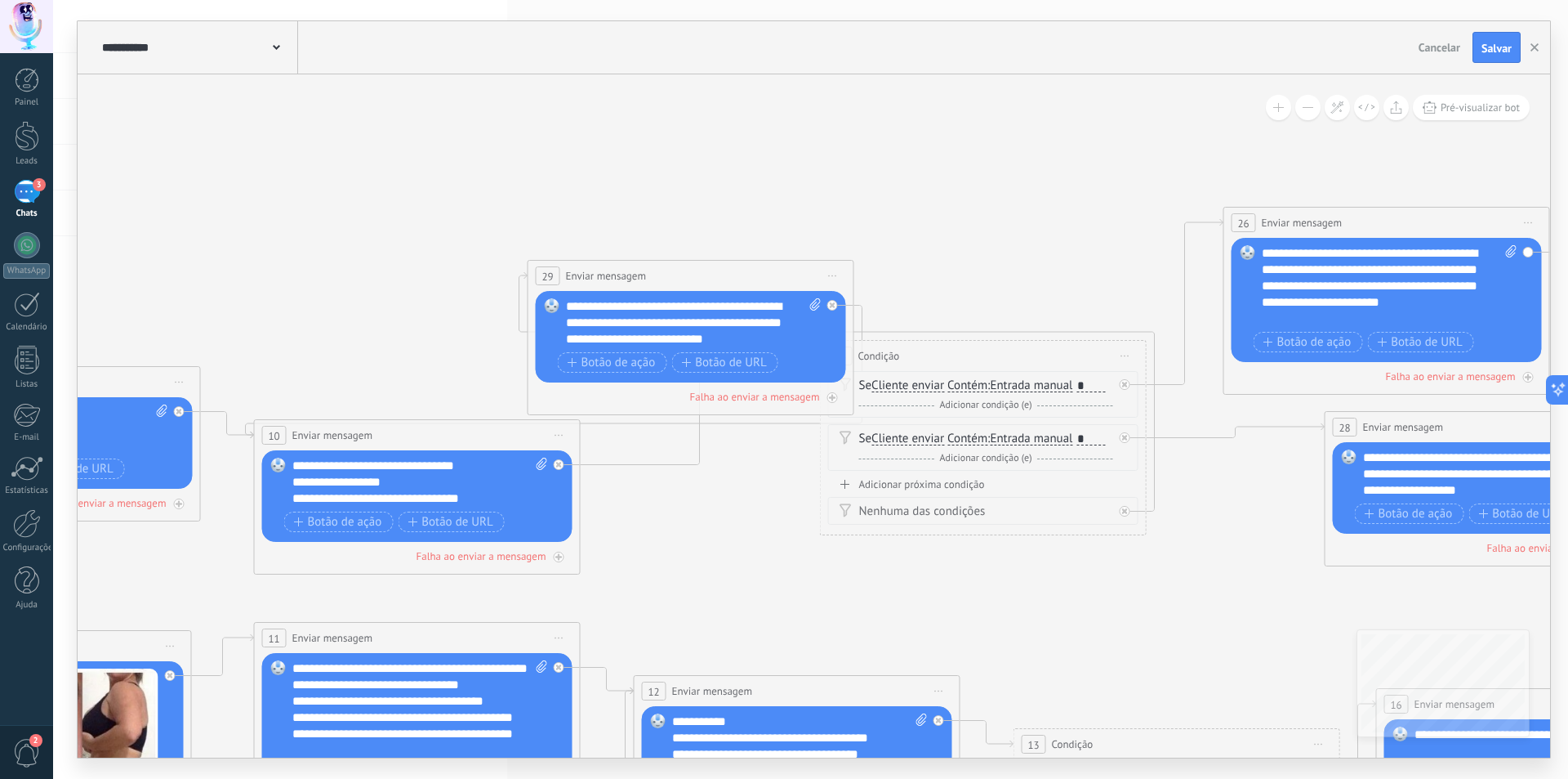
drag, startPoint x: 717, startPoint y: 304, endPoint x: 750, endPoint y: 484, distance: 183.0
click at [757, 500] on icon at bounding box center [206, 681] width 4131 height 1838
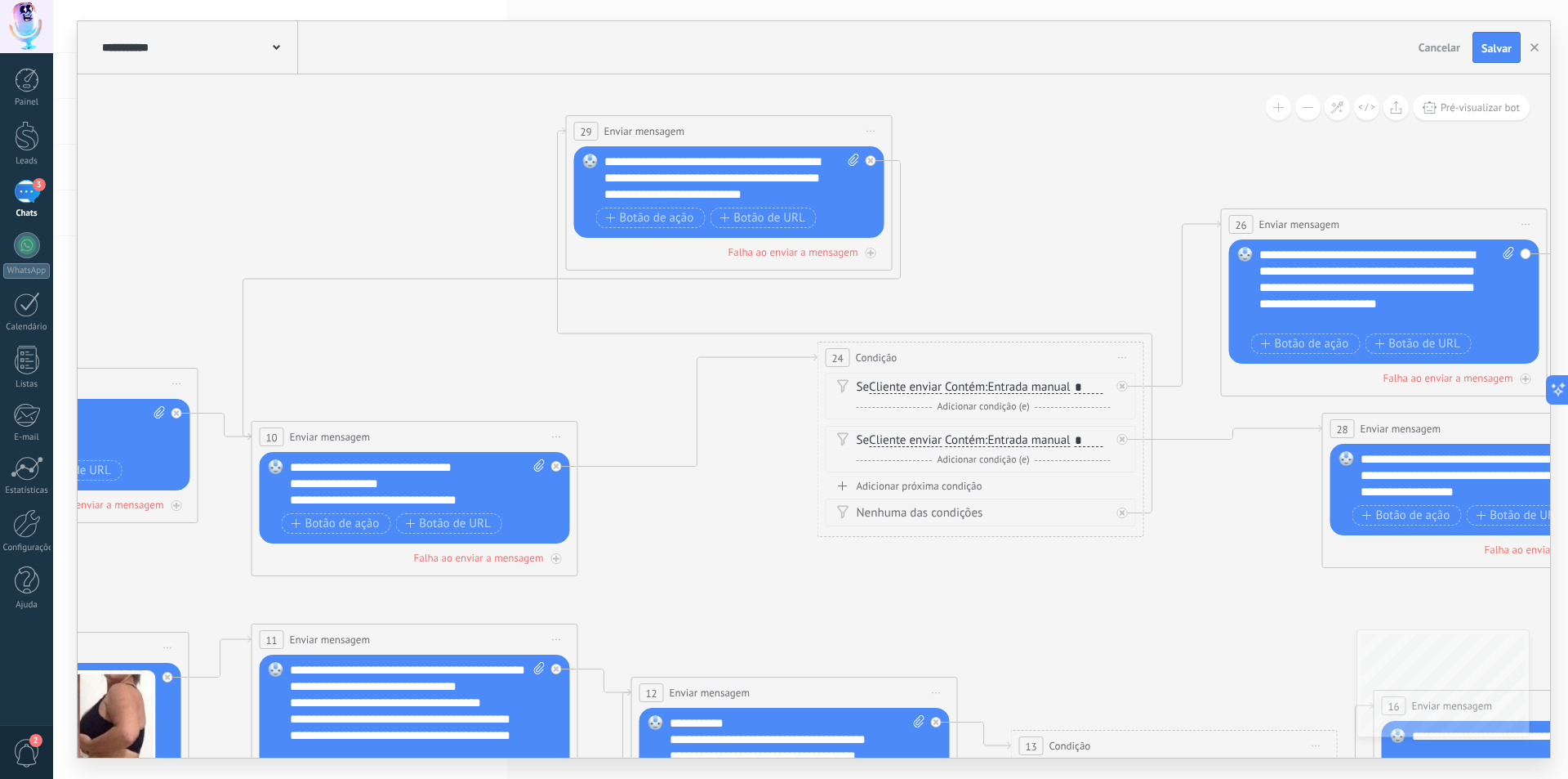
drag, startPoint x: 713, startPoint y: 216, endPoint x: 745, endPoint y: 122, distance: 99.3
click at [745, 122] on div "**********" at bounding box center [730, 131] width 325 height 30
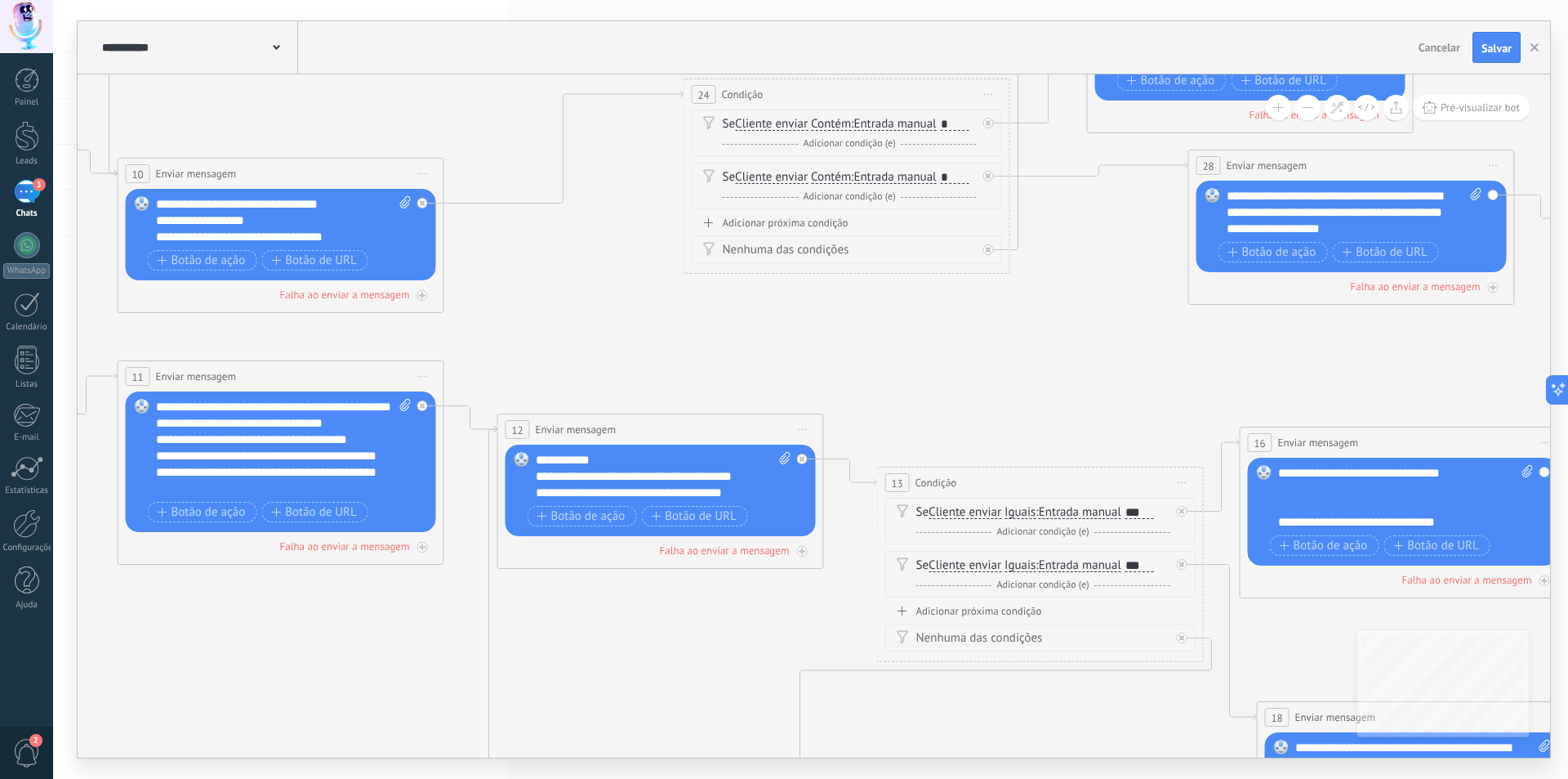
drag, startPoint x: 1171, startPoint y: 535, endPoint x: 1036, endPoint y: 272, distance: 295.6
click at [1036, 272] on icon at bounding box center [69, 389] width 4131 height 1900
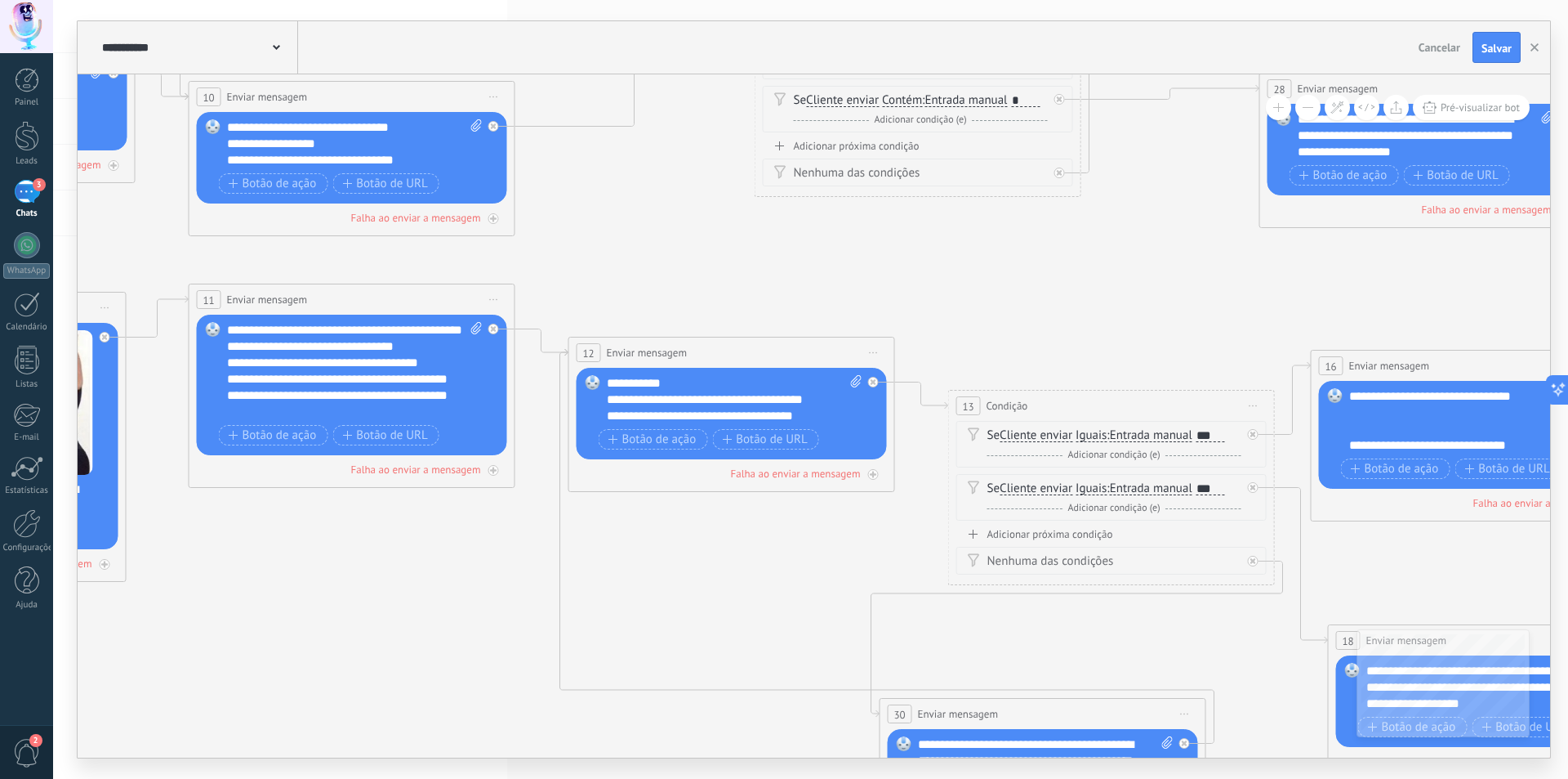
click at [974, 364] on icon at bounding box center [141, 311] width 4131 height 1900
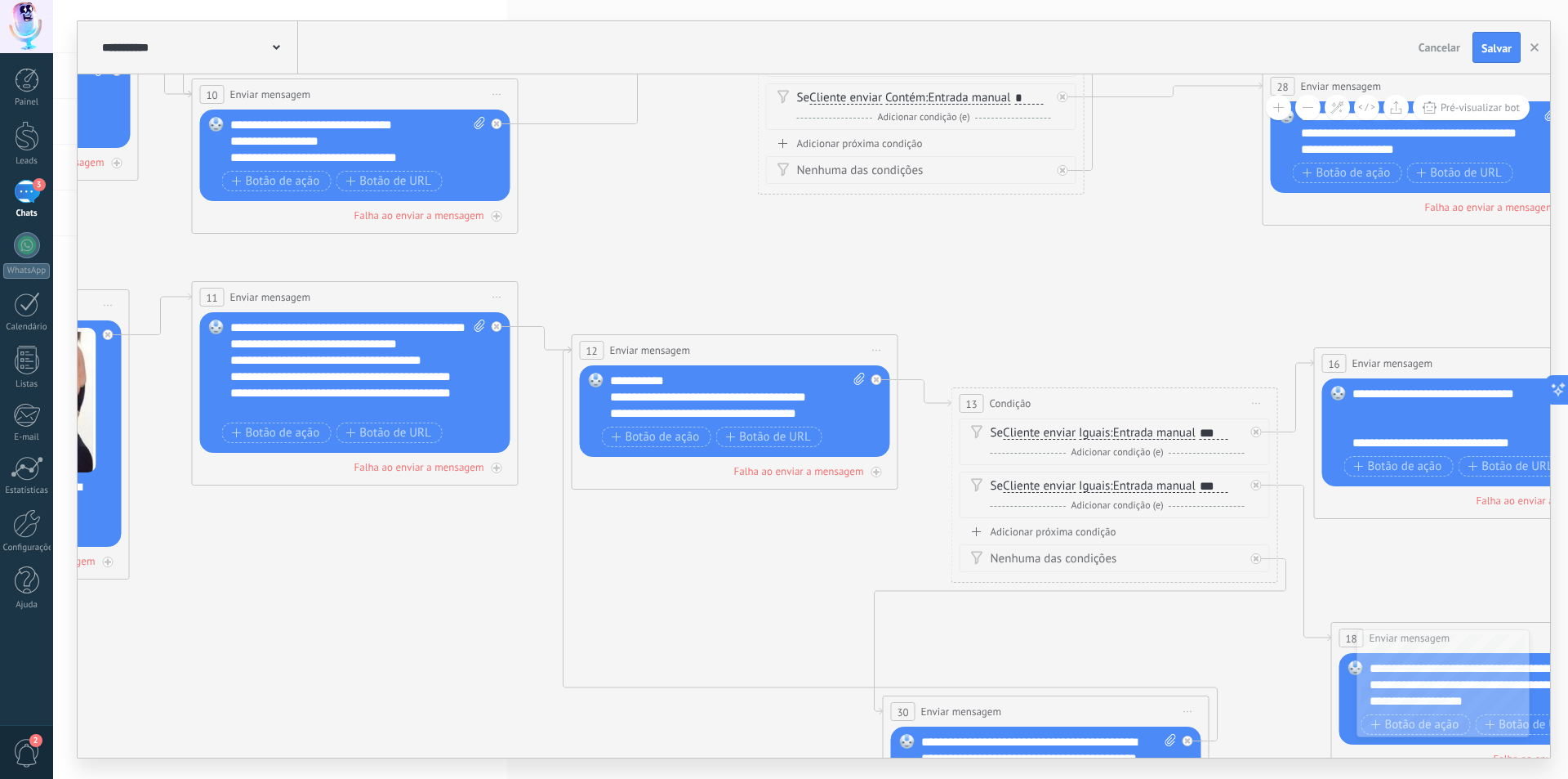
click at [800, 395] on div "**********" at bounding box center [737, 397] width 256 height 49
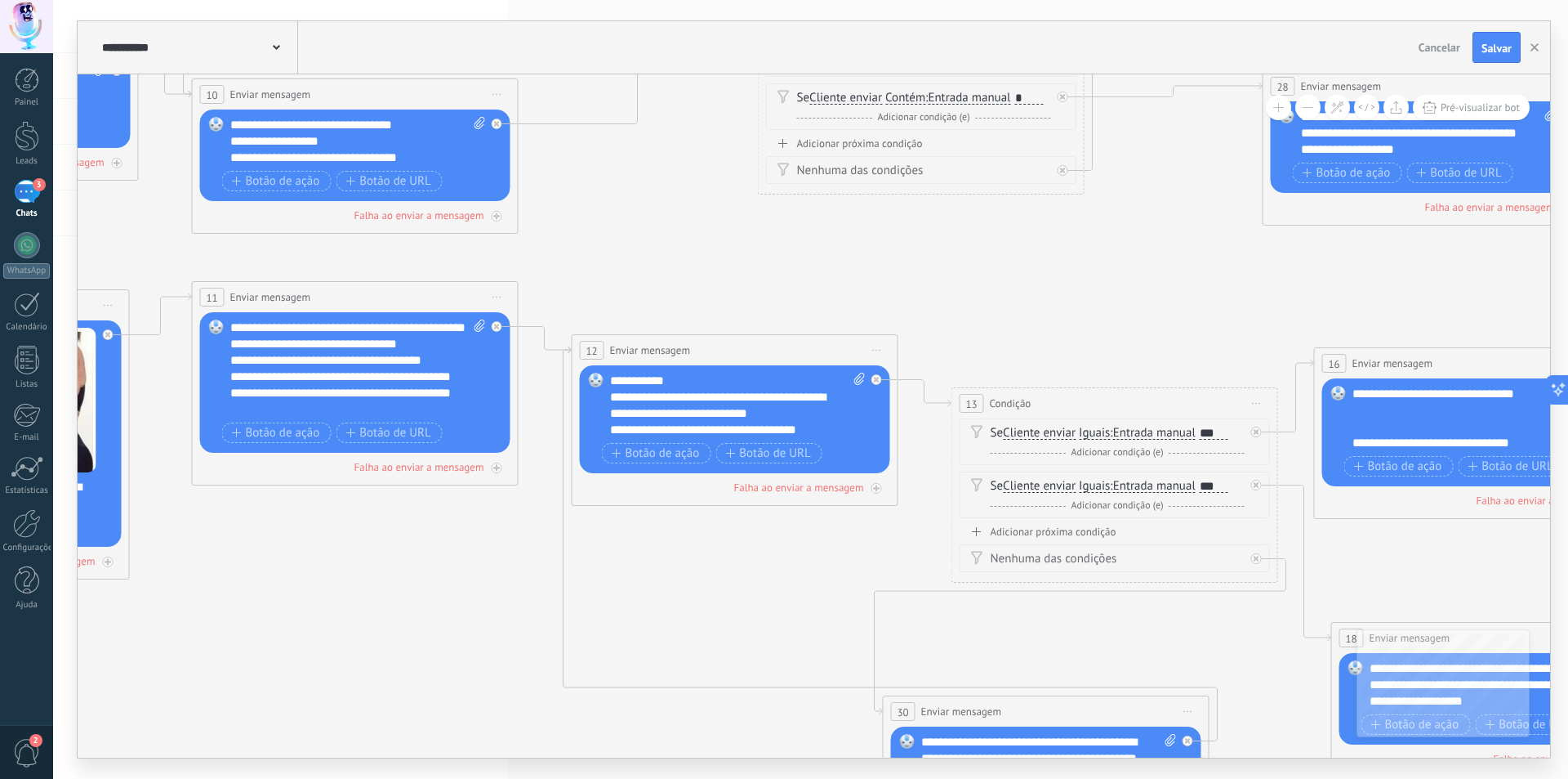
click at [946, 331] on icon at bounding box center [143, 309] width 4131 height 1900
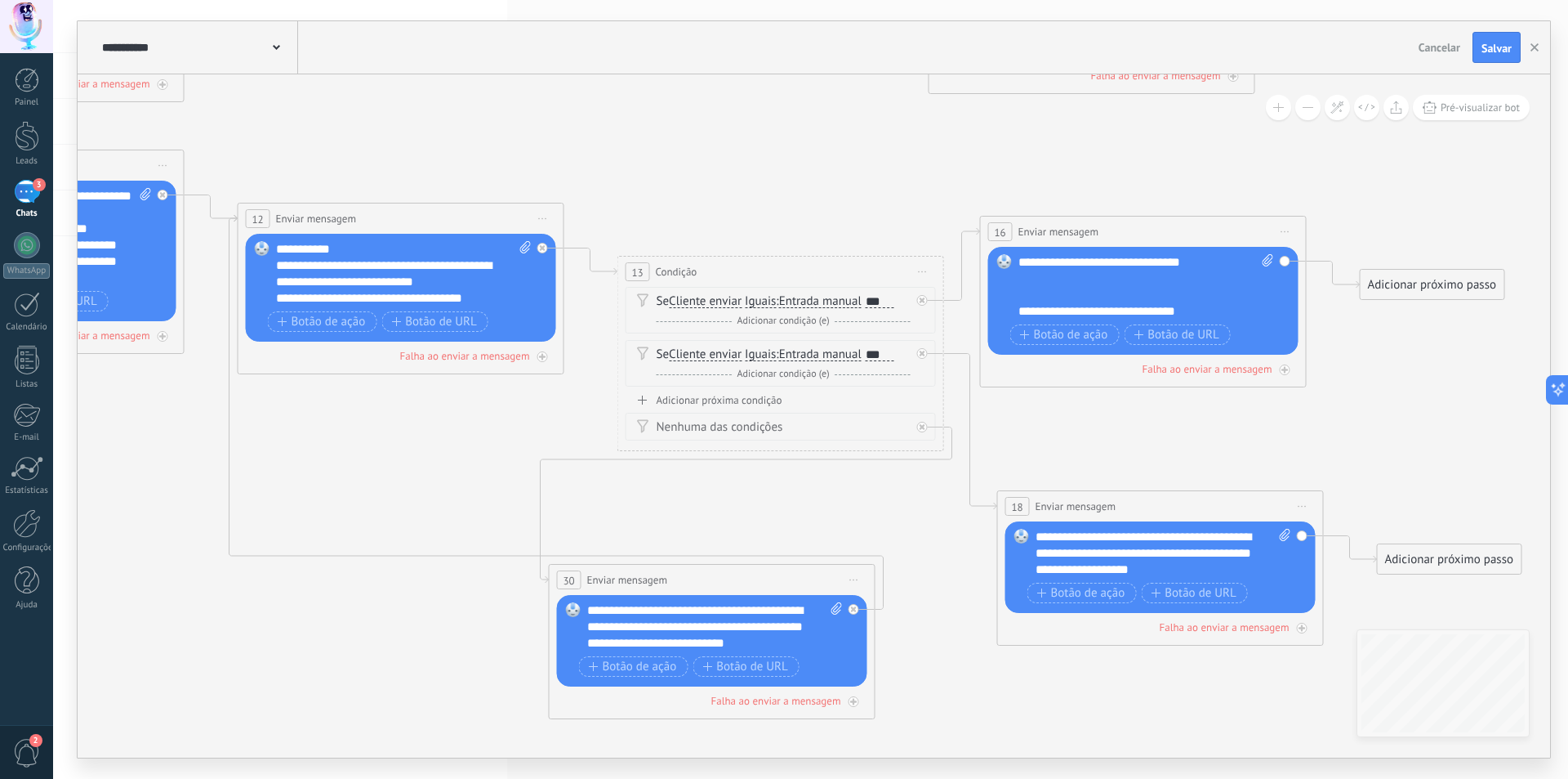
drag, startPoint x: 810, startPoint y: 572, endPoint x: 513, endPoint y: 458, distance: 318.1
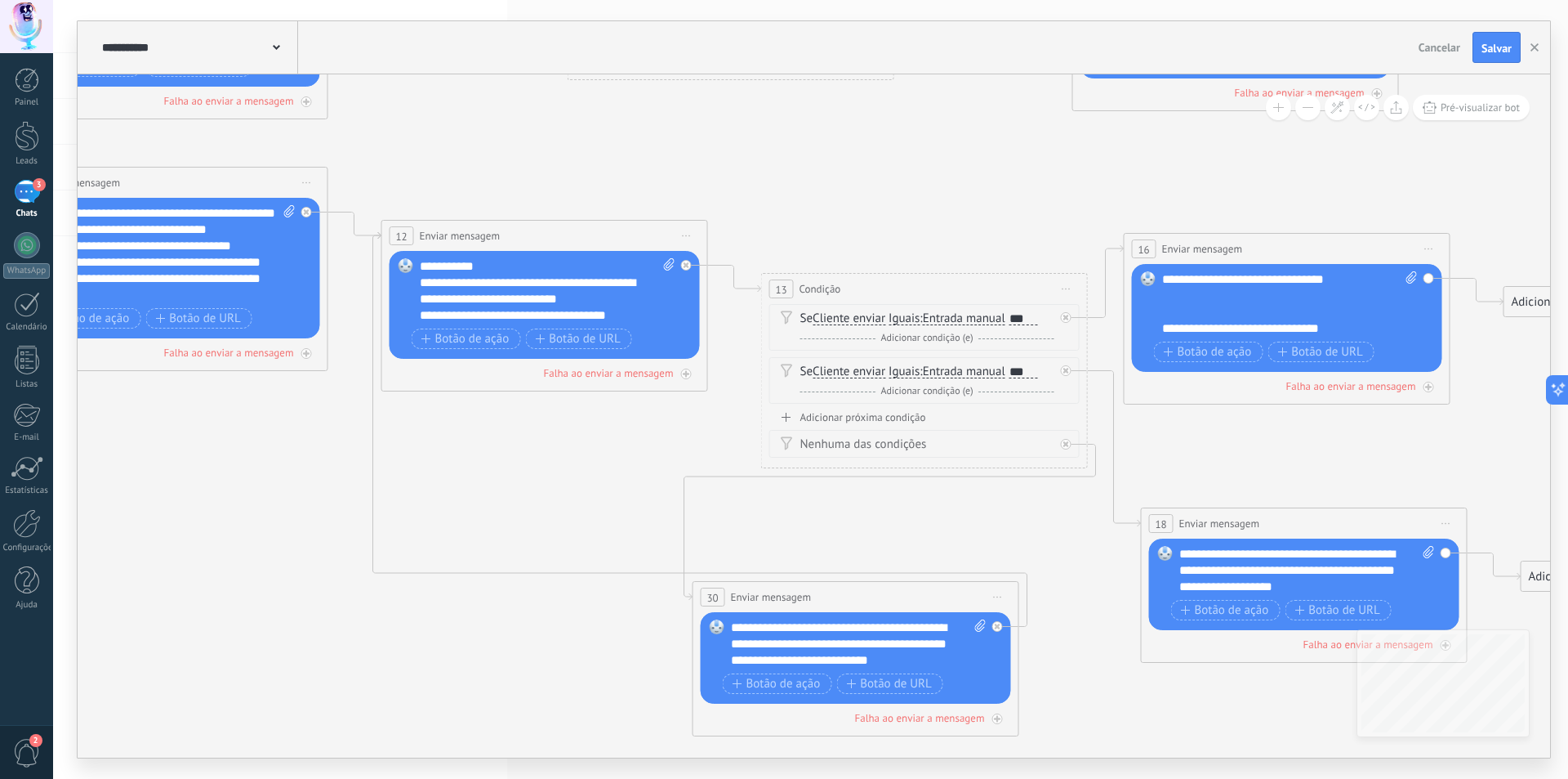
drag, startPoint x: 463, startPoint y: 451, endPoint x: 606, endPoint y: 469, distance: 144.1
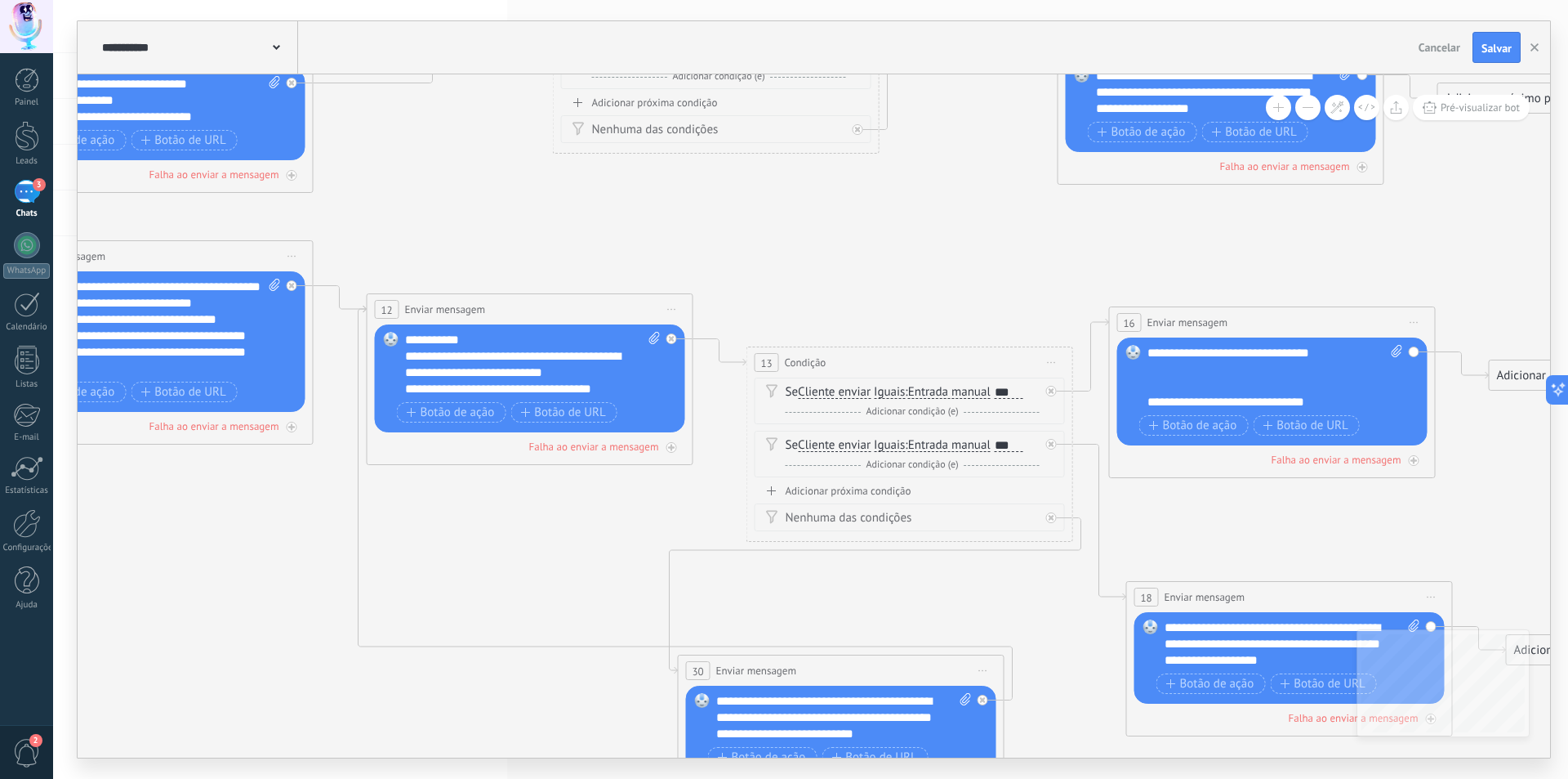
drag, startPoint x: 591, startPoint y: 491, endPoint x: 577, endPoint y: 550, distance: 60.6
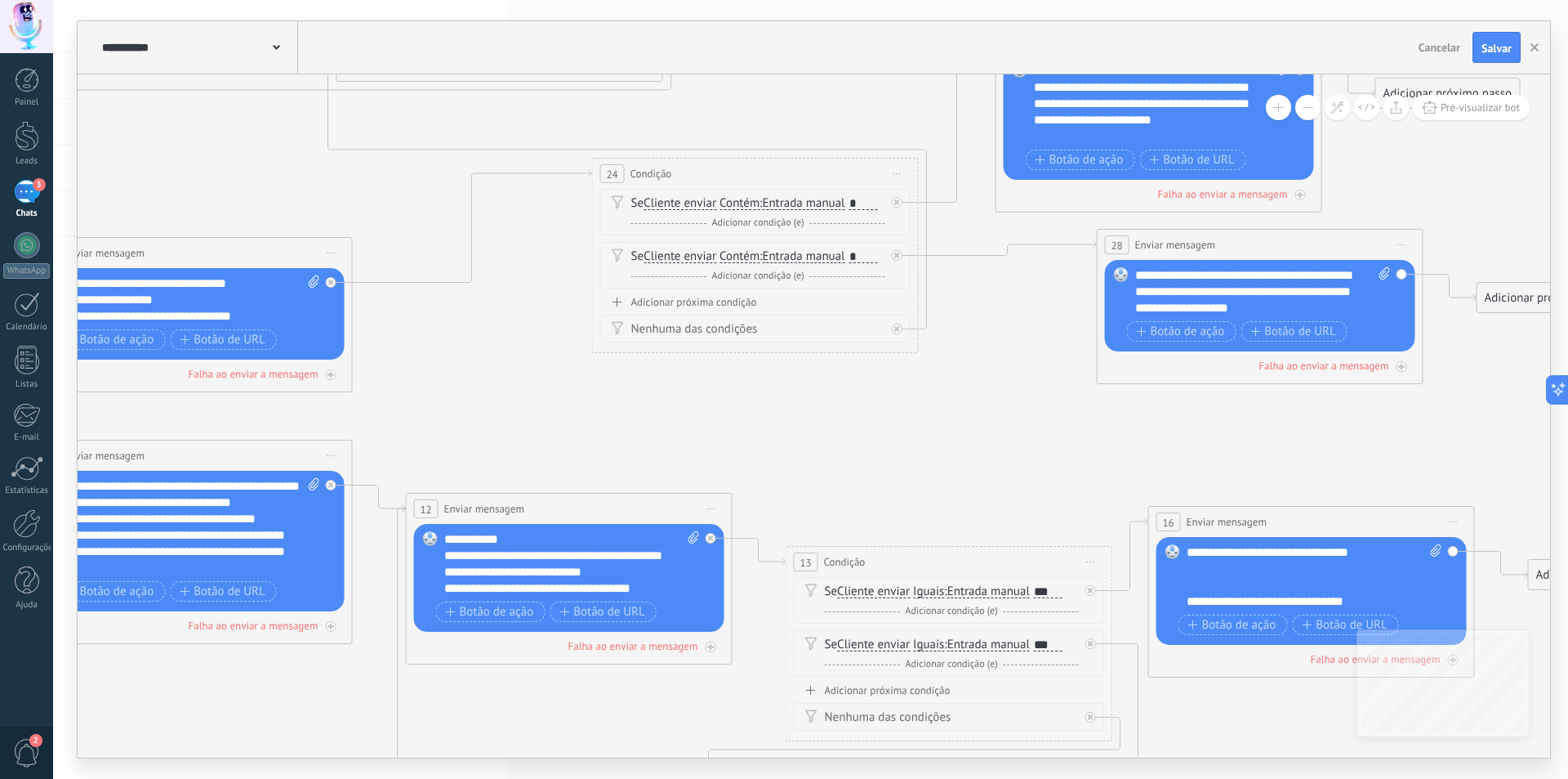
drag, startPoint x: 812, startPoint y: 287, endPoint x: 846, endPoint y: 468, distance: 184.2
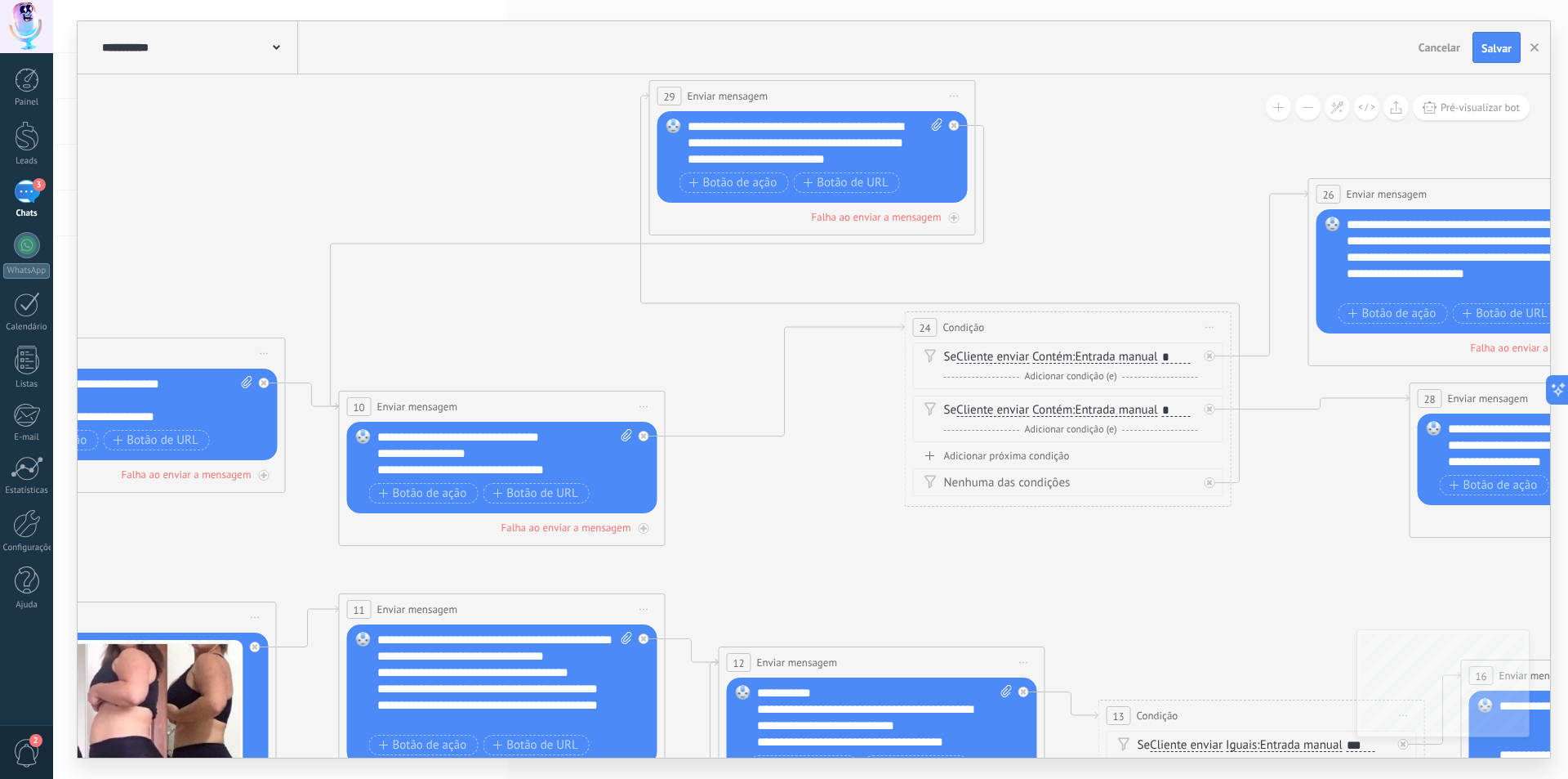
drag, startPoint x: 846, startPoint y: 468, endPoint x: 1187, endPoint y: 620, distance: 373.3
click at [1187, 620] on icon at bounding box center [291, 621] width 4131 height 1900
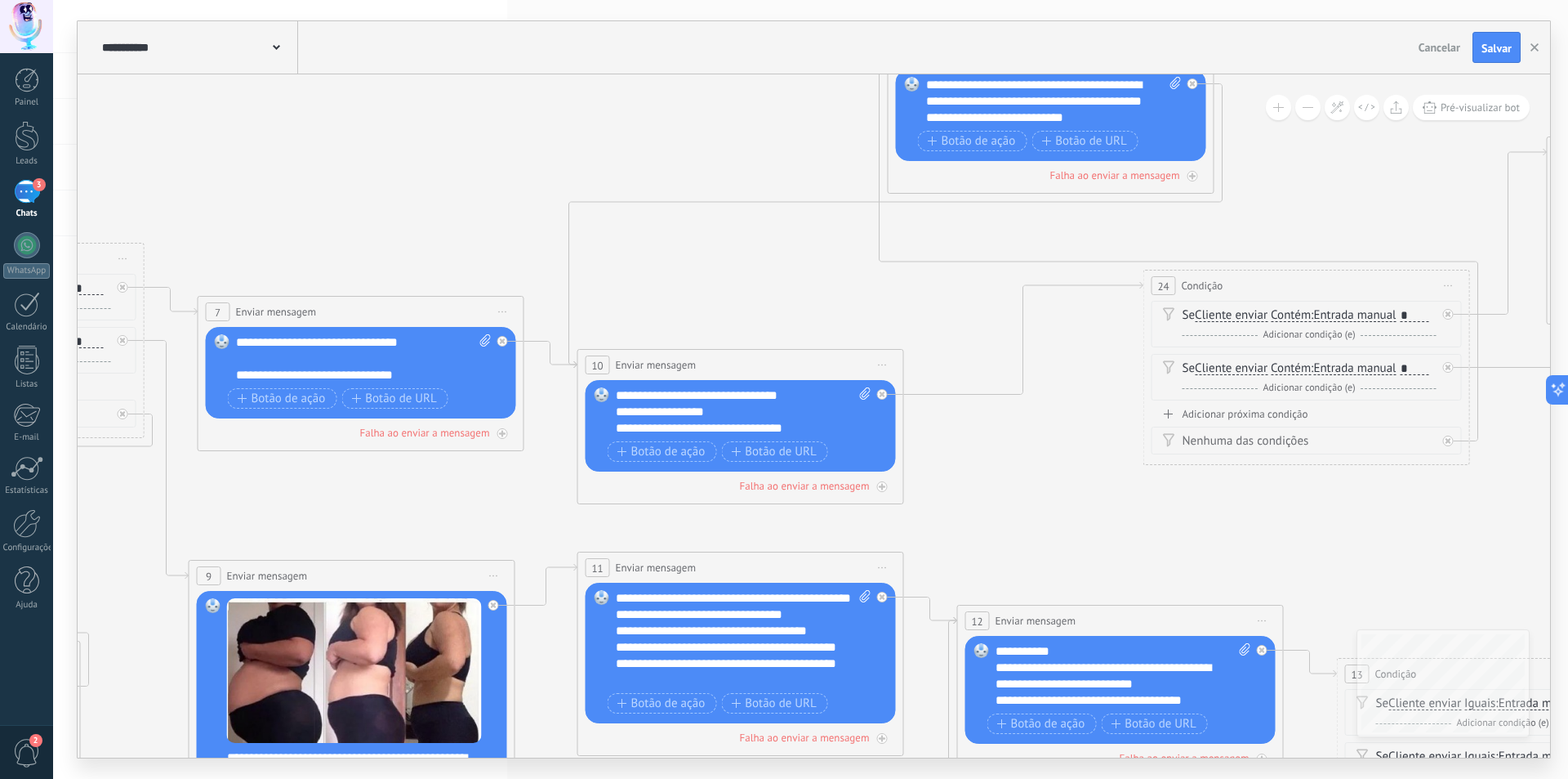
drag, startPoint x: 876, startPoint y: 595, endPoint x: 1087, endPoint y: 556, distance: 214.6
click at [1087, 556] on icon at bounding box center [529, 579] width 4131 height 1900
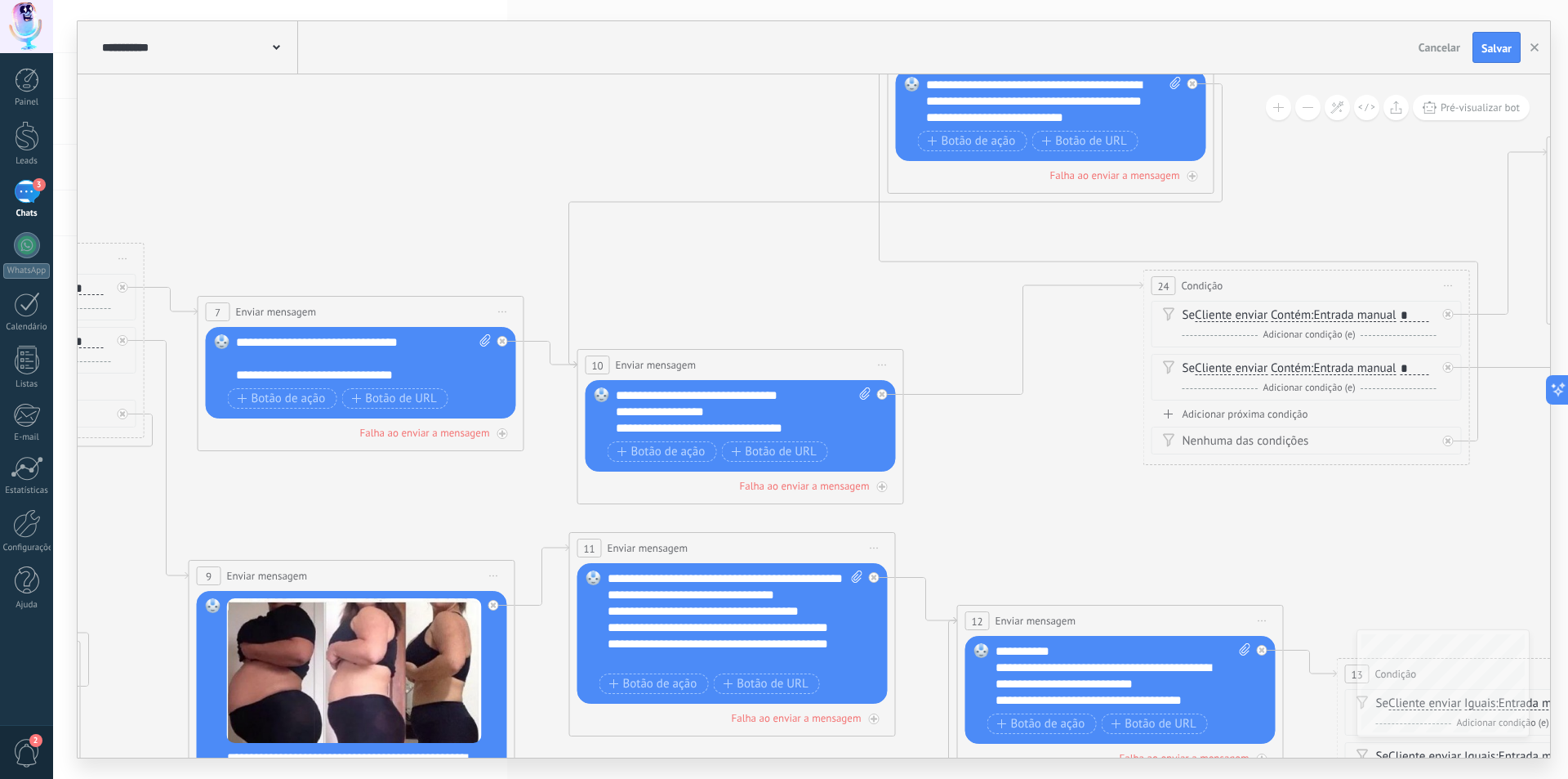
drag, startPoint x: 873, startPoint y: 564, endPoint x: 864, endPoint y: 544, distance: 21.9
click at [864, 544] on span "Iniciar pré-visualização aqui [GEOGRAPHIC_DATA] Duplicar Excluir" at bounding box center [875, 548] width 26 height 24
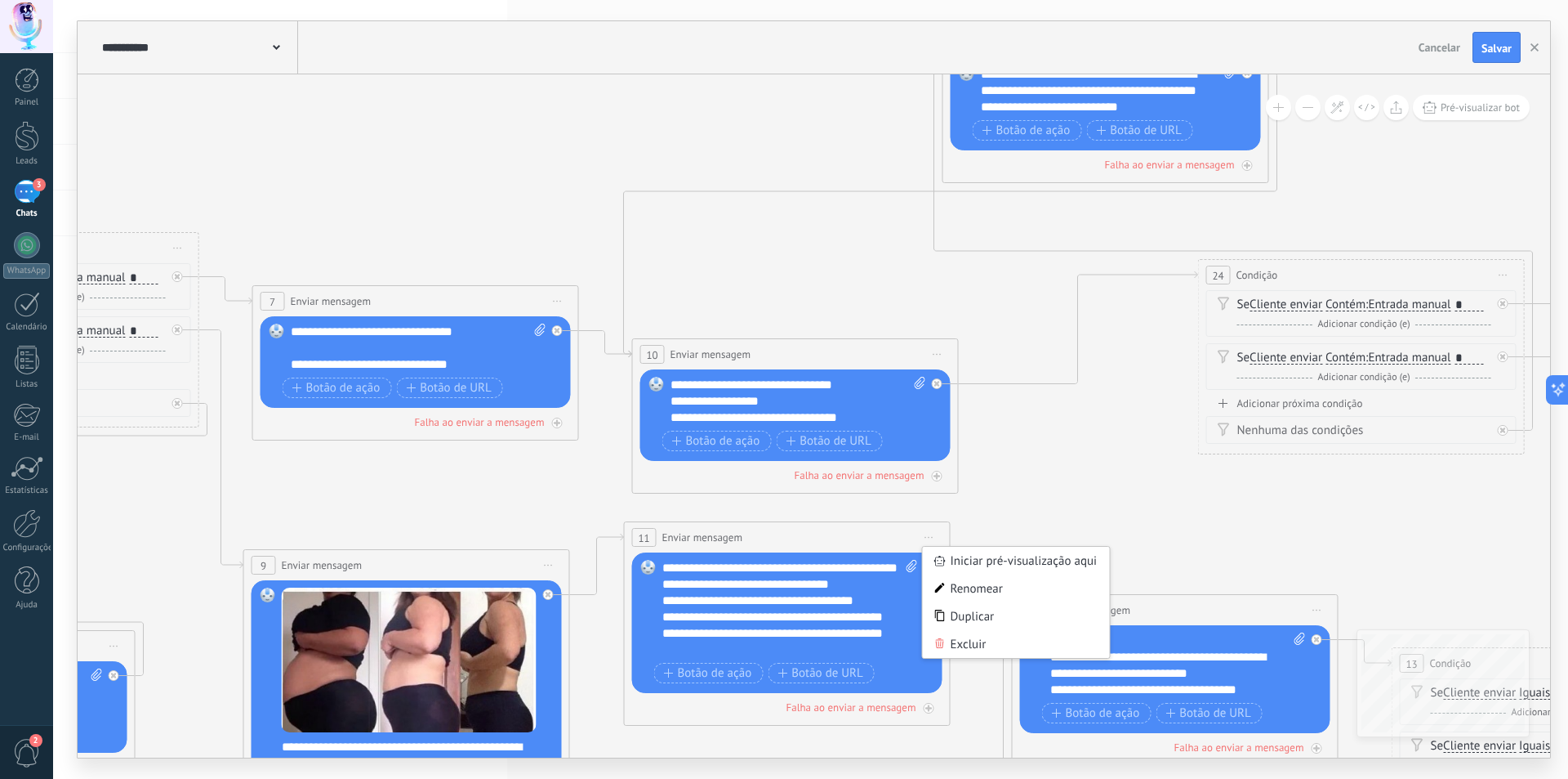
drag, startPoint x: 1032, startPoint y: 518, endPoint x: 1067, endPoint y: 513, distance: 35.4
click at [1067, 513] on icon at bounding box center [584, 569] width 4131 height 1900
click at [1072, 505] on icon at bounding box center [584, 569] width 4131 height 1900
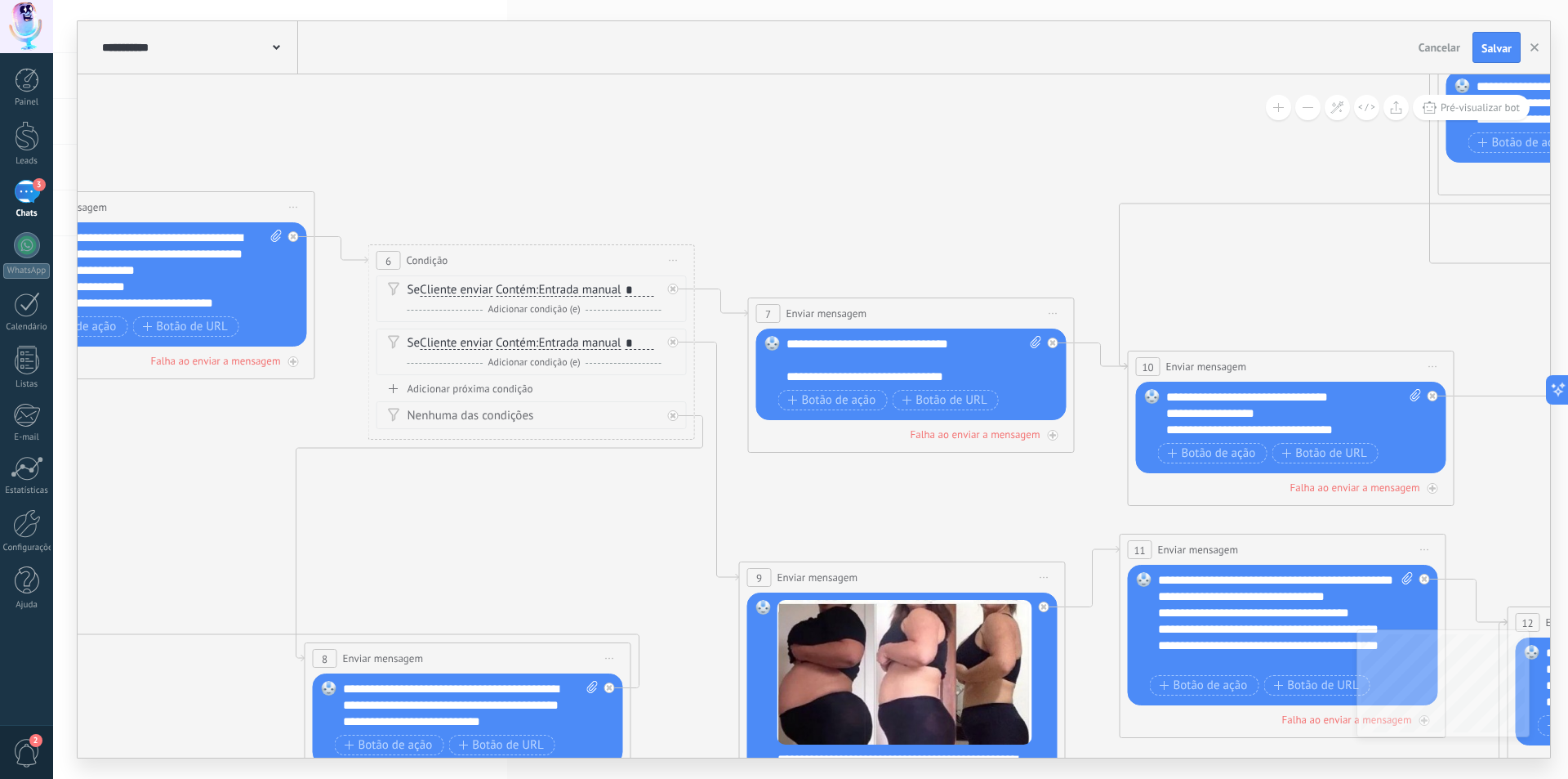
drag, startPoint x: 1071, startPoint y: 505, endPoint x: 1567, endPoint y: 517, distance: 496.1
click at [1567, 517] on div "**********" at bounding box center [810, 390] width 1515 height 779
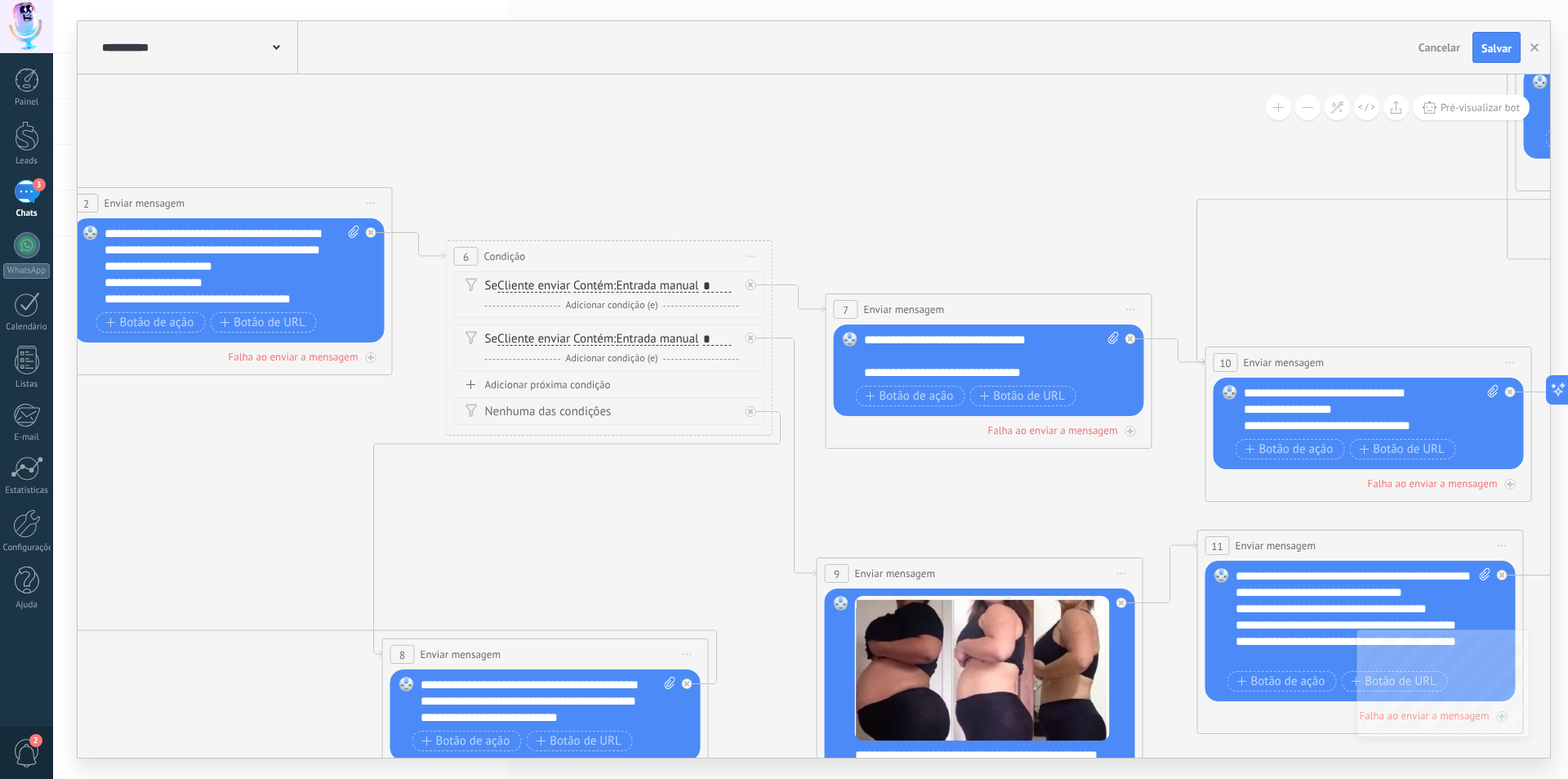
drag, startPoint x: 868, startPoint y: 506, endPoint x: 946, endPoint y: 503, distance: 78.1
click at [946, 503] on icon at bounding box center [1158, 577] width 4131 height 1900
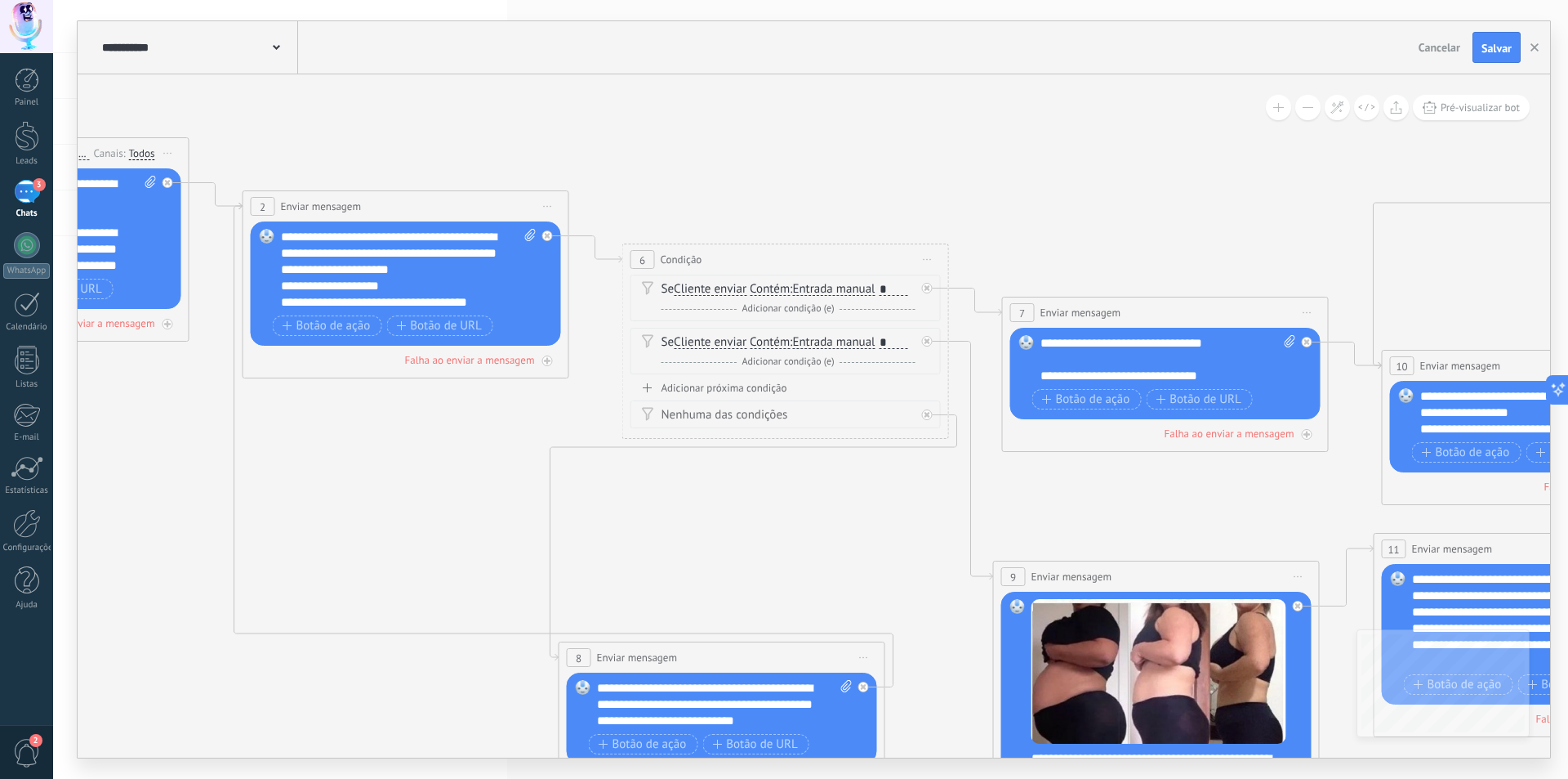
drag, startPoint x: 534, startPoint y: 181, endPoint x: 700, endPoint y: 199, distance: 167.0
click at [749, 181] on icon at bounding box center [1333, 580] width 4131 height 1900
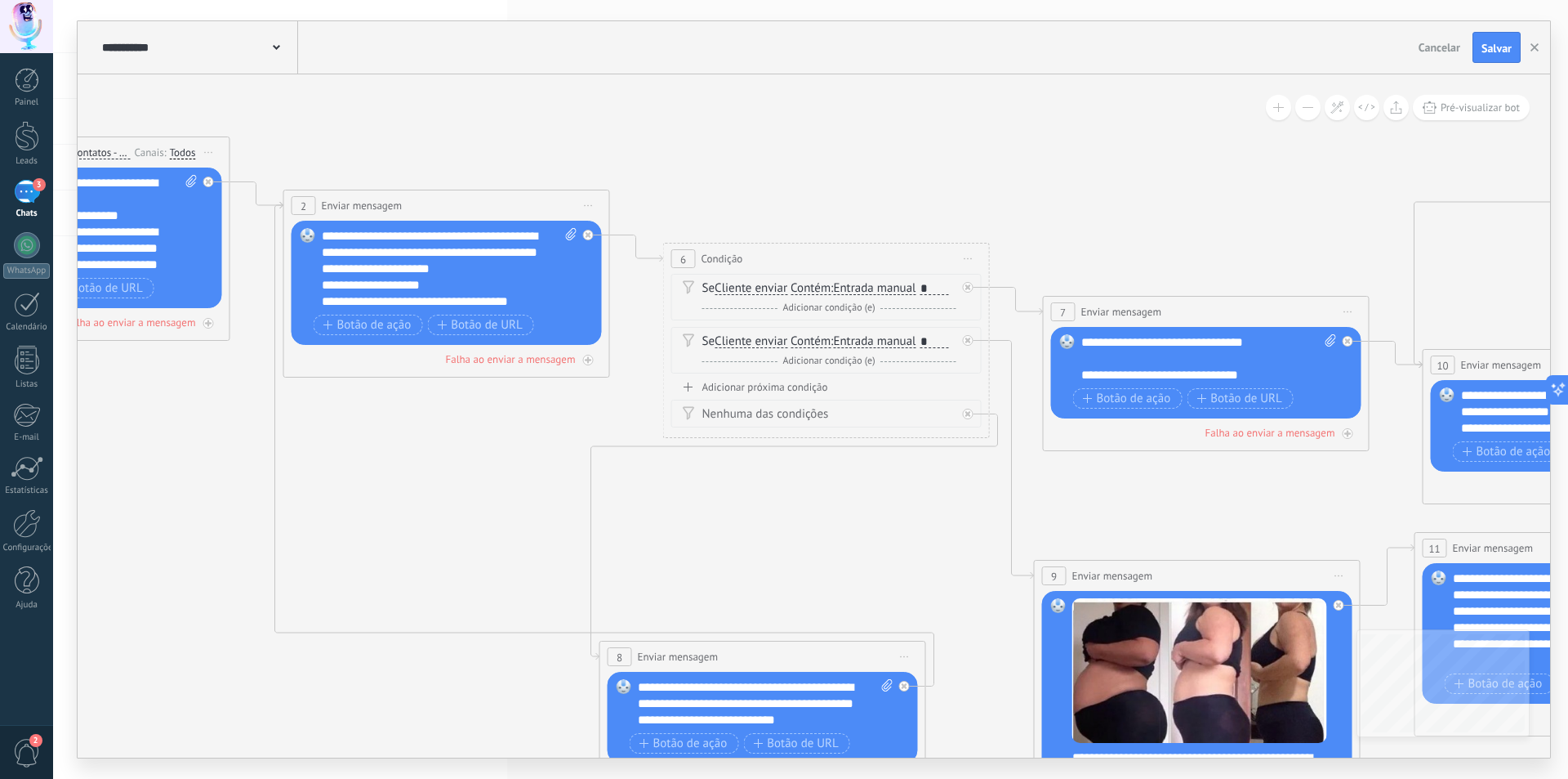
click at [493, 272] on div "**********" at bounding box center [449, 268] width 256 height 82
click at [501, 284] on div "**********" at bounding box center [449, 268] width 256 height 82
click at [493, 267] on div "**********" at bounding box center [449, 268] width 256 height 82
click at [468, 258] on div "**********" at bounding box center [449, 268] width 256 height 82
click at [492, 267] on div "**********" at bounding box center [449, 268] width 256 height 82
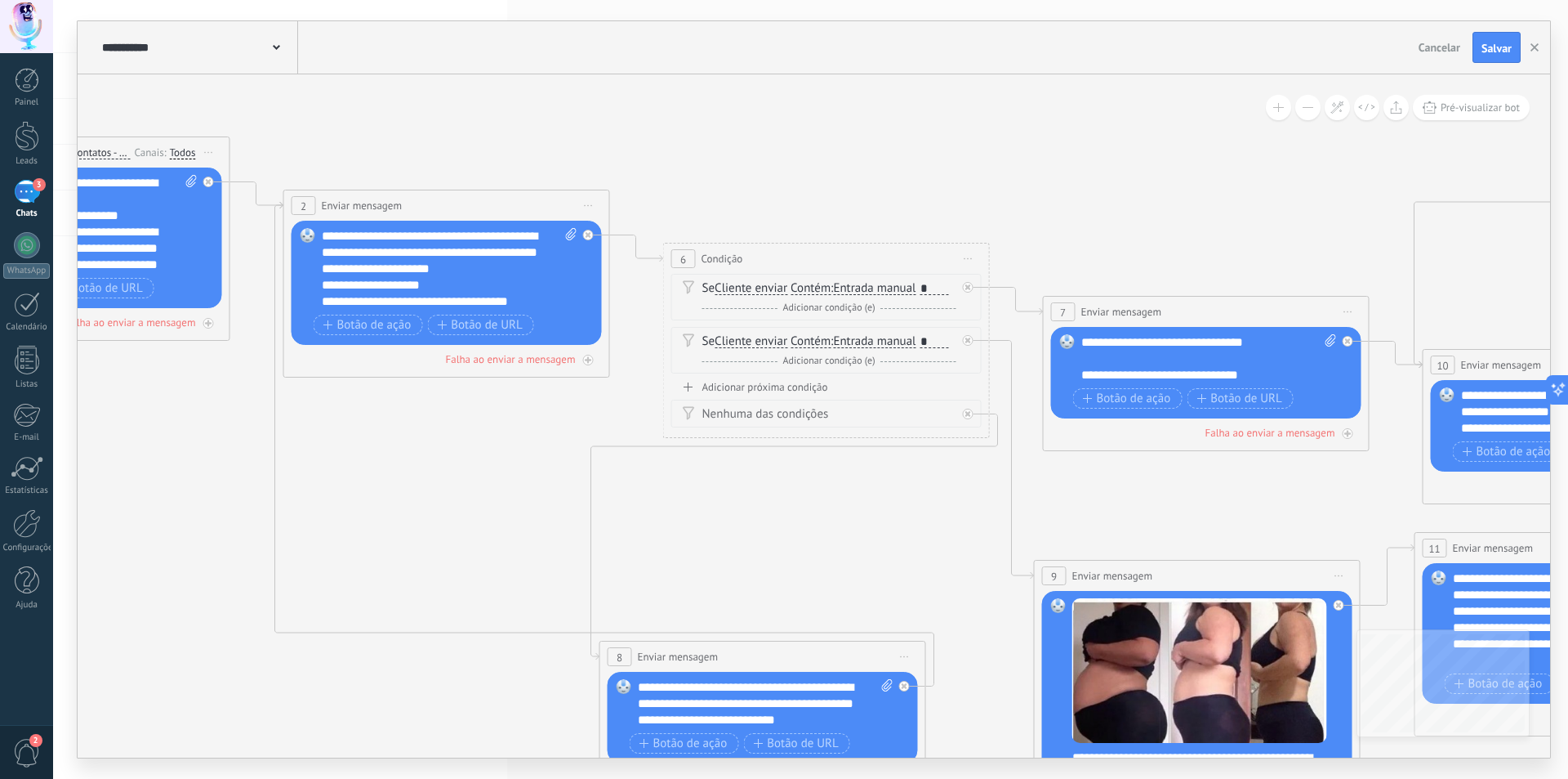
click at [1248, 345] on div "**********" at bounding box center [1209, 359] width 256 height 49
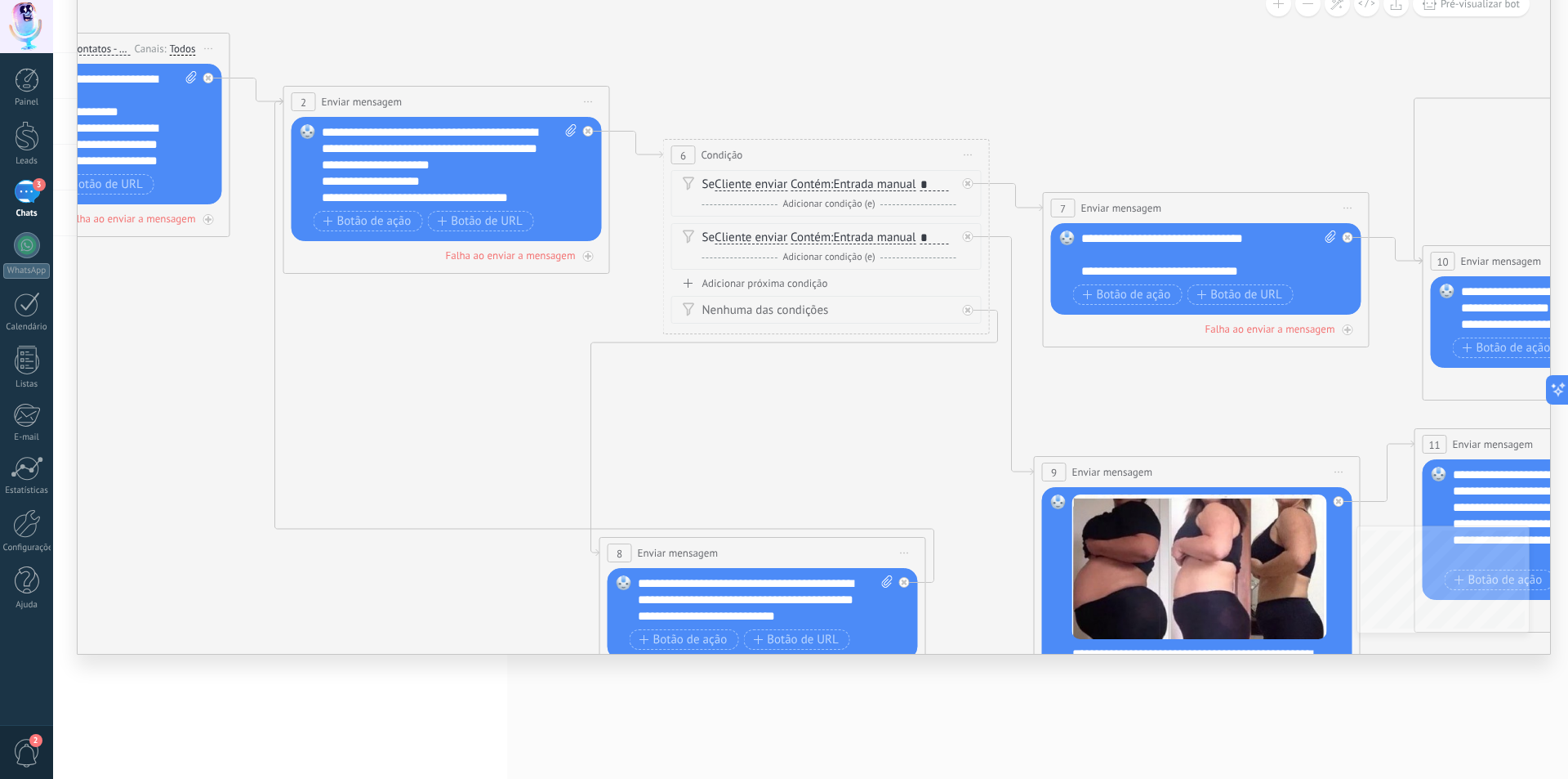
type textarea "**********"
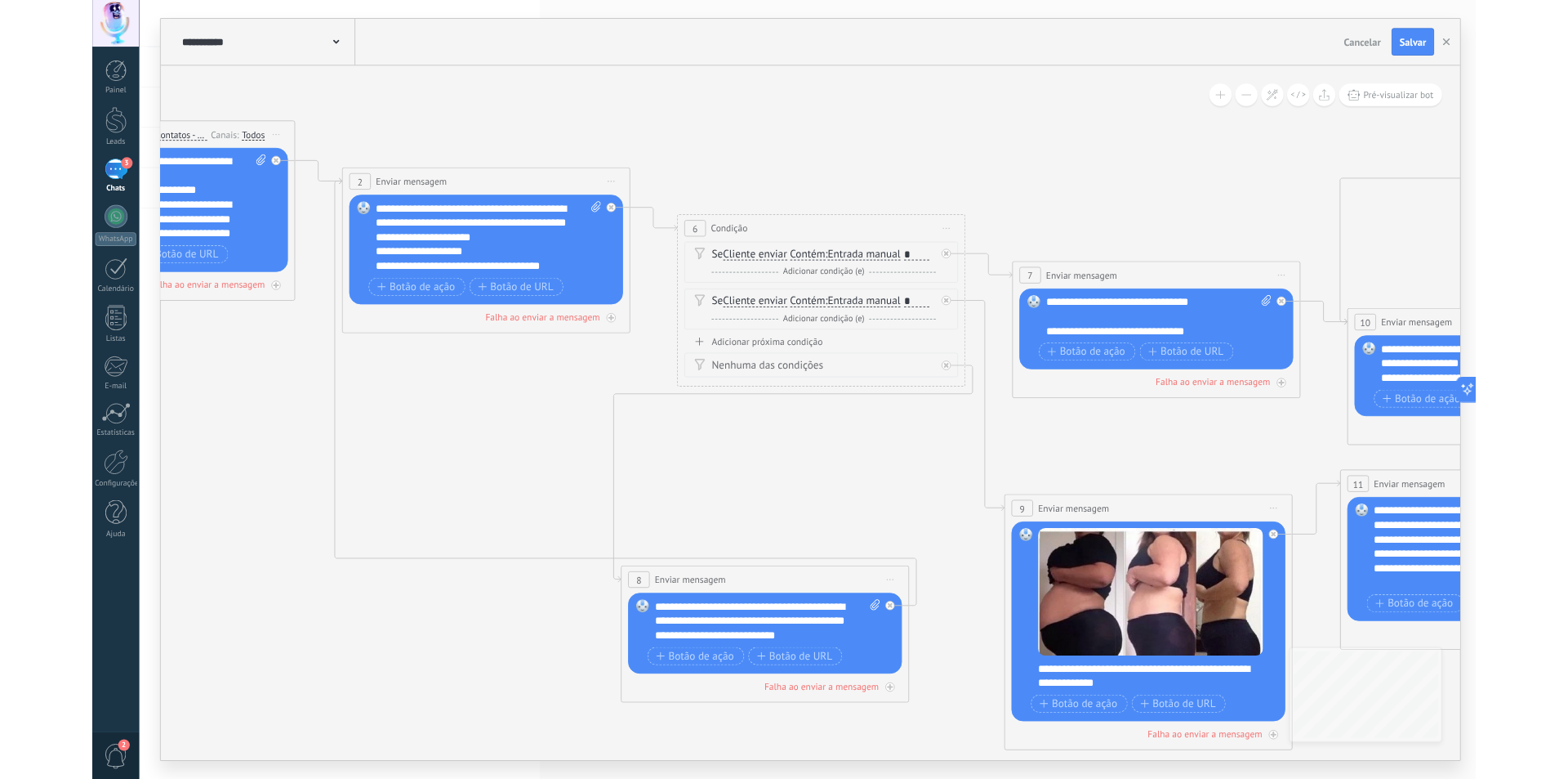
scroll to position [16, 0]
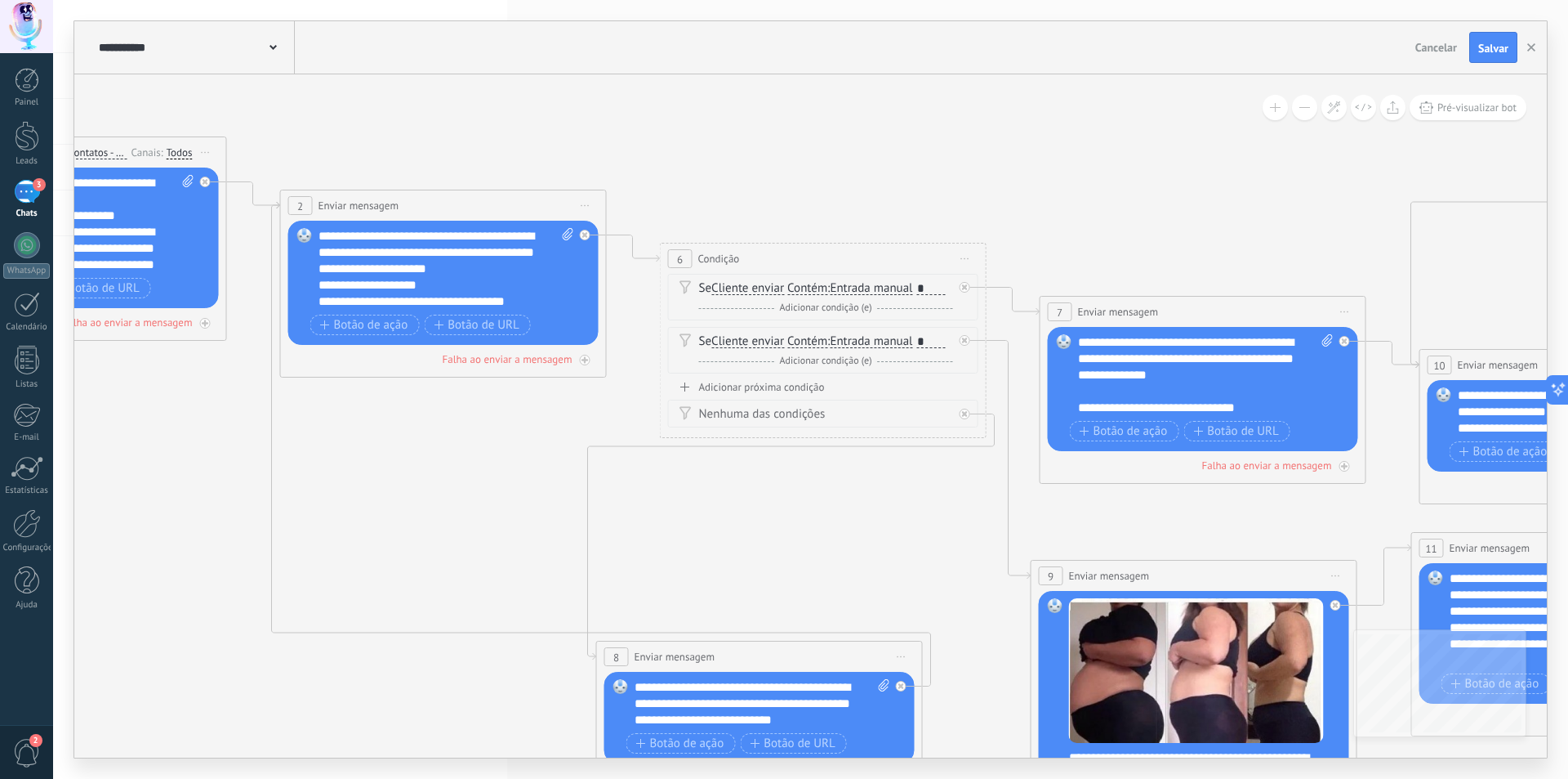
click at [1194, 376] on div "**********" at bounding box center [1206, 375] width 256 height 82
drag, startPoint x: 1199, startPoint y: 376, endPoint x: 1221, endPoint y: 351, distance: 33.3
click at [1221, 351] on div "**********" at bounding box center [1206, 375] width 256 height 82
drag, startPoint x: 1206, startPoint y: 377, endPoint x: 1226, endPoint y: 415, distance: 42.9
click at [1155, 376] on div "**********" at bounding box center [1206, 375] width 256 height 82
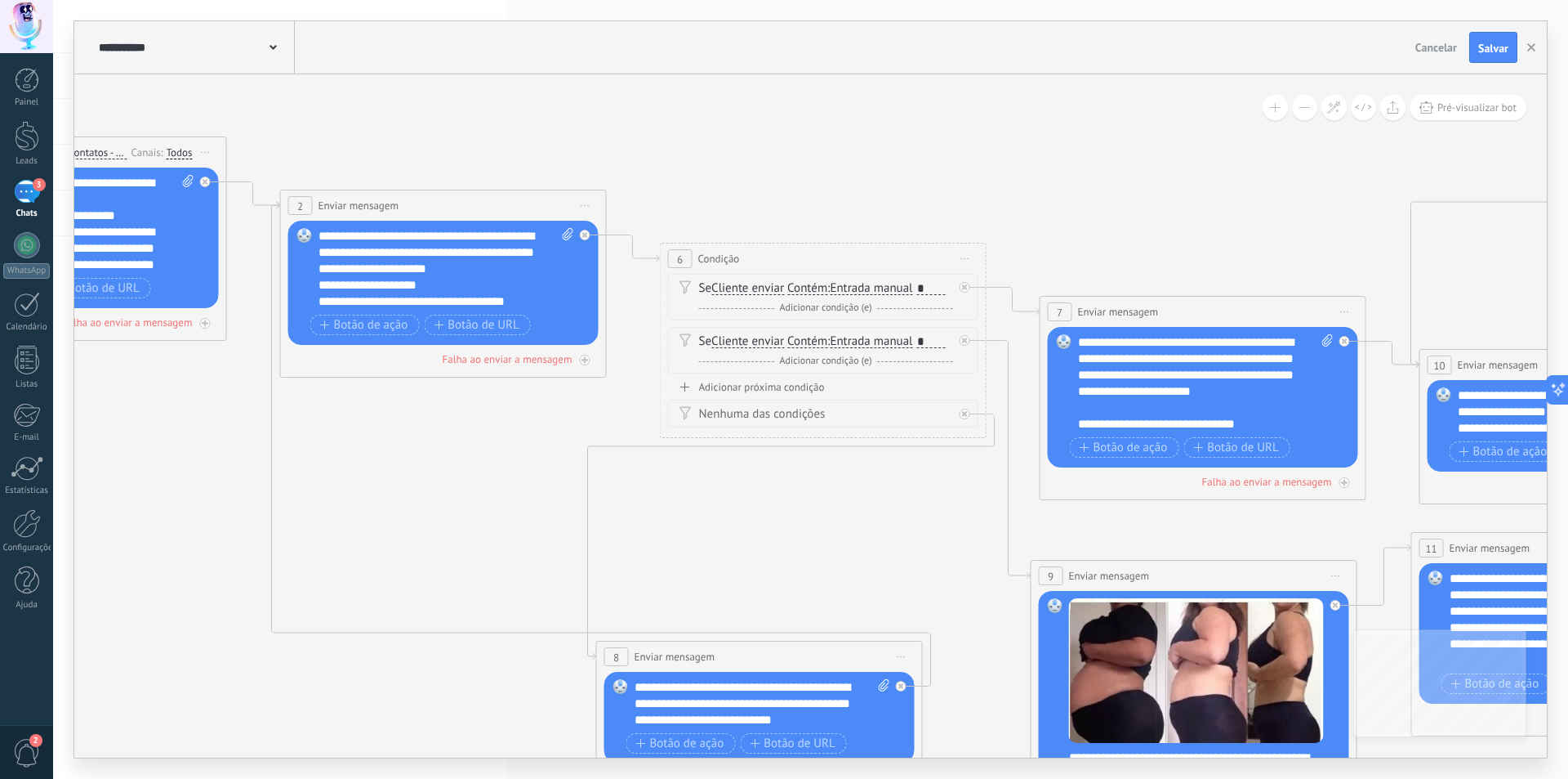
click at [1289, 391] on div "**********" at bounding box center [1206, 383] width 256 height 98
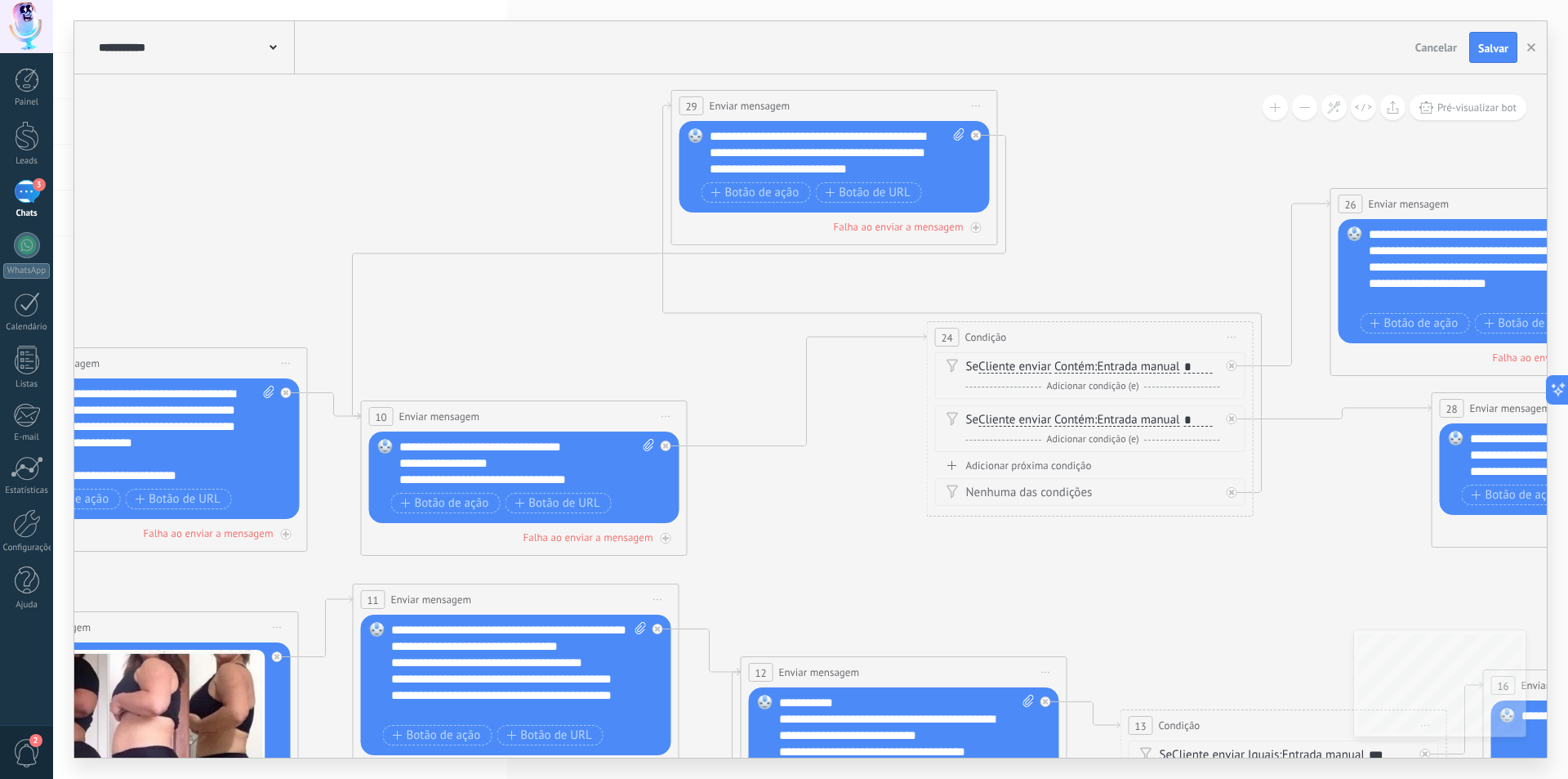
drag, startPoint x: 1409, startPoint y: 495, endPoint x: 954, endPoint y: 382, distance: 468.8
click at [346, 523] on icon at bounding box center [313, 631] width 4131 height 1900
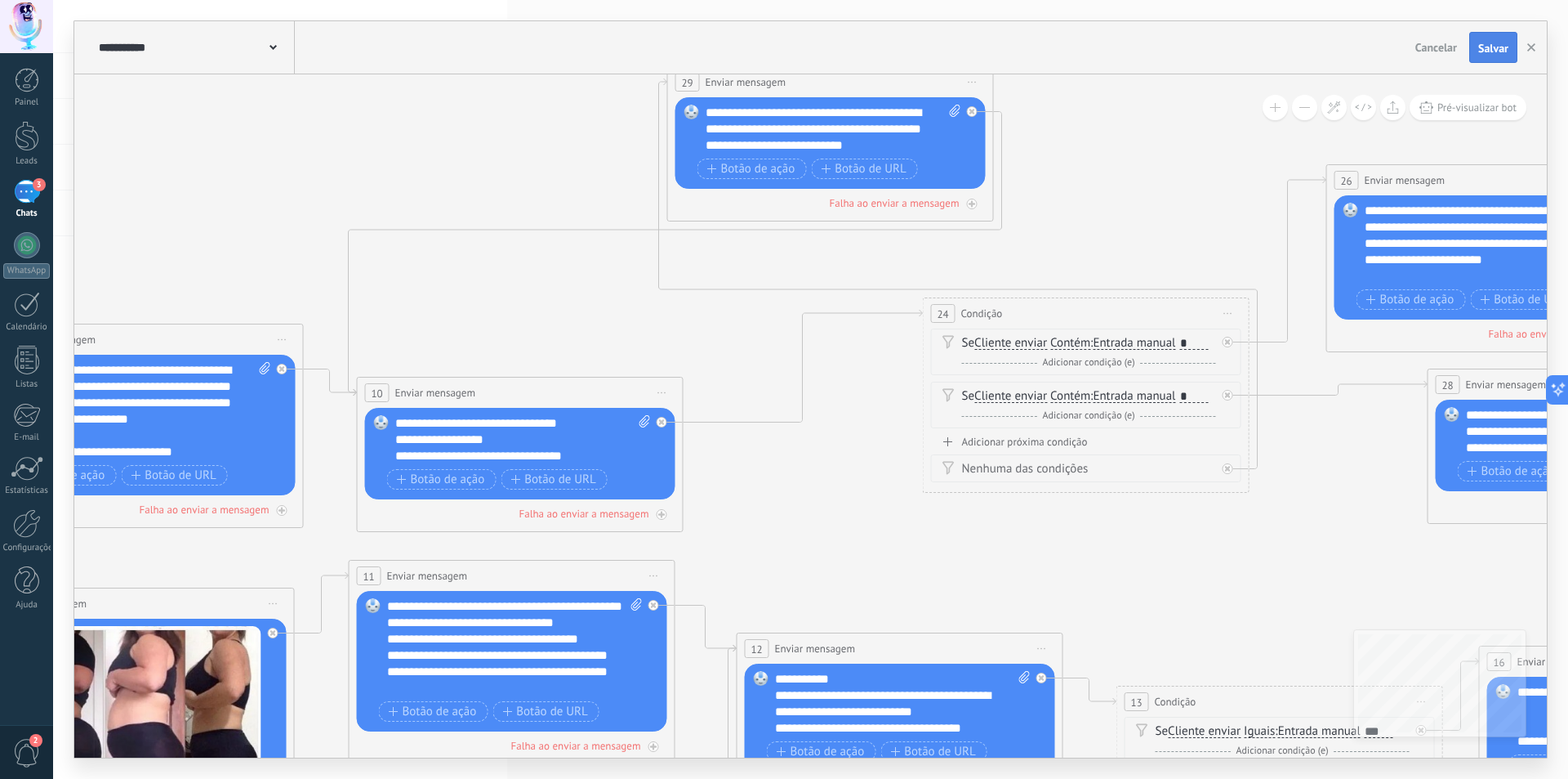
click at [1499, 42] on span "Salvar" at bounding box center [1493, 47] width 30 height 11
